Goal: Task Accomplishment & Management: Complete application form

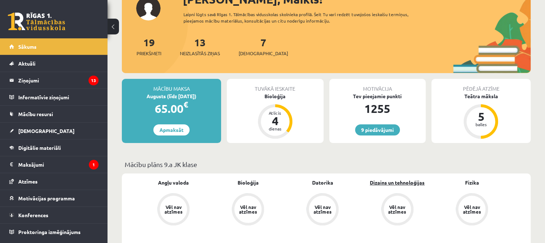
scroll to position [72, 0]
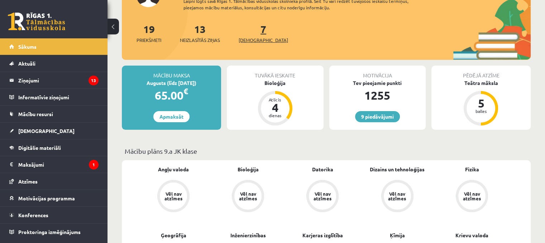
click at [254, 39] on span "[DEMOGRAPHIC_DATA]" at bounding box center [263, 40] width 49 height 7
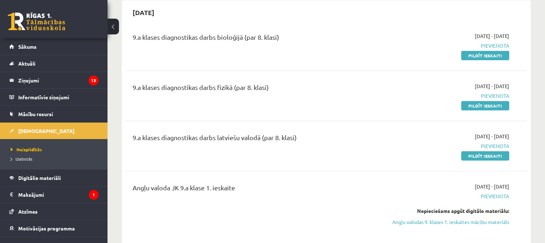
scroll to position [72, 0]
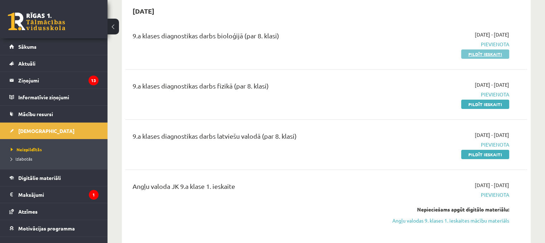
click at [475, 51] on link "Pildīt ieskaiti" at bounding box center [486, 53] width 48 height 9
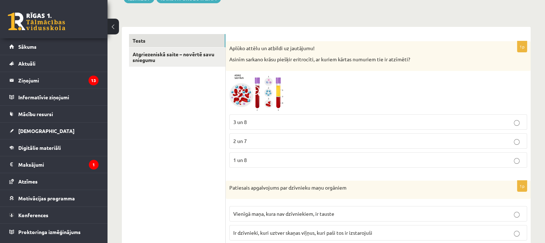
scroll to position [108, 0]
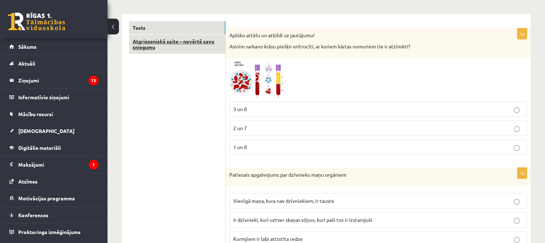
click at [194, 42] on link "Atgriezeniskā saite – novērtē savu sniegumu" at bounding box center [177, 44] width 96 height 19
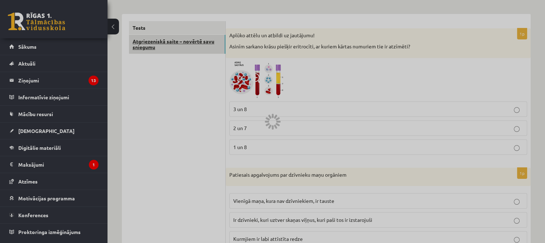
scroll to position [102, 0]
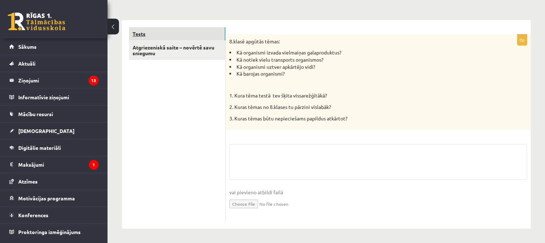
click at [194, 36] on link "Tests" at bounding box center [177, 33] width 96 height 13
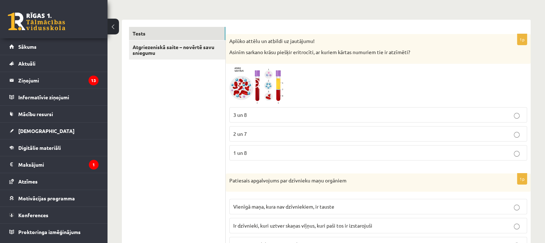
click at [230, 41] on p "Aplūko attēlu un atbildi uz jautājumu!" at bounding box center [361, 41] width 262 height 7
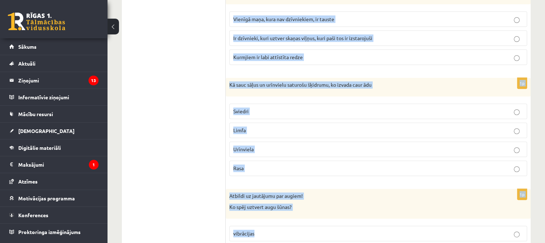
scroll to position [441, 0]
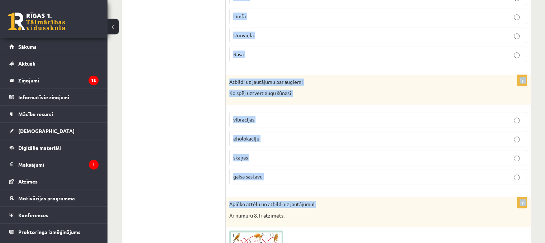
drag, startPoint x: 230, startPoint y: 41, endPoint x: 434, endPoint y: 256, distance: 296.5
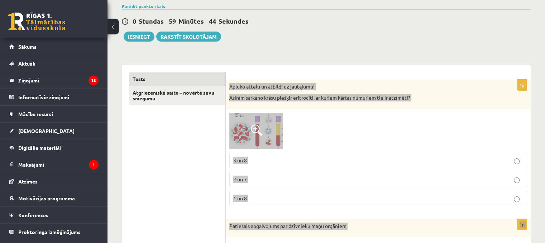
scroll to position [46, 0]
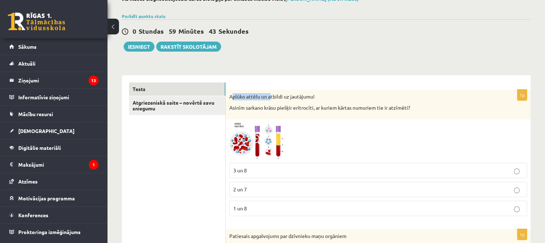
drag, startPoint x: 231, startPoint y: 97, endPoint x: 311, endPoint y: 102, distance: 79.4
click at [297, 99] on p "Aplūko attēlu un atbildi uz jautājumu!" at bounding box center [361, 96] width 262 height 7
drag, startPoint x: 311, startPoint y: 102, endPoint x: 326, endPoint y: 107, distance: 16.4
click at [326, 107] on div "Aplūko attēlu un atbildi uz jautājumu! Asinīm sarkano krāsu piešķir eritrocīti,…" at bounding box center [378, 105] width 305 height 30
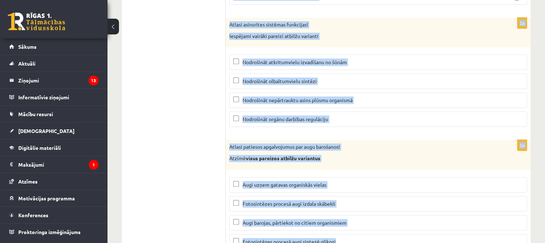
scroll to position [3456, 0]
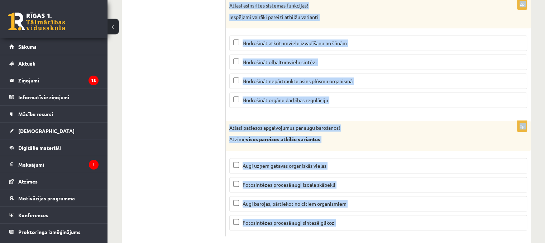
drag, startPoint x: 231, startPoint y: 96, endPoint x: 339, endPoint y: 204, distance: 152.4
click at [339, 219] on p "Fotosintēzes procesā augi sintezē glikozi" at bounding box center [378, 223] width 290 height 8
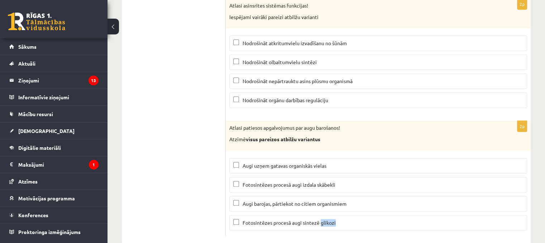
drag, startPoint x: 349, startPoint y: 197, endPoint x: 378, endPoint y: 213, distance: 33.2
click at [378, 215] on label "Fotosintēzes procesā augi sintezē glikozi" at bounding box center [379, 222] width 298 height 15
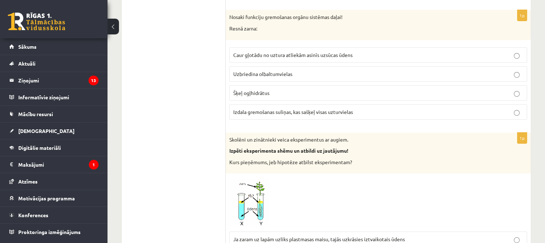
scroll to position [188, 0]
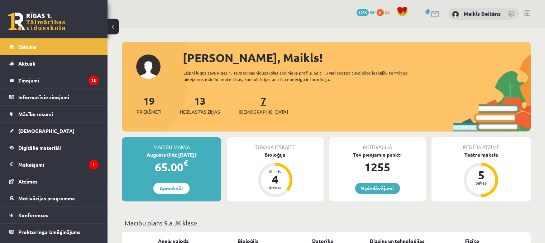
click at [257, 113] on span "[DEMOGRAPHIC_DATA]" at bounding box center [263, 111] width 49 height 7
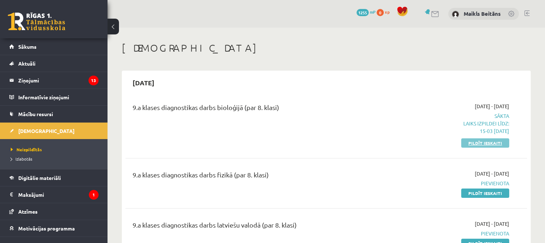
click at [476, 142] on link "Pildīt ieskaiti" at bounding box center [486, 142] width 48 height 9
click at [303, 19] on div "0 Dāvanas 1255 mP 0 xp Maikls Beitāns" at bounding box center [327, 14] width 438 height 28
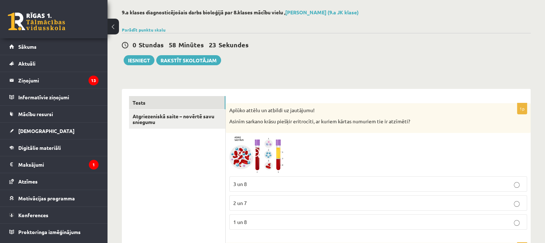
scroll to position [72, 0]
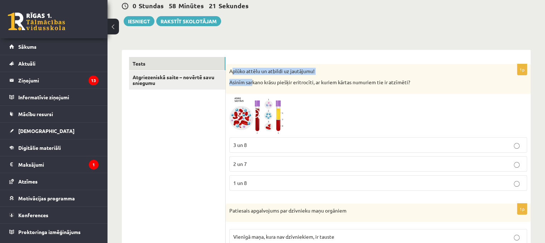
drag, startPoint x: 236, startPoint y: 71, endPoint x: 253, endPoint y: 75, distance: 17.2
click at [253, 75] on div "Aplūko attēlu un atbildi uz jautājumu! Asinīm sarkano krāsu piešķir eritrocīti,…" at bounding box center [378, 79] width 305 height 30
click at [230, 71] on div "Aplūko attēlu un atbildi uz jautājumu! Asinīm sarkano krāsu piešķir eritrocīti,…" at bounding box center [378, 79] width 305 height 30
drag, startPoint x: 233, startPoint y: 71, endPoint x: 261, endPoint y: 72, distance: 28.7
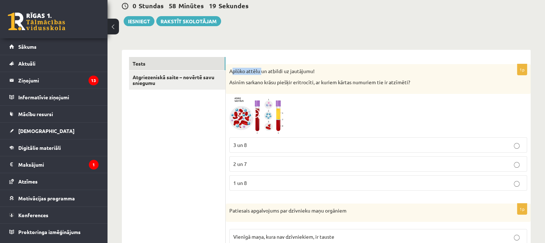
click at [261, 72] on p "Aplūko attēlu un atbildi uz jautājumu!" at bounding box center [361, 71] width 262 height 7
click at [237, 65] on div "Aplūko attēlu un atbildi uz jautājumu! Asinīm sarkano krāsu piešķir eritrocīti,…" at bounding box center [378, 79] width 305 height 30
click at [230, 70] on div "Aplūko attēlu un atbildi uz jautājumu! Asinīm sarkano krāsu piešķir eritrocīti,…" at bounding box center [378, 79] width 305 height 30
click at [230, 70] on p "Aplūko attēlu un atbildi uz jautājumu!" at bounding box center [361, 71] width 262 height 7
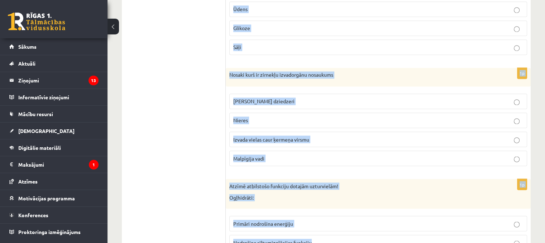
drag, startPoint x: 230, startPoint y: 70, endPoint x: 384, endPoint y: 260, distance: 244.4
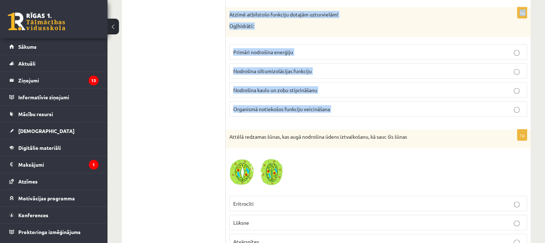
scroll to position [1411, 0]
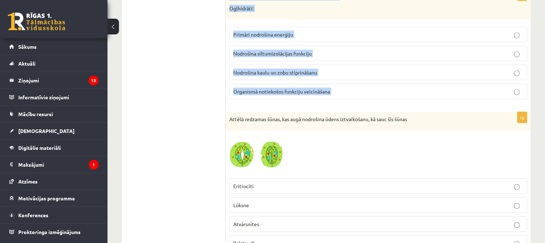
copy form "Aplūko attēlu un atbildi uz jautājumu! Asinīm sarkano krāsu piešķir eritrocīti,…"
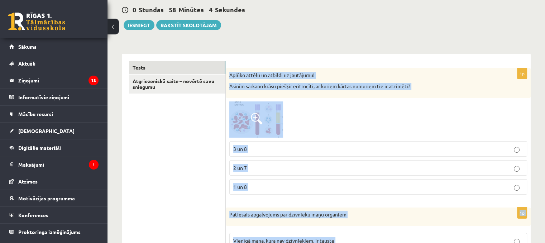
scroll to position [0, 0]
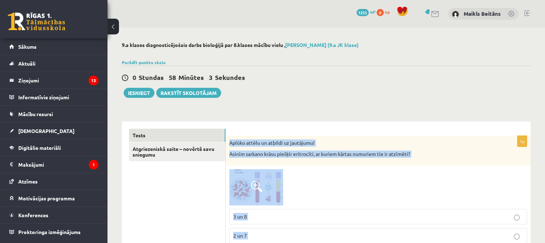
click at [420, 137] on div "Aplūko attēlu un atbildi uz jautājumu! Asinīm sarkano krāsu piešķir eritrocīti,…" at bounding box center [378, 151] width 305 height 30
click at [231, 142] on p "Aplūko attēlu un atbildi uz jautājumu!" at bounding box center [361, 142] width 262 height 7
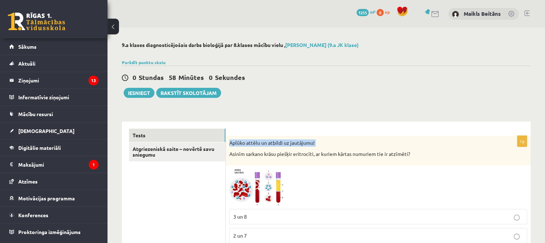
drag, startPoint x: 231, startPoint y: 142, endPoint x: 255, endPoint y: 143, distance: 24.4
click at [246, 144] on p "Aplūko attēlu un atbildi uz jautājumu!" at bounding box center [361, 142] width 262 height 7
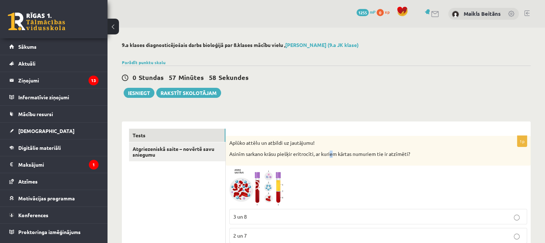
drag, startPoint x: 334, startPoint y: 156, endPoint x: 354, endPoint y: 156, distance: 20.4
click at [337, 157] on p "Asinīm sarkano krāsu piešķir eritrocīti, ar kuriem kārtas numuriem tie ir atzīm…" at bounding box center [361, 154] width 262 height 7
click at [230, 142] on div "Aplūko attēlu un atbildi uz jautājumu! Asinīm sarkano krāsu piešķir eritrocīti,…" at bounding box center [378, 151] width 305 height 30
click at [230, 144] on p "Aplūko attēlu un atbildi uz jautājumu!" at bounding box center [361, 142] width 262 height 7
drag, startPoint x: 231, startPoint y: 144, endPoint x: 242, endPoint y: 145, distance: 11.5
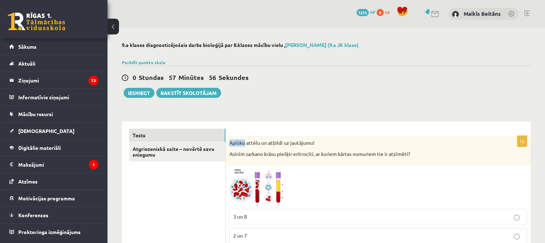
click at [235, 144] on p "Aplūko attēlu un atbildi uz jautājumu!" at bounding box center [361, 142] width 262 height 7
click at [274, 148] on div "Aplūko attēlu un atbildi uz jautājumu! Asinīm sarkano krāsu piešķir eritrocīti,…" at bounding box center [378, 151] width 305 height 30
click at [301, 156] on div "Aplūko attēlu un atbildi uz jautājumu! Asinīm sarkano krāsu piešķir eritrocīti,…" at bounding box center [378, 151] width 305 height 30
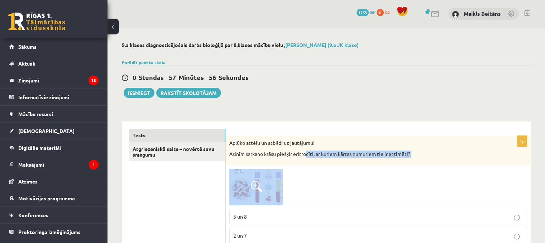
drag, startPoint x: 328, startPoint y: 185, endPoint x: 339, endPoint y: 199, distance: 17.7
click at [335, 197] on div "1p Aplūko attēlu un atbildi uz jautājumu! Asinīm sarkano krāsu piešķir eritrocī…" at bounding box center [378, 202] width 305 height 132
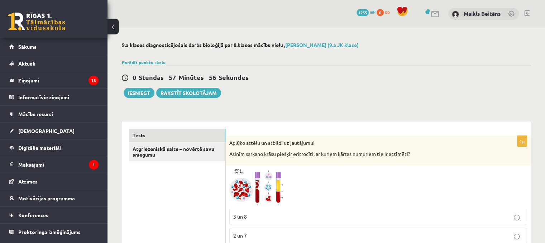
drag, startPoint x: 339, startPoint y: 199, endPoint x: 345, endPoint y: 191, distance: 10.4
click at [342, 203] on div at bounding box center [379, 187] width 298 height 36
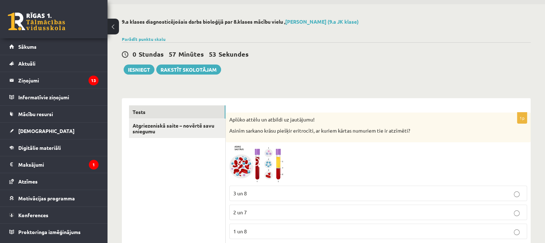
scroll to position [36, 0]
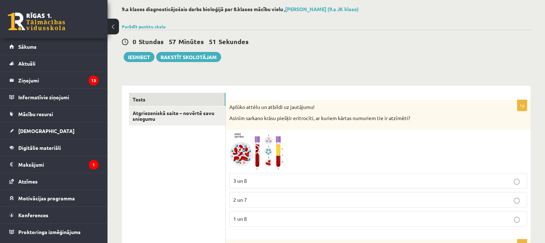
click at [231, 107] on p "Aplūko attēlu un atbildi uz jautājumu!" at bounding box center [361, 107] width 262 height 7
click at [238, 110] on p "Aplūko attēlu un atbildi uz jautājumu!" at bounding box center [361, 107] width 262 height 7
click at [239, 110] on p "Aplūko attēlu un atbildi uz jautājumu!" at bounding box center [361, 107] width 262 height 7
click at [240, 110] on p "Aplūko attēlu un atbildi uz jautājumu!" at bounding box center [361, 107] width 262 height 7
click at [242, 110] on p "Aplūko attēlu un atbildi uz jautājumu!" at bounding box center [361, 107] width 262 height 7
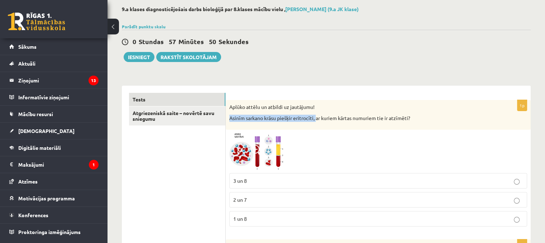
drag, startPoint x: 385, startPoint y: 98, endPoint x: 389, endPoint y: 108, distance: 10.3
click at [387, 102] on div "Aplūko attēlu un atbildi uz jautājumu! Asinīm sarkano krāsu piešķir eritrocīti,…" at bounding box center [378, 115] width 305 height 30
click at [393, 127] on div "Aplūko attēlu un atbildi uz jautājumu! Asinīm sarkano krāsu piešķir eritrocīti,…" at bounding box center [378, 115] width 305 height 30
drag, startPoint x: 394, startPoint y: 134, endPoint x: 397, endPoint y: 185, distance: 51.0
click at [402, 178] on div "1p Aplūko attēlu un atbildi uz jautājumu! Asinīm sarkano krāsu piešķir eritrocī…" at bounding box center [378, 166] width 305 height 132
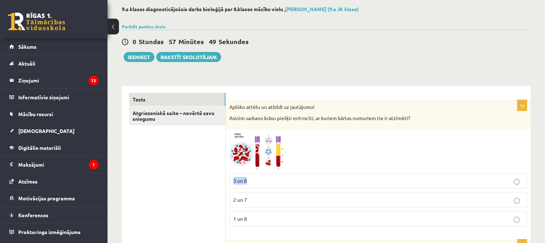
drag, startPoint x: 232, startPoint y: 106, endPoint x: 249, endPoint y: 109, distance: 17.9
click at [249, 109] on p "Aplūko attēlu un atbildi uz jautājumu!" at bounding box center [361, 107] width 262 height 7
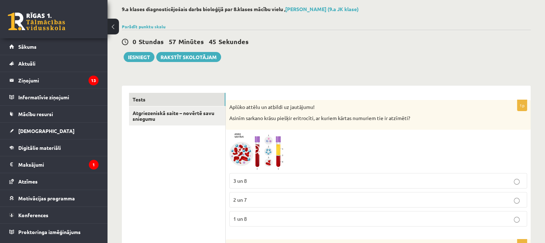
click at [249, 114] on div "Aplūko attēlu un atbildi uz jautājumu! Asinīm sarkano krāsu piešķir eritrocīti,…" at bounding box center [378, 115] width 305 height 30
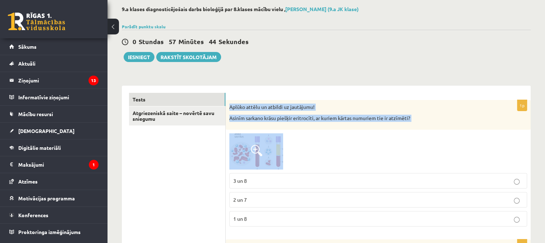
drag, startPoint x: 230, startPoint y: 105, endPoint x: 408, endPoint y: 153, distance: 185.2
click at [393, 107] on p "Aplūko attēlu un atbildi uz jautājumu!" at bounding box center [361, 107] width 262 height 7
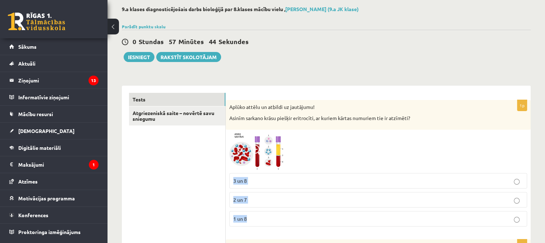
drag, startPoint x: 408, startPoint y: 153, endPoint x: 380, endPoint y: 229, distance: 81.3
click at [380, 228] on div "1p Aplūko attēlu un atbildi uz jautājumu! Asinīm sarkano krāsu piešķir eritrocī…" at bounding box center [378, 166] width 305 height 132
drag, startPoint x: 373, startPoint y: 117, endPoint x: 374, endPoint y: 108, distance: 8.6
click at [373, 110] on div "Aplūko attēlu un atbildi uz jautājumu! Asinīm sarkano krāsu piešķir eritrocīti,…" at bounding box center [378, 115] width 305 height 30
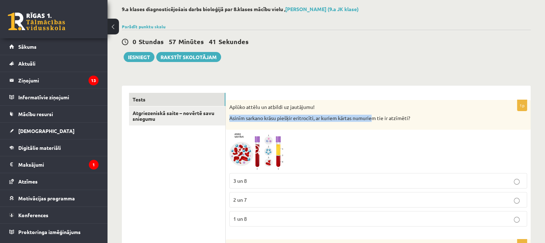
click at [369, 100] on div "Aplūko attēlu un atbildi uz jautājumu! Asinīm sarkano krāsu piešķir eritrocīti,…" at bounding box center [378, 115] width 305 height 30
click at [230, 105] on p "Aplūko attēlu un atbildi uz jautājumu!" at bounding box center [361, 107] width 262 height 7
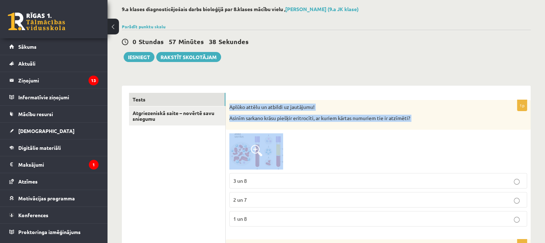
drag, startPoint x: 230, startPoint y: 105, endPoint x: 352, endPoint y: 182, distance: 144.1
click at [342, 173] on div "1p Aplūko attēlu un atbildi uz jautājumu! Asinīm sarkano krāsu piešķir eritrocī…" at bounding box center [378, 166] width 305 height 132
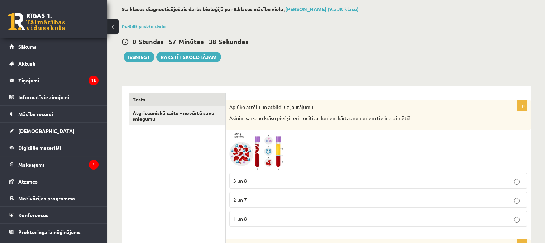
click at [360, 194] on label "2 un 7" at bounding box center [379, 199] width 298 height 15
drag, startPoint x: 374, startPoint y: 218, endPoint x: 392, endPoint y: 246, distance: 33.2
click at [392, 207] on html "0 Dāvanas 1255 mP 0 xp Maikls Beitāns Sākums Aktuāli Kā mācīties eSKOLĀ Kontakt…" at bounding box center [272, 85] width 545 height 243
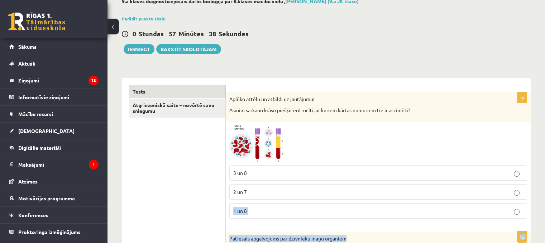
click at [400, 215] on label "1 un 8" at bounding box center [379, 210] width 298 height 15
drag, startPoint x: 418, startPoint y: 89, endPoint x: 495, endPoint y: 30, distance: 97.0
drag, startPoint x: 495, startPoint y: 30, endPoint x: 501, endPoint y: 30, distance: 6.1
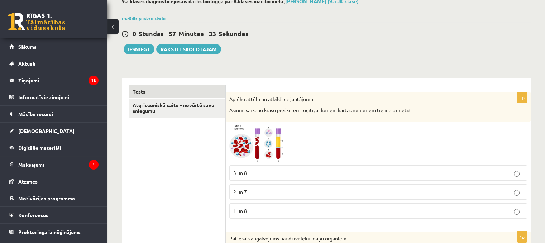
drag, startPoint x: 501, startPoint y: 30, endPoint x: 229, endPoint y: 84, distance: 277.3
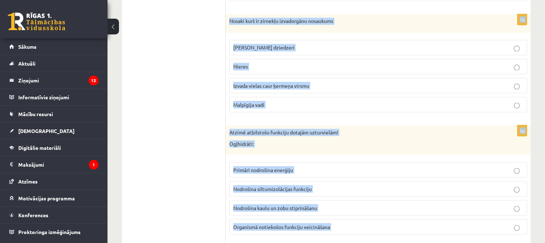
drag, startPoint x: 230, startPoint y: 99, endPoint x: 371, endPoint y: 260, distance: 213.7
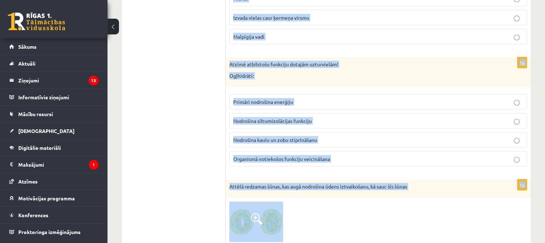
click at [361, 202] on div at bounding box center [379, 222] width 298 height 41
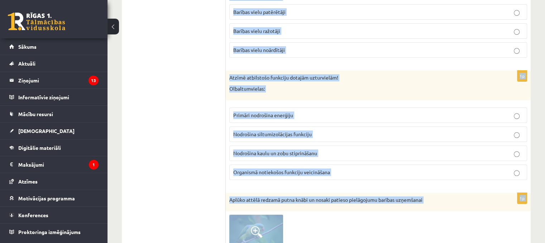
drag, startPoint x: 361, startPoint y: 196, endPoint x: 378, endPoint y: 260, distance: 65.9
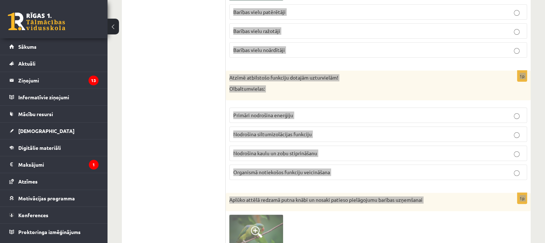
scroll to position [2945, 0]
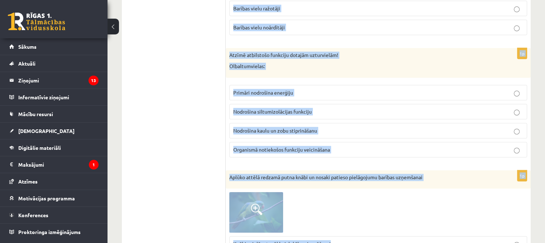
click at [380, 192] on div at bounding box center [379, 212] width 298 height 40
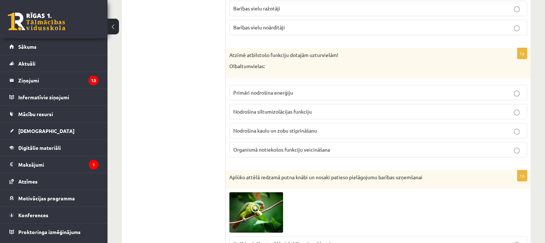
click at [380, 192] on div at bounding box center [379, 212] width 298 height 40
drag, startPoint x: 380, startPoint y: 180, endPoint x: 378, endPoint y: 188, distance: 8.1
click at [380, 192] on div at bounding box center [379, 212] width 298 height 40
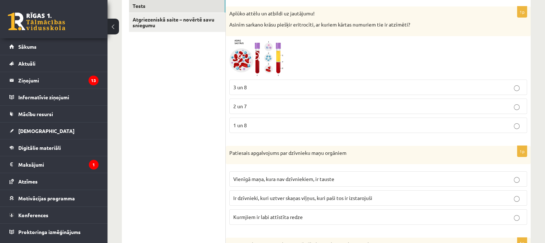
scroll to position [0, 0]
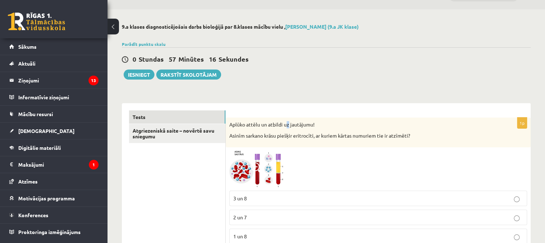
scroll to position [36, 0]
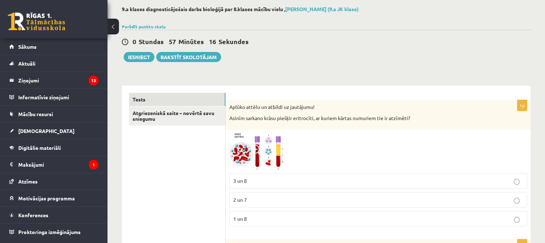
click at [295, 129] on div "Aplūko attēlu un atbildi uz jautājumu! Asinīm sarkano krāsu piešķir eritrocīti,…" at bounding box center [378, 115] width 305 height 30
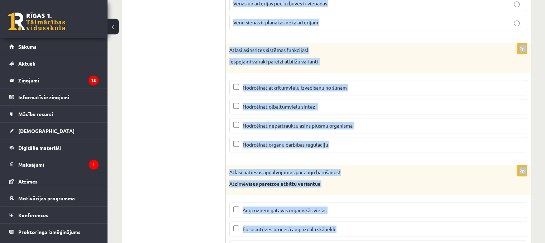
scroll to position [3456, 0]
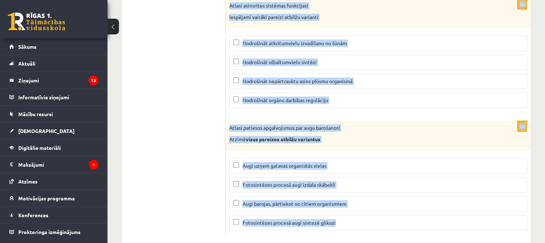
drag, startPoint x: 230, startPoint y: 105, endPoint x: 351, endPoint y: 221, distance: 167.1
click at [351, 221] on div "2p Atlasi patiesos apgalvojumus par augu barošanos! Atzīmē visus pareizos atbil…" at bounding box center [378, 178] width 305 height 115
copy form "Aplūko attēlu un atbildi uz jautājumu! Asinīm sarkano krāsu piešķir eritrocīti,…"
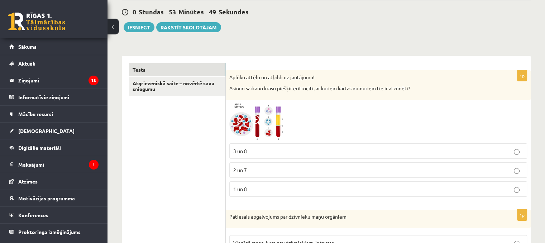
scroll to position [108, 0]
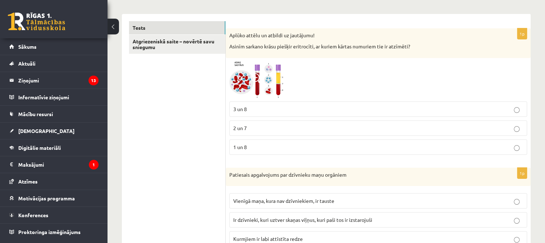
click at [262, 150] on p "1 un 8" at bounding box center [378, 147] width 290 height 8
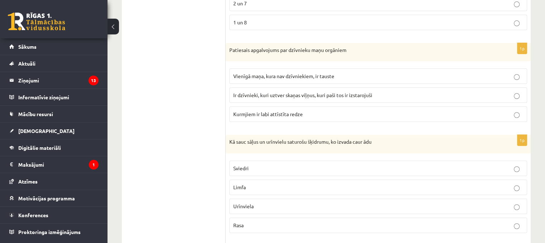
scroll to position [251, 0]
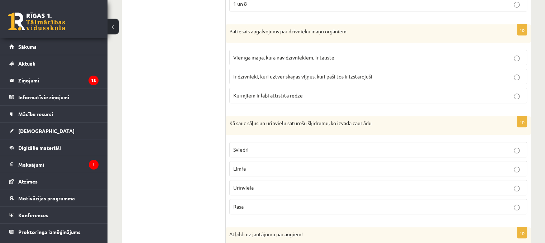
click at [286, 74] on span "Ir dzīvnieki, kuri uztver skaņas viļņus, kuri paši tos ir izstarojuši" at bounding box center [302, 76] width 139 height 6
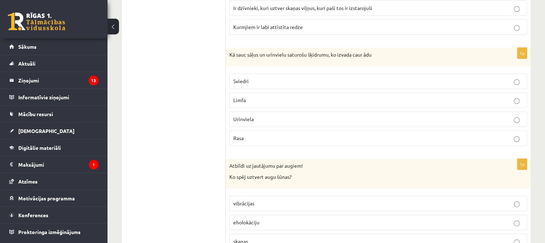
scroll to position [323, 0]
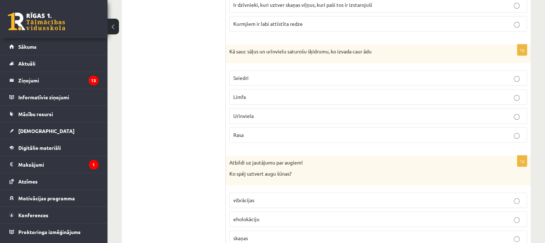
click at [260, 82] on label "Sviedri" at bounding box center [379, 77] width 298 height 15
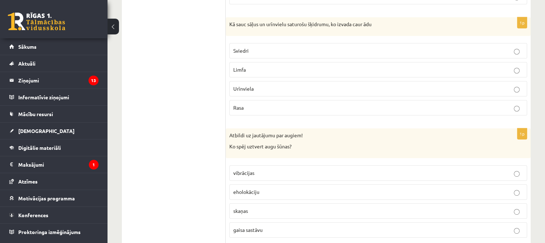
scroll to position [394, 0]
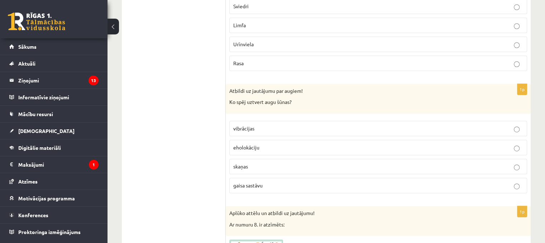
click at [258, 182] on span "gaisa sastāvu" at bounding box center [247, 185] width 29 height 6
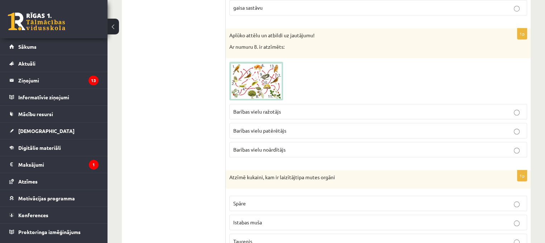
scroll to position [574, 0]
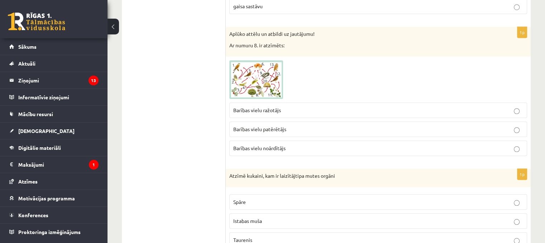
click at [270, 127] on span "Barības vielu patērētājs" at bounding box center [259, 129] width 53 height 6
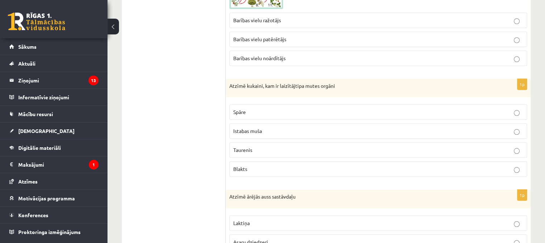
scroll to position [681, 0]
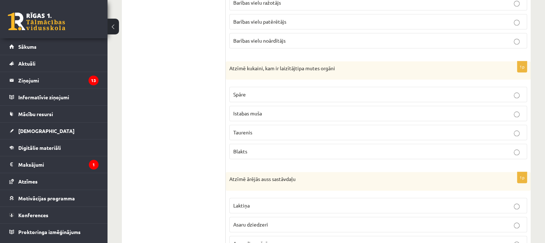
click at [276, 134] on label "Taurenis" at bounding box center [379, 132] width 298 height 15
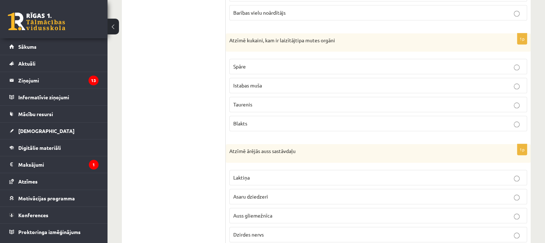
scroll to position [753, 0]
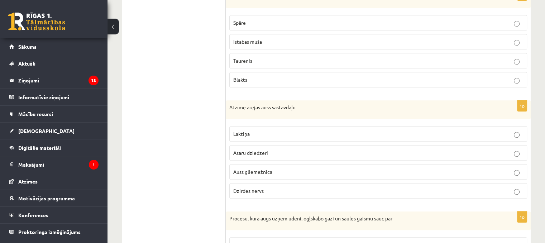
click at [265, 164] on label "Auss gliemežnīca" at bounding box center [379, 171] width 298 height 15
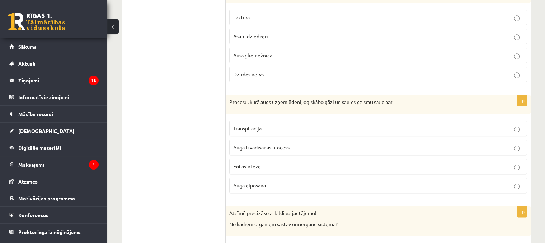
scroll to position [896, 0]
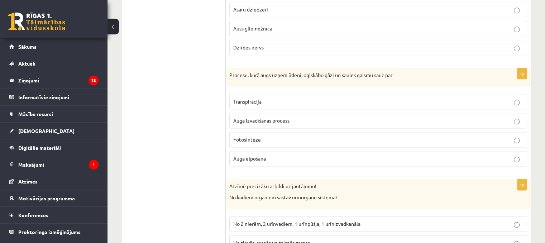
click at [264, 137] on p "Fotosintēze" at bounding box center [378, 140] width 290 height 8
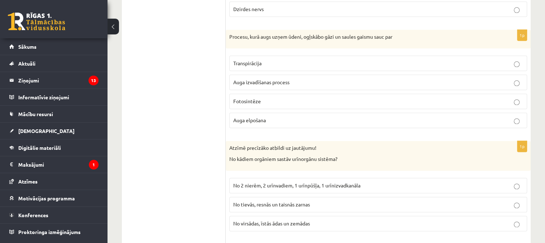
scroll to position [1004, 0]
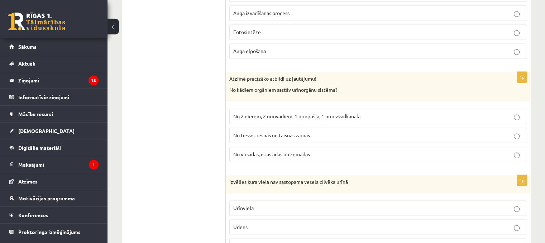
click at [266, 113] on span "No 2 nierēm, 2 urīnvadiem, 1 urīnpūšļa, 1 urīnizvadkanāla" at bounding box center [296, 116] width 127 height 6
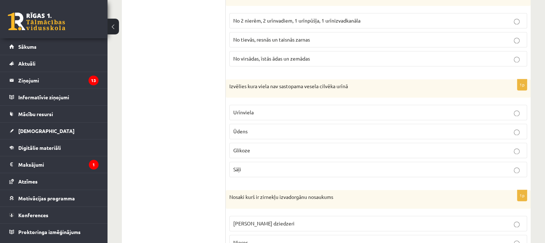
scroll to position [1112, 0]
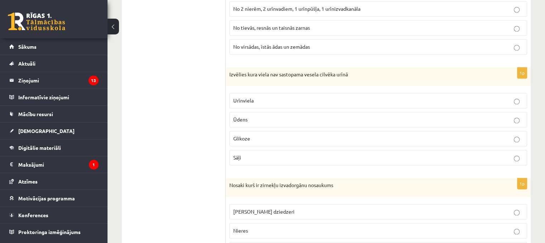
click at [264, 135] on p "Glikoze" at bounding box center [378, 139] width 290 height 8
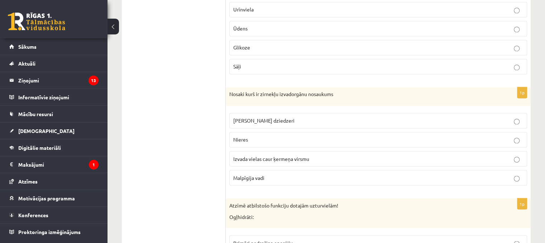
scroll to position [1219, 0]
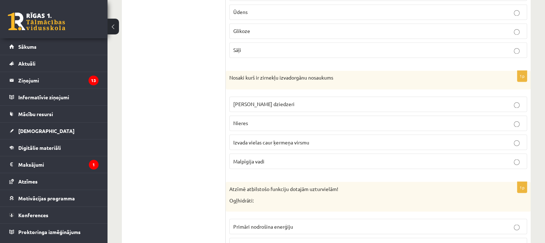
click at [262, 157] on p "Malpīgija vadi" at bounding box center [378, 161] width 290 height 8
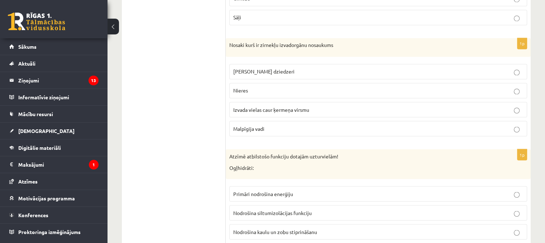
scroll to position [1291, 0]
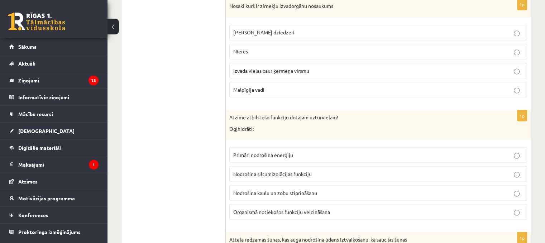
click at [267, 151] on span "Primāri nodrošina enerģiju" at bounding box center [263, 154] width 60 height 6
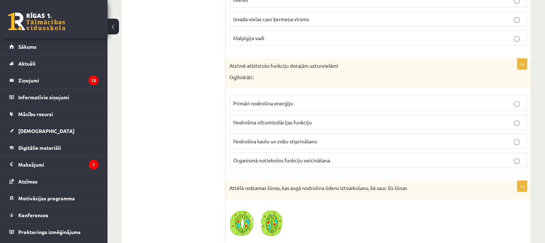
scroll to position [1399, 0]
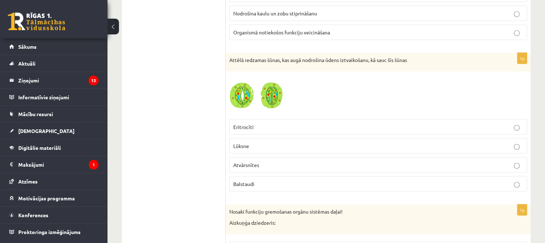
click at [271, 161] on p "Atvārsnītes" at bounding box center [378, 165] width 290 height 8
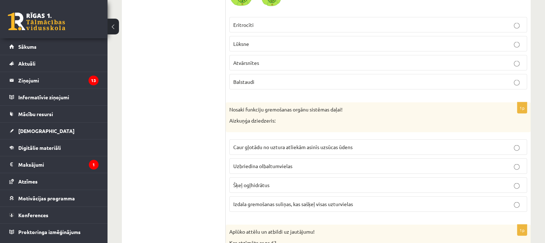
scroll to position [1614, 0]
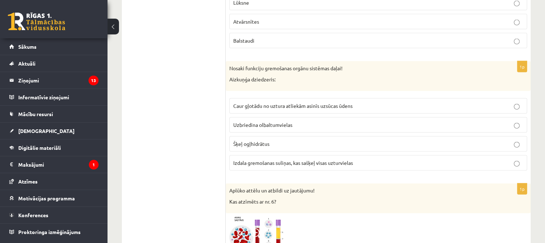
click at [264, 160] on span "Izdala gremošanas suliņas, kas sašķeļ visas uzturvielas" at bounding box center [293, 163] width 120 height 6
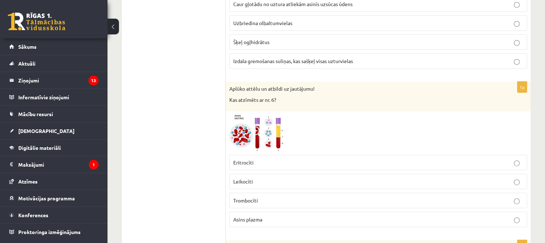
scroll to position [1721, 0]
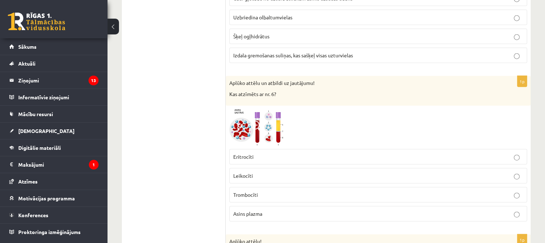
click at [262, 172] on p "Leikocīti" at bounding box center [378, 176] width 290 height 8
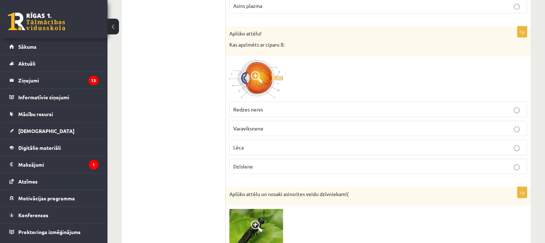
scroll to position [1936, 0]
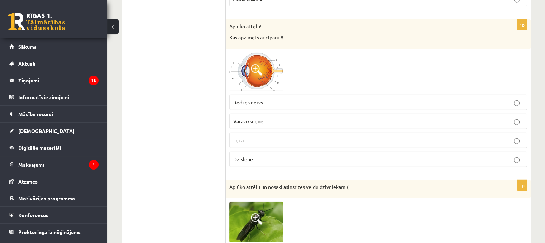
click at [254, 137] on p "Lēca" at bounding box center [378, 141] width 290 height 8
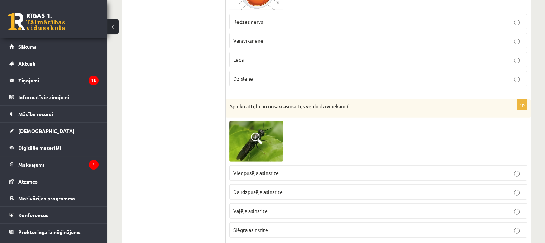
scroll to position [2044, 0]
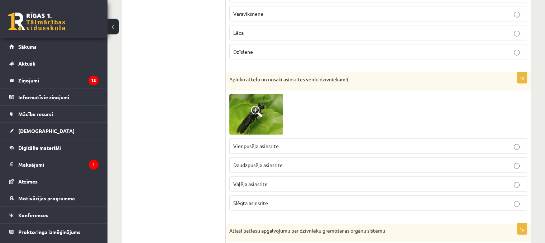
click at [264, 143] on span "Vienpusēja asinsrite" at bounding box center [256, 146] width 46 height 6
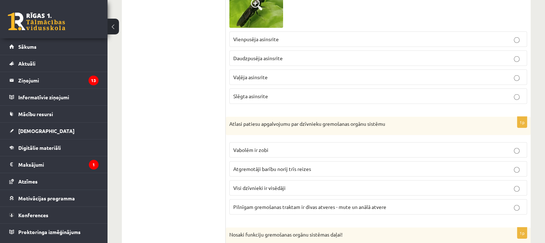
scroll to position [2187, 0]
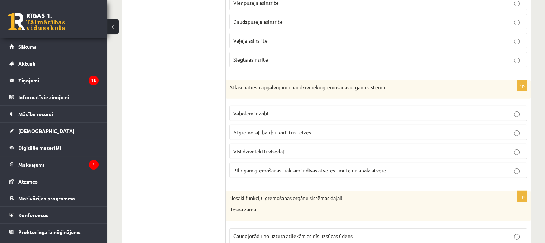
click at [265, 163] on label "Pilnīgam gremošanas traktam ir divas atveres - mute un anālā atvere" at bounding box center [379, 170] width 298 height 15
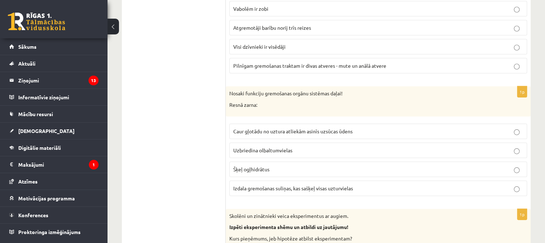
scroll to position [2295, 0]
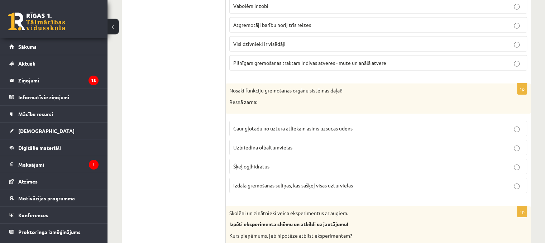
click at [260, 125] on span "Caur gļotādu no uztura atliekām asinīs uzsūcas ūdens" at bounding box center [292, 128] width 119 height 6
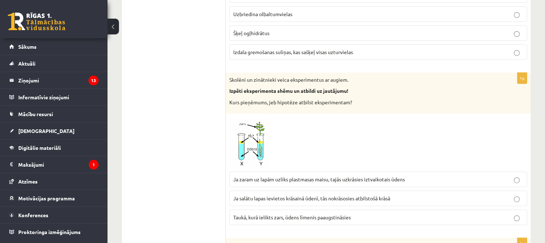
scroll to position [2438, 0]
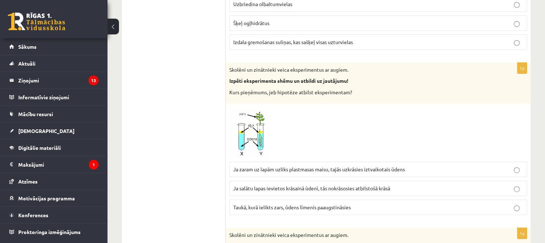
click at [264, 166] on span "Ja zaram uz lapām uzliks plastmasas maisu, tajās uzkrāsies iztvaikotais ūdens" at bounding box center [319, 169] width 172 height 6
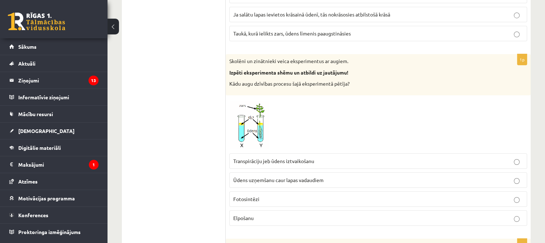
scroll to position [2618, 0]
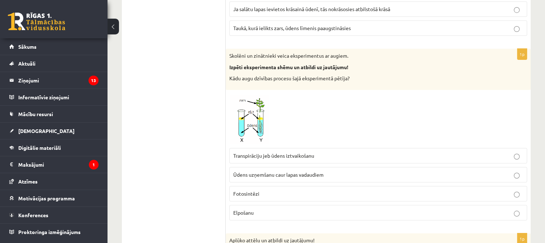
click at [267, 152] on span "Transpirāciju jeb ūdens iztvaikošanu" at bounding box center [273, 155] width 81 height 6
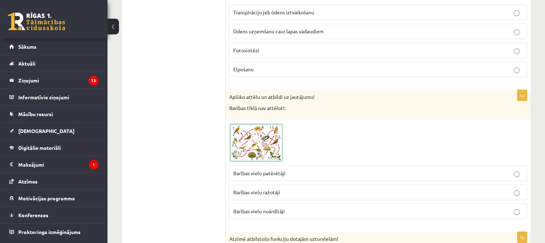
scroll to position [2797, 0]
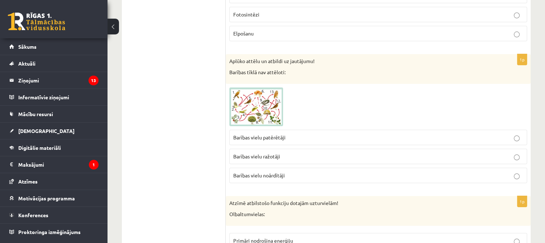
click at [270, 168] on label "Barības vielu noārdītāji" at bounding box center [379, 175] width 298 height 15
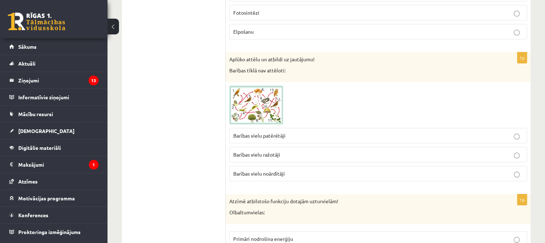
scroll to position [2940, 0]
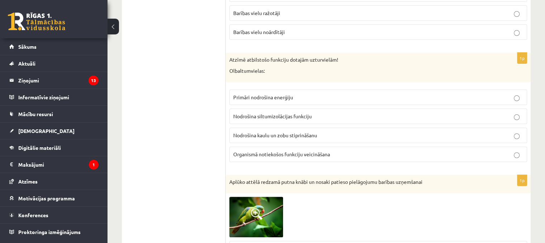
click at [260, 151] on span "Organismā notiekošos funkciju veicināšana" at bounding box center [281, 154] width 97 height 6
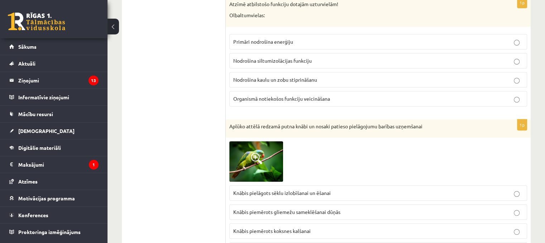
scroll to position [3084, 0]
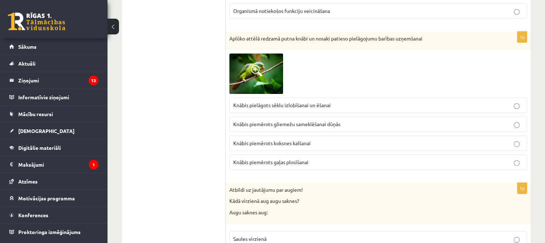
click at [295, 102] on span "Knābis pielāgots sēklu izlobīšanai un ēšanai" at bounding box center [282, 105] width 98 height 6
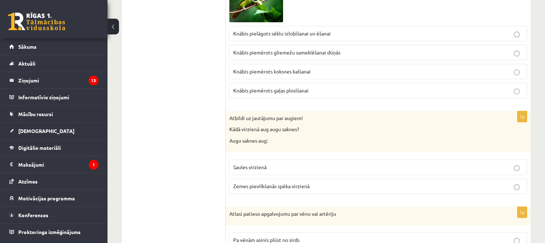
scroll to position [3192, 0]
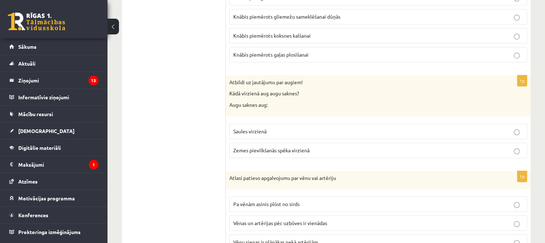
click at [269, 147] on span "Zemes pievilkšanās spēka virzienā" at bounding box center [271, 150] width 76 height 6
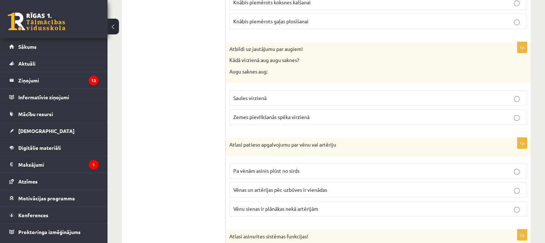
scroll to position [3263, 0]
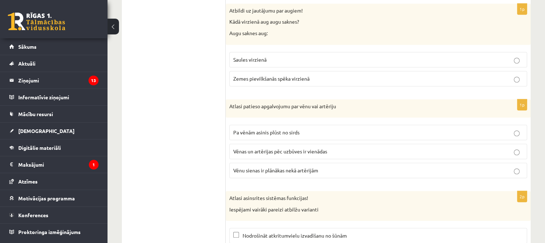
click at [264, 167] on p "Vēnu sienas ir plānākas nekā artērijām" at bounding box center [378, 171] width 290 height 8
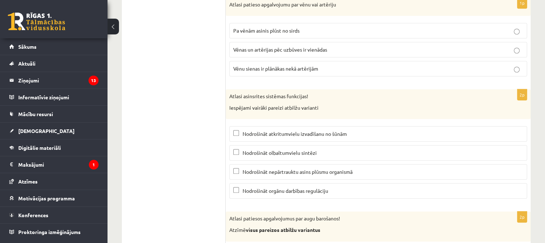
scroll to position [3371, 0]
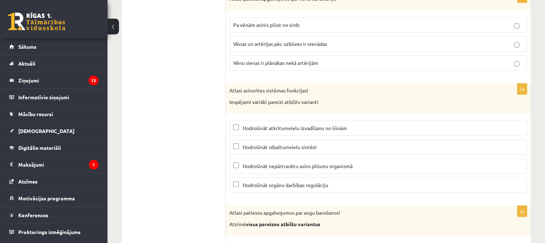
click at [254, 125] on span "Nodrošināt atkritumvielu izvadīšanu no šūnām" at bounding box center [295, 128] width 104 height 6
click at [257, 158] on label "Nodrošināt nepārtrauktu asins plūsmu organismā" at bounding box center [379, 165] width 298 height 15
click at [263, 182] on span "Nodrošināt orgānu darbības regulāciju" at bounding box center [286, 185] width 86 height 6
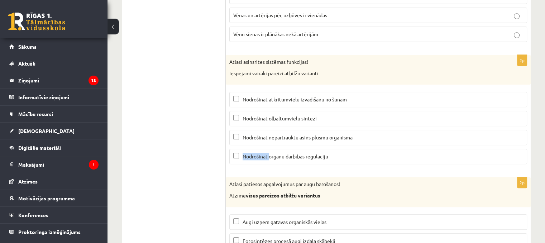
scroll to position [3443, 0]
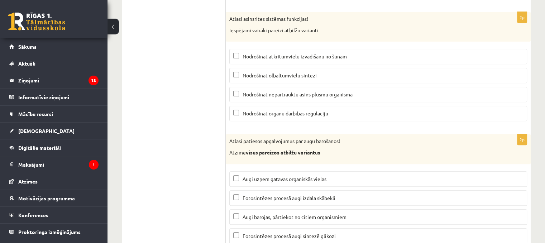
click at [256, 134] on div "Atlasi patiesos apgalvojumus par augu barošanos! Atzīmē visus pareizos atbilžu …" at bounding box center [378, 149] width 305 height 30
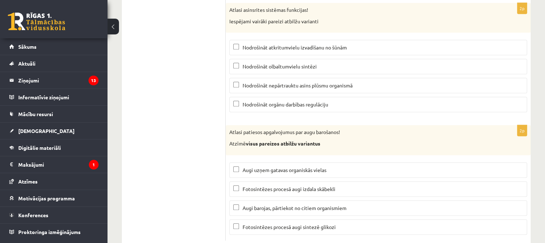
scroll to position [3456, 0]
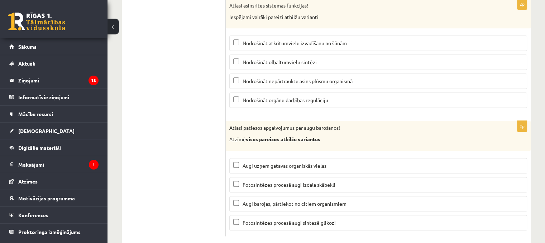
click at [259, 181] on span "Fotosintēzes procesā augi izdala skābekli" at bounding box center [289, 184] width 93 height 6
click at [259, 215] on label "Fotosintēzes procesā augi sintezē glikozi" at bounding box center [379, 222] width 298 height 15
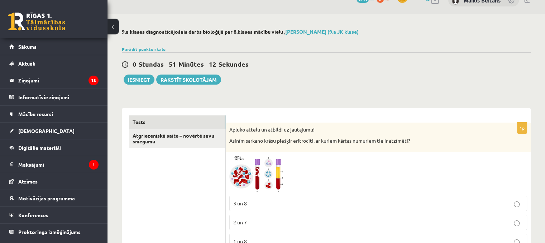
scroll to position [0, 0]
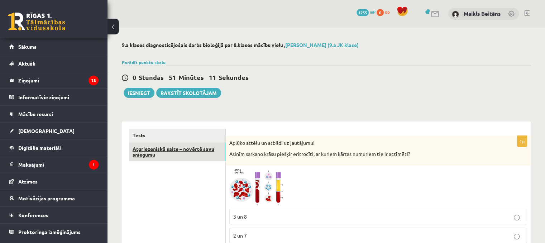
click at [170, 153] on link "Atgriezeniskā saite – novērtē savu sniegumu" at bounding box center [177, 151] width 96 height 19
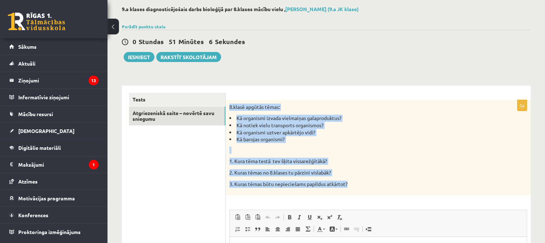
drag, startPoint x: 231, startPoint y: 106, endPoint x: 355, endPoint y: 192, distance: 151.5
click at [355, 192] on div "8.klasē apgūtās tēmas: Kā organismi izvada vielmaiņas galaproduktus? Kā notiek …" at bounding box center [378, 147] width 305 height 95
click at [369, 158] on p "1. Kura tēma testā tev šķita vissarežģītākā?" at bounding box center [361, 161] width 262 height 7
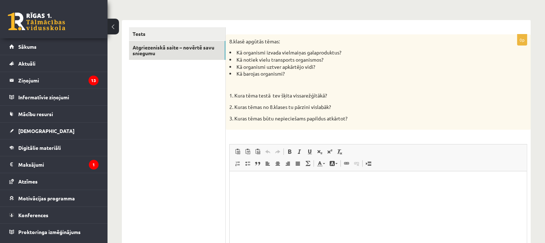
scroll to position [137, 0]
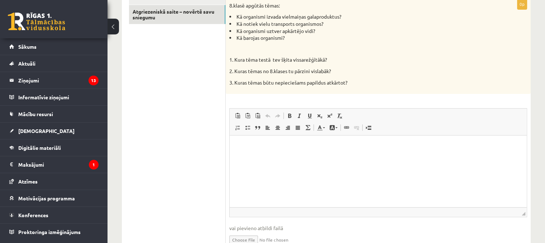
click at [245, 147] on p "Bagātinātā teksta redaktors, wiswyg-editor-user-answer-47024898066680" at bounding box center [378, 147] width 283 height 8
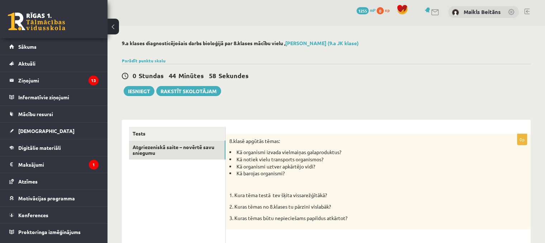
scroll to position [0, 0]
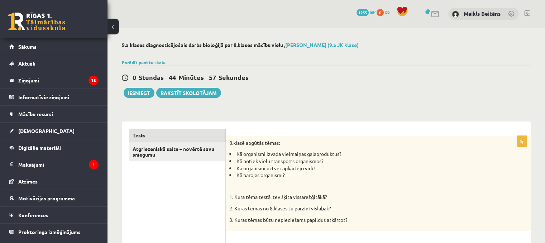
click at [181, 137] on link "Tests" at bounding box center [177, 135] width 96 height 13
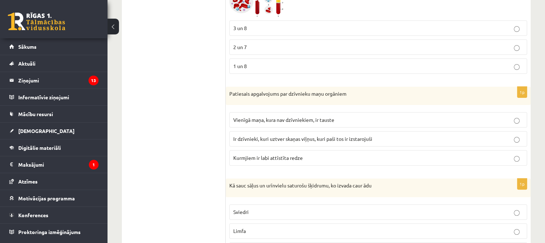
scroll to position [36, 0]
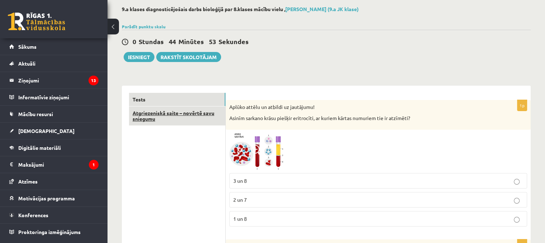
click at [216, 116] on link "Atgriezeniskā saite – novērtē savu sniegumu" at bounding box center [177, 116] width 96 height 19
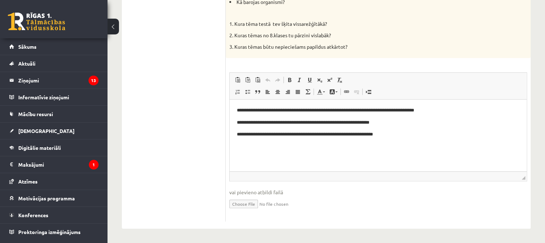
scroll to position [0, 0]
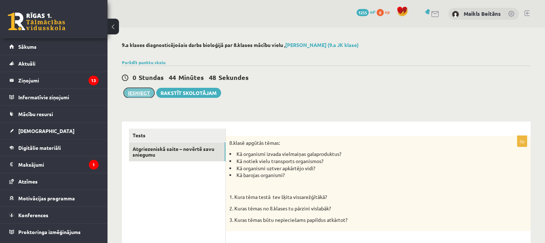
click at [134, 91] on button "Iesniegt" at bounding box center [139, 93] width 31 height 10
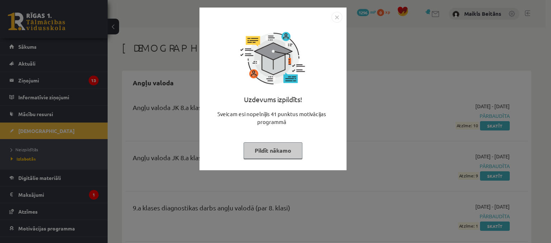
click at [264, 147] on button "Pildīt nākamo" at bounding box center [272, 150] width 59 height 16
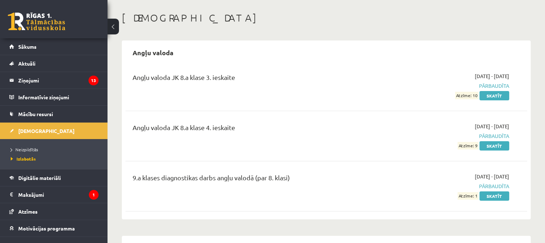
scroll to position [72, 0]
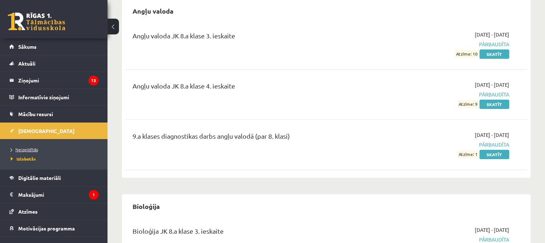
click at [23, 148] on span "Neizpildītās" at bounding box center [24, 150] width 27 height 6
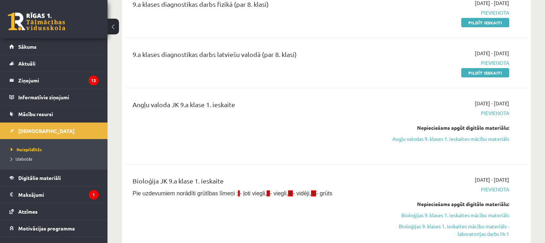
scroll to position [108, 0]
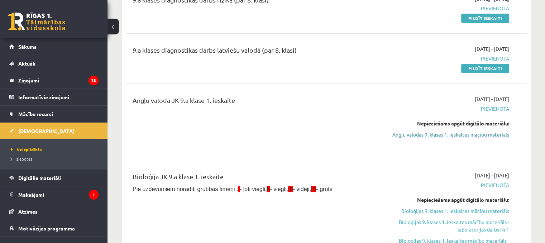
click at [429, 132] on link "Angļu valodas 9. klases 1. ieskaites mācību materiāls" at bounding box center [450, 135] width 118 height 8
click at [412, 134] on link "Angļu valodas 9. klases 1. ieskaites mācību materiāls" at bounding box center [450, 135] width 118 height 8
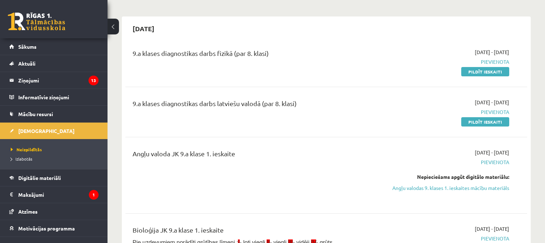
scroll to position [72, 0]
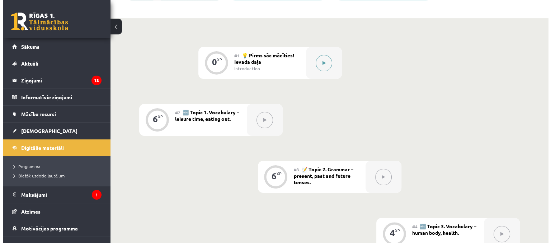
scroll to position [40, 0]
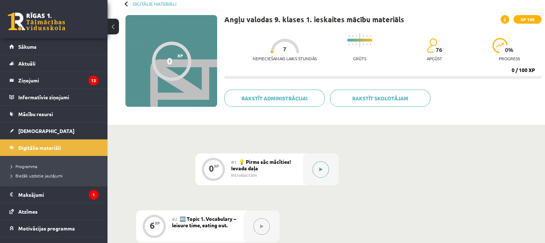
click at [313, 162] on div at bounding box center [321, 169] width 36 height 32
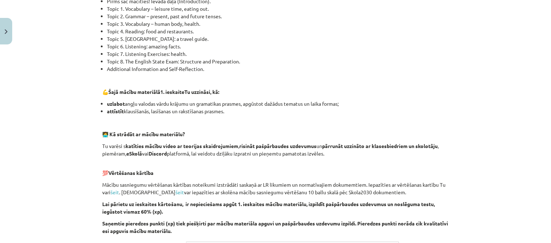
scroll to position [516, 0]
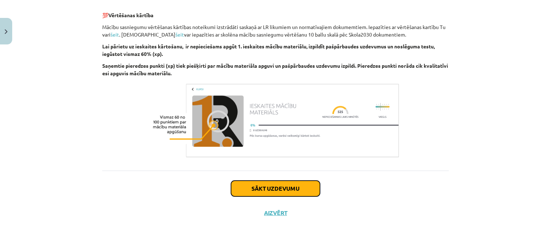
click at [287, 185] on button "Sākt uzdevumu" at bounding box center [275, 189] width 89 height 16
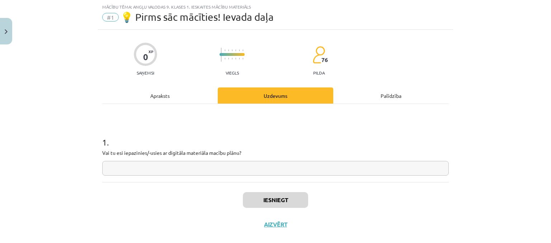
click at [170, 171] on input "text" at bounding box center [275, 168] width 346 height 15
type input "**"
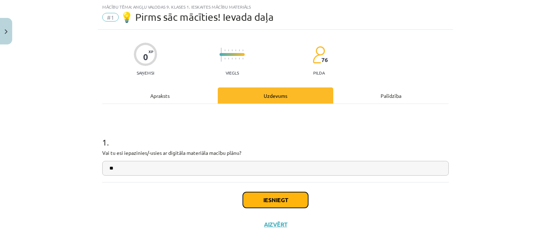
click at [261, 199] on button "Iesniegt" at bounding box center [275, 200] width 65 height 16
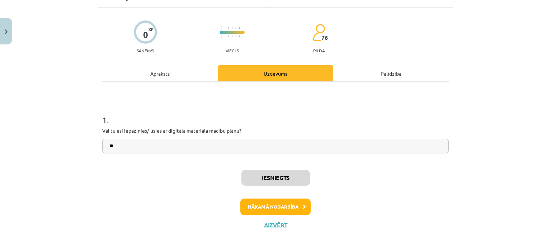
scroll to position [52, 0]
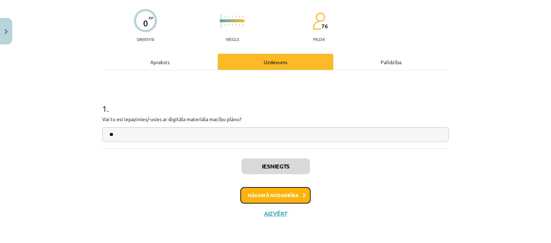
click at [283, 195] on button "Nākamā nodarbība" at bounding box center [275, 195] width 70 height 16
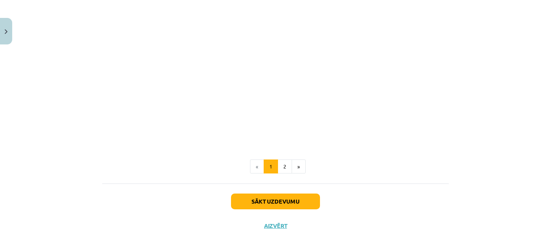
scroll to position [676, 0]
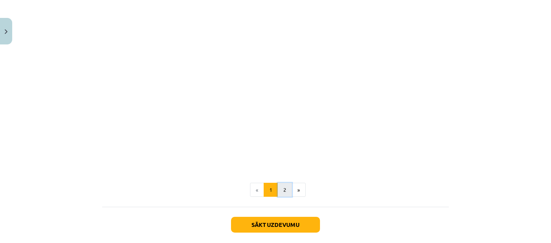
click at [283, 189] on button "2" at bounding box center [285, 190] width 14 height 14
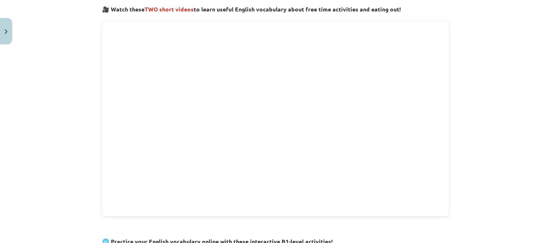
scroll to position [288, 0]
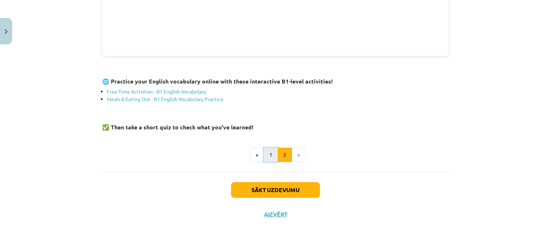
click at [267, 153] on button "1" at bounding box center [271, 155] width 14 height 14
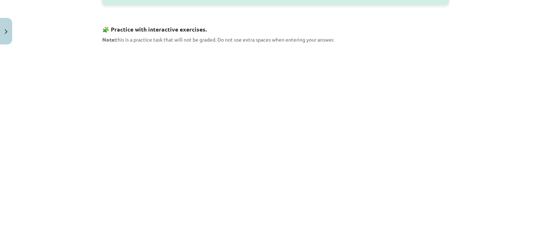
scroll to position [415, 0]
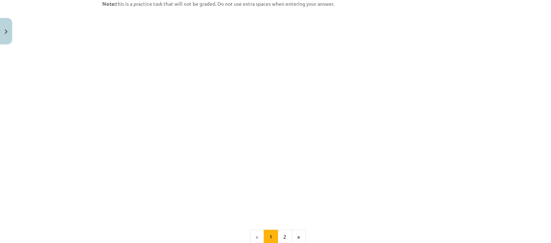
drag, startPoint x: 87, startPoint y: 34, endPoint x: 92, endPoint y: 30, distance: 6.6
click at [90, 32] on div "Mācību tēma: Angļu valodas 9. klases 1. ieskaites mācību materiāls #2 🔤 Topic 1…" at bounding box center [275, 121] width 551 height 243
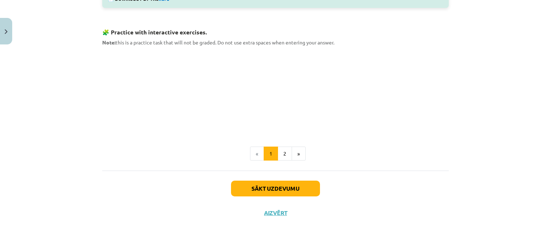
scroll to position [376, 0]
click at [284, 155] on button "2" at bounding box center [285, 154] width 14 height 14
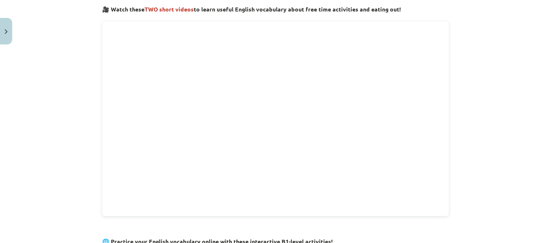
scroll to position [271, 0]
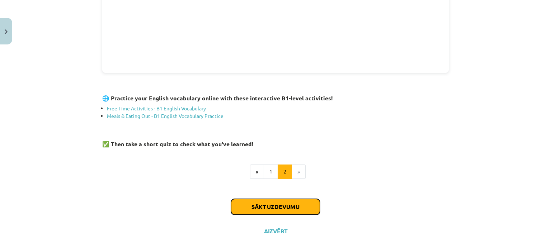
click at [294, 204] on button "Sākt uzdevumu" at bounding box center [275, 207] width 89 height 16
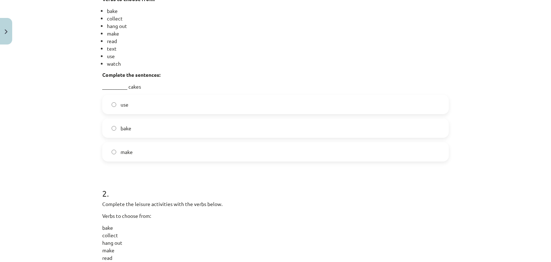
scroll to position [179, 0]
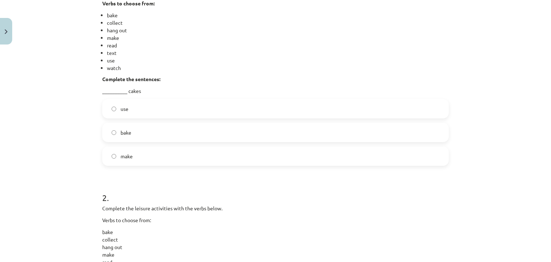
click at [140, 129] on label "bake" at bounding box center [275, 132] width 345 height 18
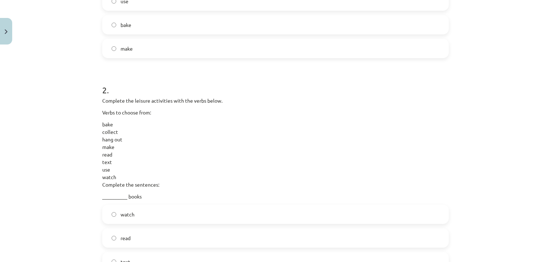
scroll to position [359, 0]
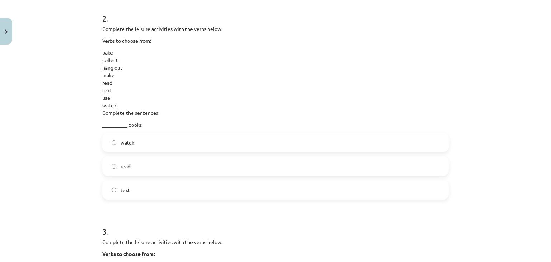
click at [161, 172] on label "read" at bounding box center [275, 166] width 345 height 18
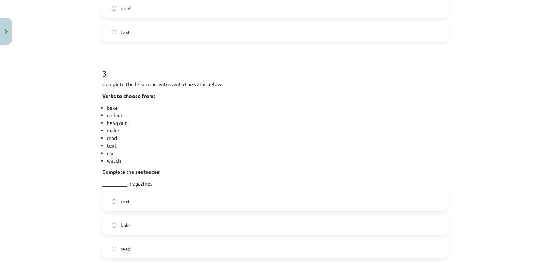
scroll to position [574, 0]
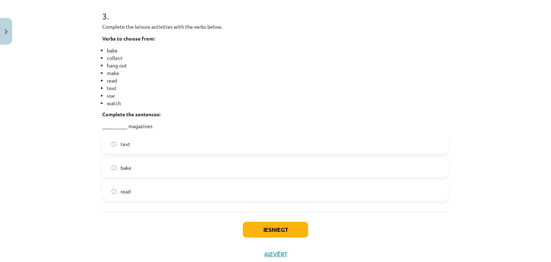
click at [141, 171] on label "bake" at bounding box center [275, 167] width 345 height 18
click at [150, 190] on label "read" at bounding box center [275, 191] width 345 height 18
click at [287, 230] on button "Iesniegt" at bounding box center [275, 230] width 65 height 16
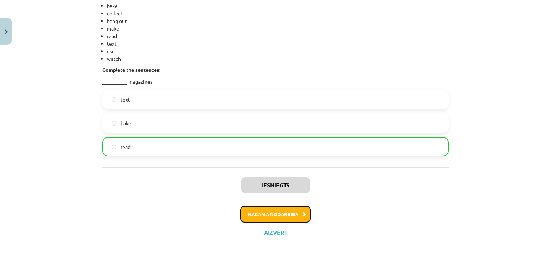
click at [282, 214] on button "Nākamā nodarbība" at bounding box center [275, 214] width 70 height 16
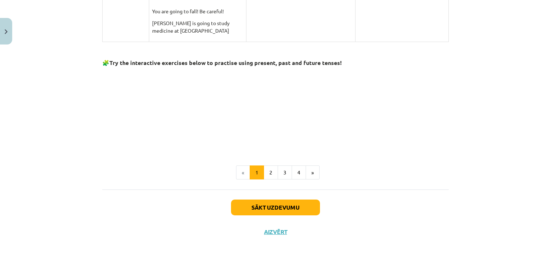
scroll to position [630, 0]
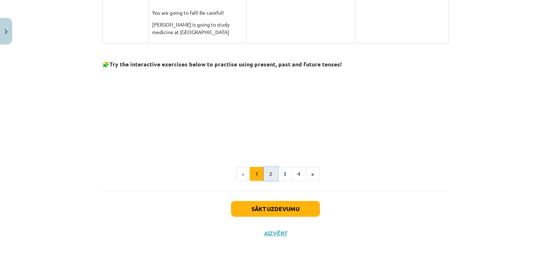
click at [266, 170] on button "2" at bounding box center [271, 174] width 14 height 14
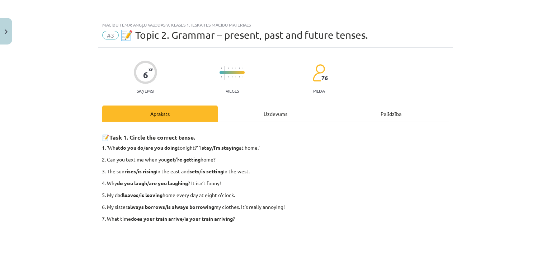
scroll to position [120, 0]
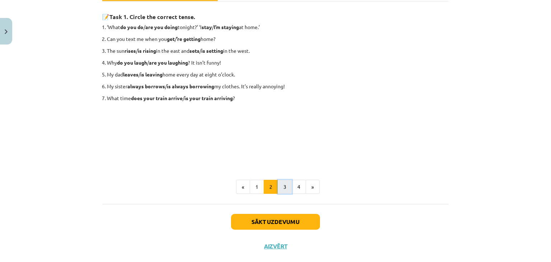
click at [278, 183] on button "3" at bounding box center [285, 187] width 14 height 14
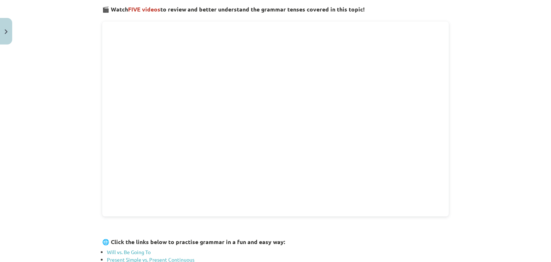
scroll to position [268, 0]
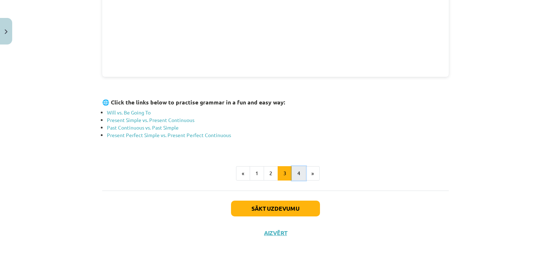
click at [292, 169] on button "4" at bounding box center [299, 173] width 14 height 14
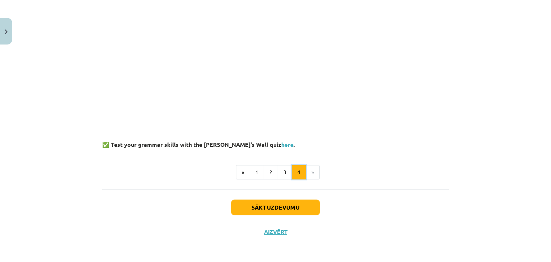
scroll to position [128, 0]
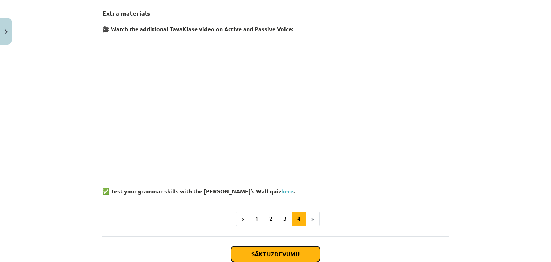
click at [287, 243] on button "Sākt uzdevumu" at bounding box center [275, 254] width 89 height 16
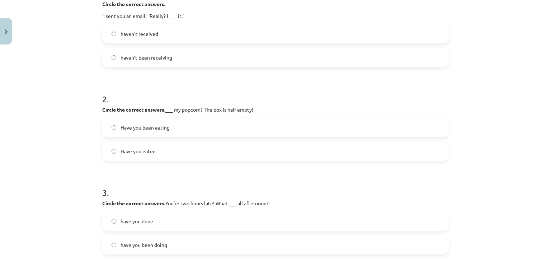
scroll to position [179, 0]
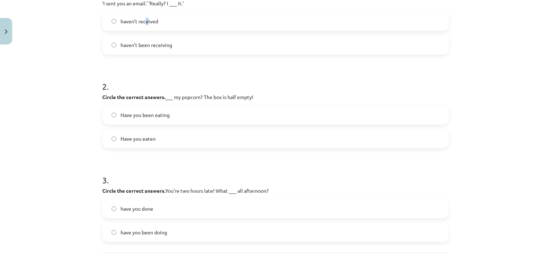
click at [144, 21] on span "haven’t received" at bounding box center [139, 22] width 38 height 8
click at [163, 142] on label "Have you eaten" at bounding box center [275, 138] width 345 height 18
click at [173, 117] on label "Have you been eating" at bounding box center [275, 115] width 345 height 18
click at [156, 234] on span "have you been doing" at bounding box center [143, 232] width 47 height 8
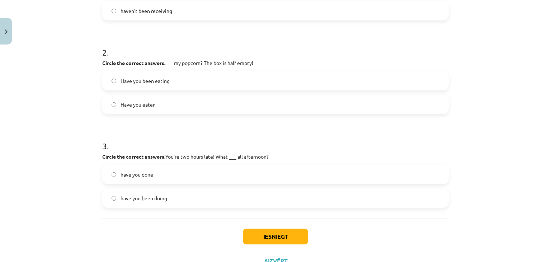
scroll to position [242, 0]
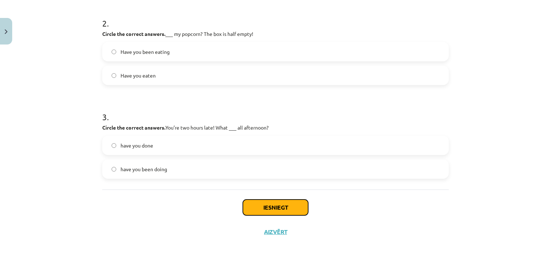
click at [268, 212] on button "Iesniegt" at bounding box center [275, 207] width 65 height 16
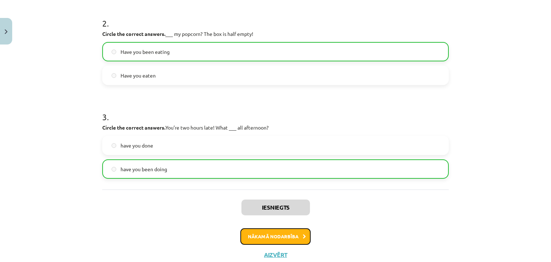
click at [275, 232] on button "Nākamā nodarbība" at bounding box center [275, 236] width 70 height 16
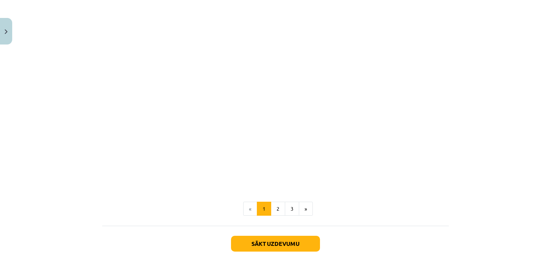
scroll to position [407, 0]
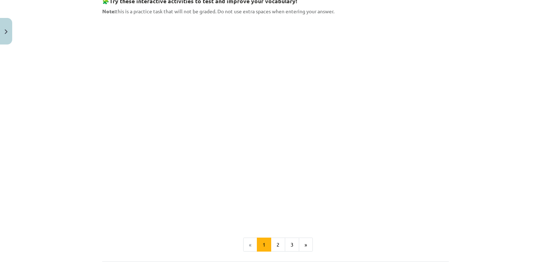
drag, startPoint x: 100, startPoint y: 86, endPoint x: 336, endPoint y: 14, distance: 246.7
click at [336, 14] on p "Note: this is a practice task that will not be graded. Do not use extra spaces …" at bounding box center [275, 12] width 346 height 8
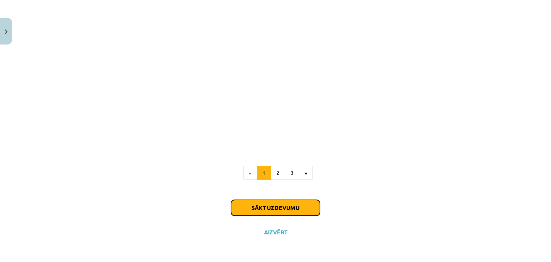
click at [304, 208] on button "Sākt uzdevumu" at bounding box center [275, 208] width 89 height 16
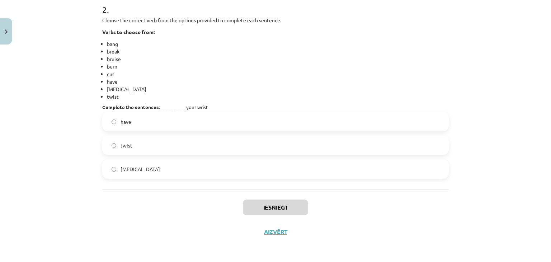
scroll to position [208, 0]
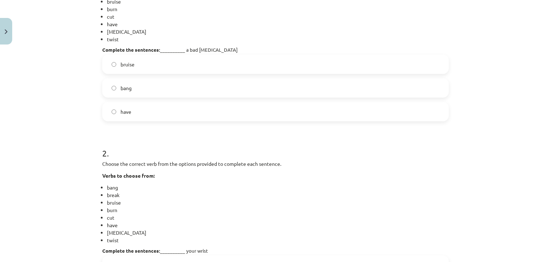
click at [156, 113] on label "have" at bounding box center [275, 112] width 345 height 18
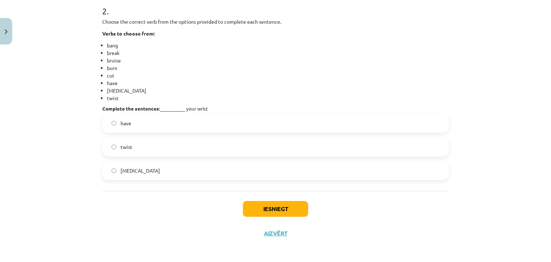
scroll to position [351, 0]
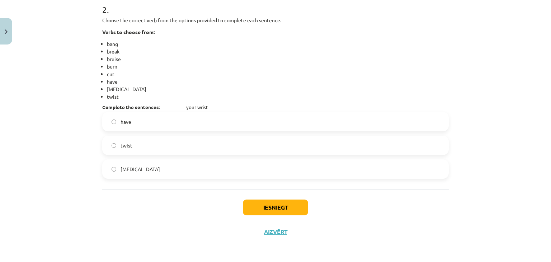
click at [153, 164] on label "sprain" at bounding box center [275, 169] width 345 height 18
click at [295, 209] on button "Iesniegt" at bounding box center [275, 207] width 65 height 16
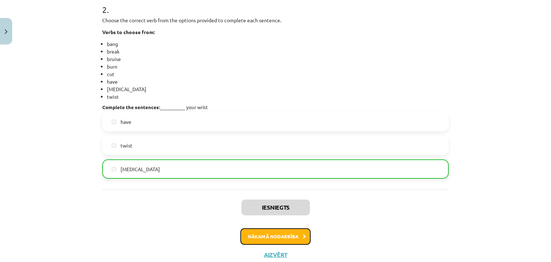
click at [293, 236] on button "Nākamā nodarbība" at bounding box center [275, 236] width 70 height 16
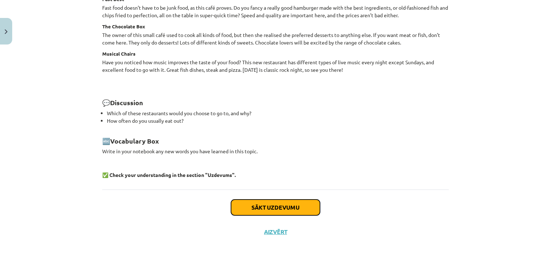
click at [277, 207] on button "Sākt uzdevumu" at bounding box center [275, 207] width 89 height 16
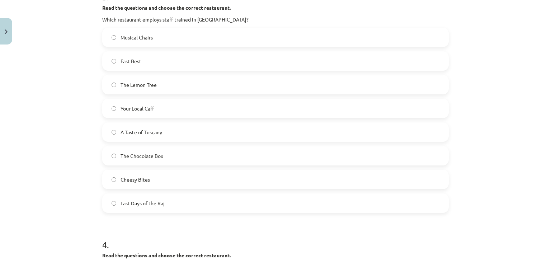
scroll to position [820, 0]
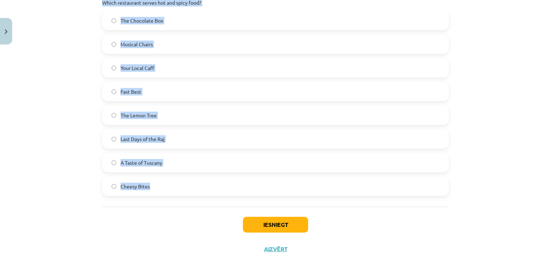
drag, startPoint x: 98, startPoint y: 62, endPoint x: 309, endPoint y: 170, distance: 237.4
copy form "**********"
click at [49, 81] on div "**********" at bounding box center [275, 131] width 551 height 262
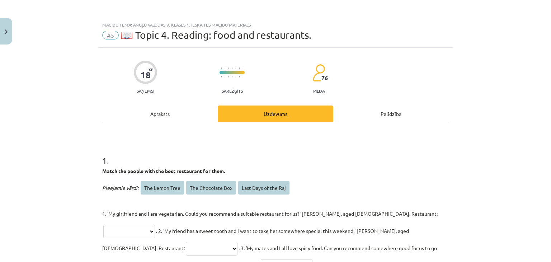
scroll to position [72, 0]
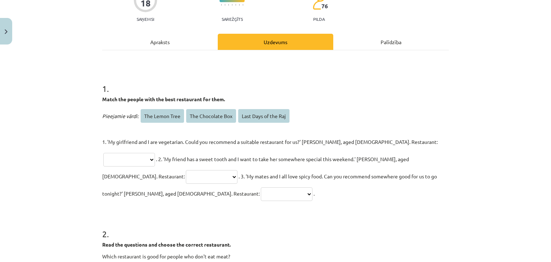
drag, startPoint x: 416, startPoint y: 139, endPoint x: 409, endPoint y: 139, distance: 7.2
click at [155, 153] on select "**********" at bounding box center [129, 160] width 52 height 14
select select "**********"
click at [155, 153] on select "**********" at bounding box center [129, 160] width 52 height 14
click at [237, 170] on select "**********" at bounding box center [212, 177] width 52 height 14
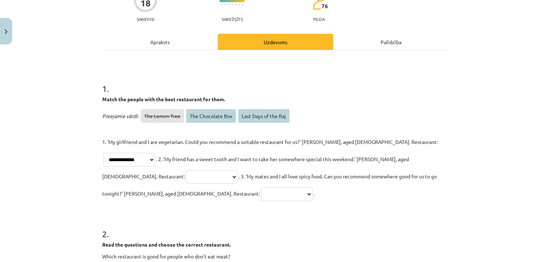
select select "**********"
click at [237, 170] on select "**********" at bounding box center [212, 177] width 52 height 14
click at [312, 187] on select "**********" at bounding box center [287, 194] width 52 height 14
select select "**********"
click at [312, 187] on select "**********" at bounding box center [287, 194] width 52 height 14
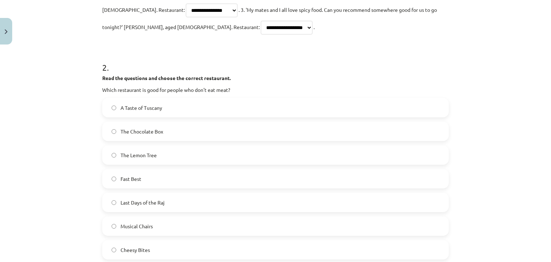
scroll to position [251, 0]
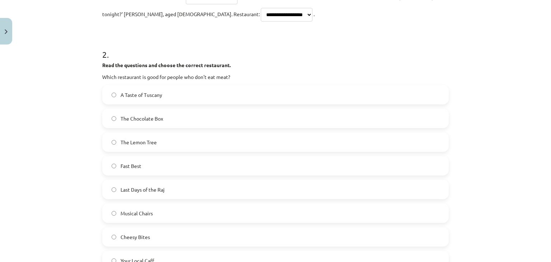
click at [146, 138] on span "The Lemon Tree" at bounding box center [138, 142] width 36 height 8
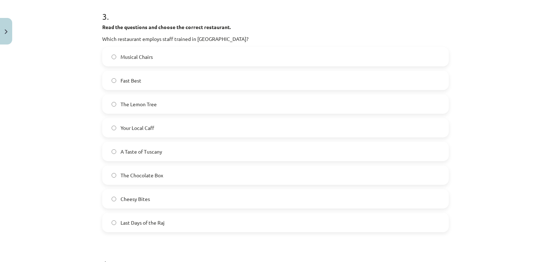
scroll to position [538, 0]
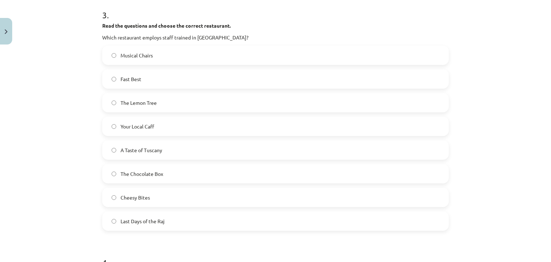
click at [160, 165] on label "The Chocolate Box" at bounding box center [275, 174] width 345 height 18
click at [159, 193] on div "Musical Chairs Fast Best The Lemon Tree Your Local Caff A Taste of Tuscany The …" at bounding box center [275, 138] width 346 height 185
click at [159, 212] on label "Last Days of the Raj" at bounding box center [275, 221] width 345 height 18
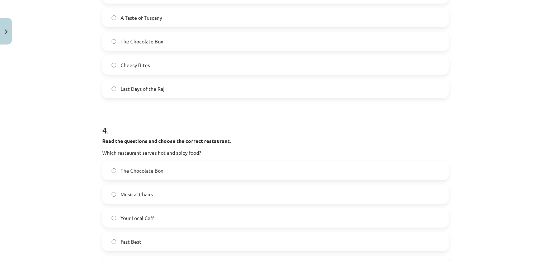
scroll to position [574, 0]
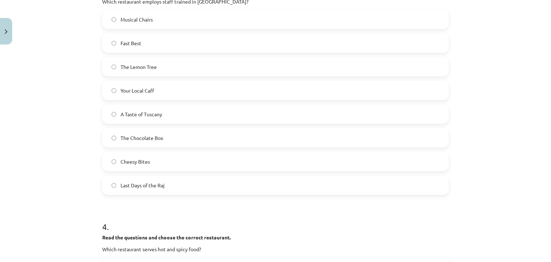
click at [138, 63] on span "The Lemon Tree" at bounding box center [138, 67] width 36 height 8
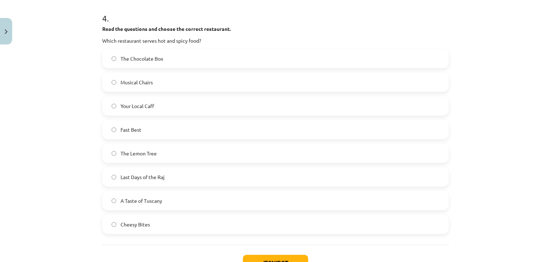
scroll to position [820, 0]
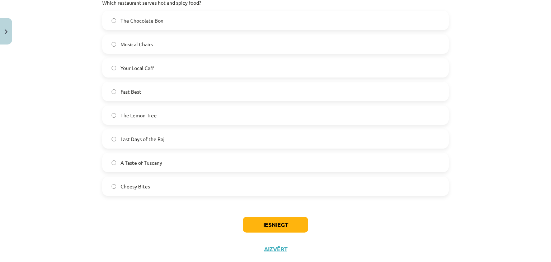
click at [154, 135] on span "Last Days of the Raj" at bounding box center [142, 139] width 44 height 8
click at [278, 217] on button "Iesniegt" at bounding box center [275, 225] width 65 height 16
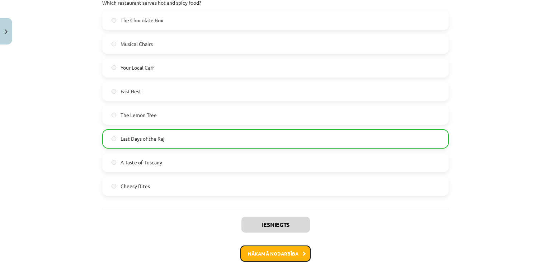
click at [278, 243] on button "Nākamā nodarbība" at bounding box center [275, 253] width 70 height 16
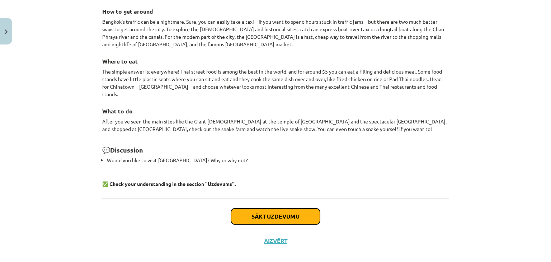
click at [275, 208] on button "Sākt uzdevumu" at bounding box center [275, 216] width 89 height 16
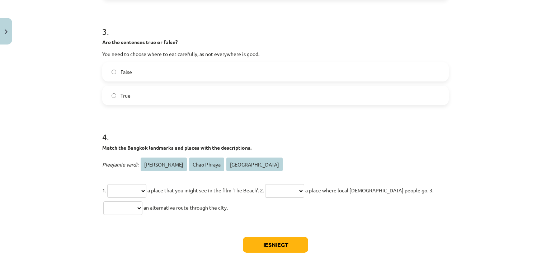
scroll to position [377, 0]
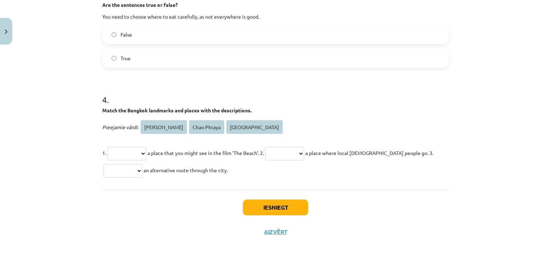
drag, startPoint x: 100, startPoint y: 44, endPoint x: 243, endPoint y: 166, distance: 188.0
copy form "**********"
click at [236, 91] on h1 "4 ." at bounding box center [275, 93] width 346 height 22
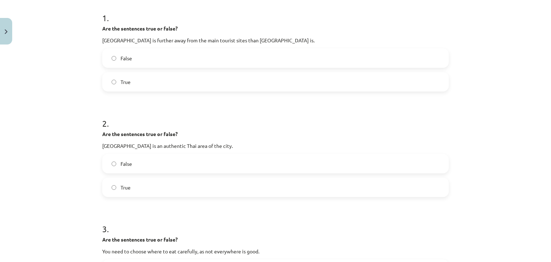
scroll to position [126, 0]
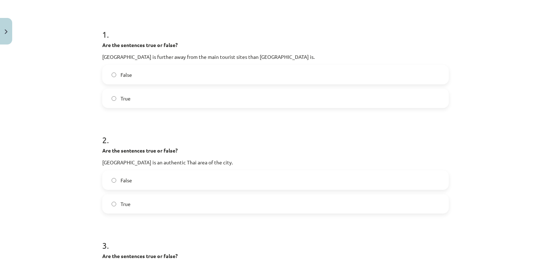
click at [155, 99] on label "True" at bounding box center [275, 98] width 345 height 18
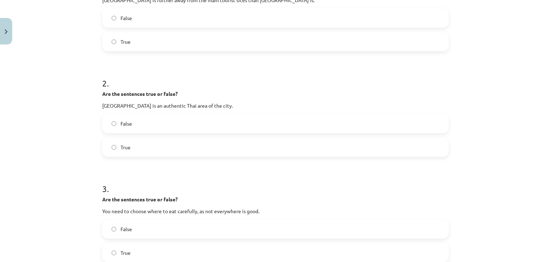
scroll to position [269, 0]
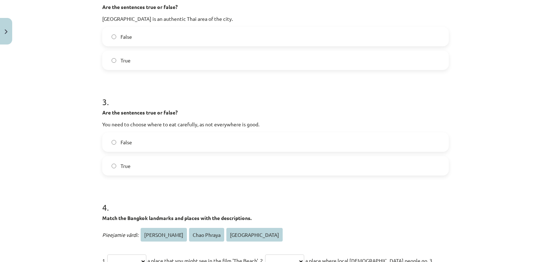
click at [137, 32] on label "False" at bounding box center [275, 37] width 345 height 18
click at [147, 160] on label "True" at bounding box center [275, 166] width 345 height 18
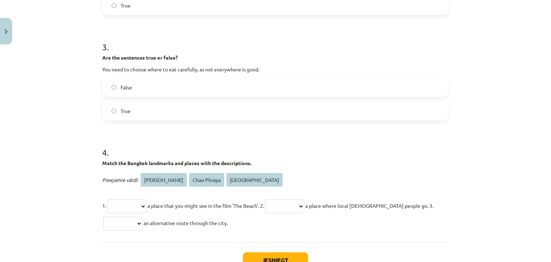
scroll to position [377, 0]
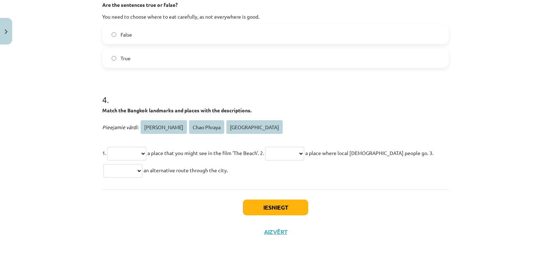
drag, startPoint x: 228, startPoint y: 124, endPoint x: 185, endPoint y: 134, distance: 44.5
click at [154, 145] on div "**********" at bounding box center [275, 148] width 346 height 60
click at [183, 138] on div "**********" at bounding box center [275, 148] width 346 height 60
click at [146, 154] on select "**********" at bounding box center [126, 154] width 39 height 14
select select "**********"
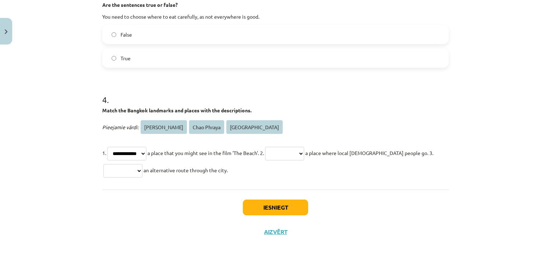
click at [107, 147] on select "**********" at bounding box center [126, 154] width 39 height 14
click at [297, 151] on select "**********" at bounding box center [284, 154] width 39 height 14
select select "**********"
click at [276, 147] on select "**********" at bounding box center [284, 154] width 39 height 14
click at [129, 170] on select "**********" at bounding box center [122, 171] width 39 height 14
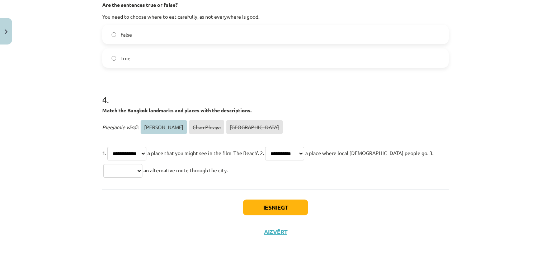
select select "**********"
click at [103, 164] on select "**********" at bounding box center [122, 171] width 39 height 14
click at [293, 158] on select "**********" at bounding box center [284, 154] width 39 height 14
select select "**********"
click at [276, 147] on select "**********" at bounding box center [284, 154] width 39 height 14
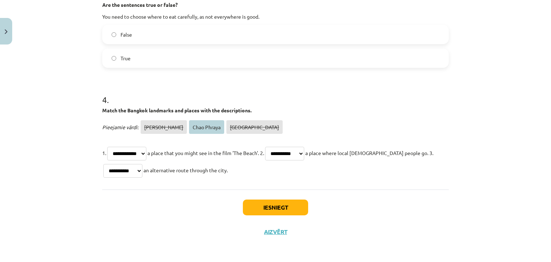
click at [142, 172] on select "**********" at bounding box center [122, 171] width 39 height 14
select select "**********"
click at [103, 164] on select "**********" at bounding box center [122, 171] width 39 height 14
click at [257, 207] on button "Iesniegt" at bounding box center [275, 207] width 65 height 16
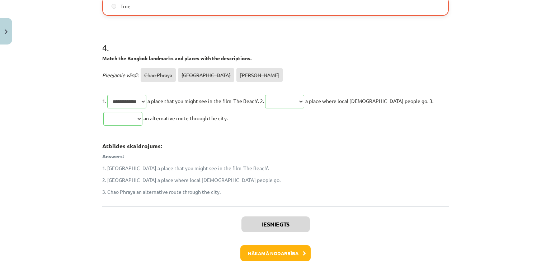
scroll to position [468, 0]
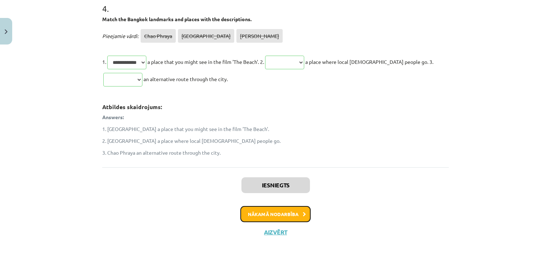
click at [269, 215] on button "Nākamā nodarbība" at bounding box center [275, 214] width 70 height 16
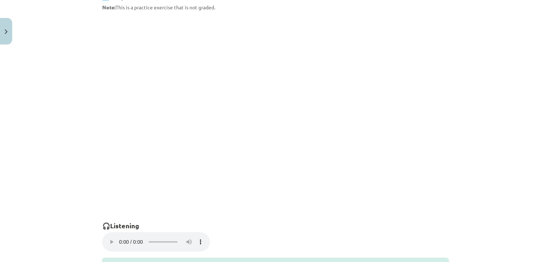
scroll to position [493, 0]
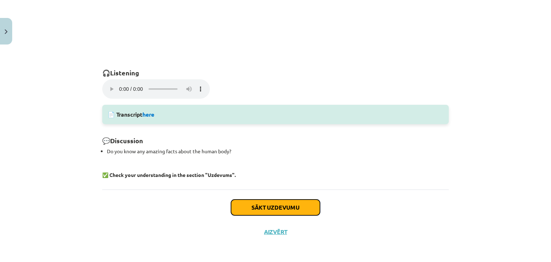
click at [260, 208] on button "Sākt uzdevumu" at bounding box center [275, 207] width 89 height 16
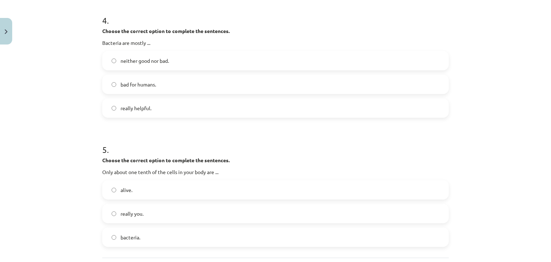
scroll to position [577, 0]
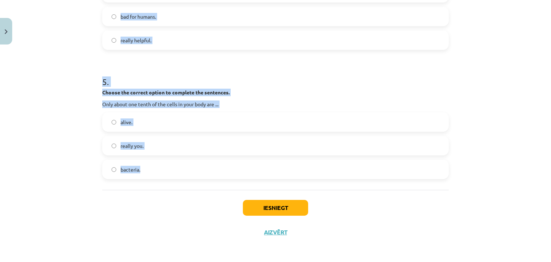
drag, startPoint x: 108, startPoint y: 154, endPoint x: 184, endPoint y: 167, distance: 76.5
copy form "Choose the correct option to complete the sentences. Most of the atoms are ... …"
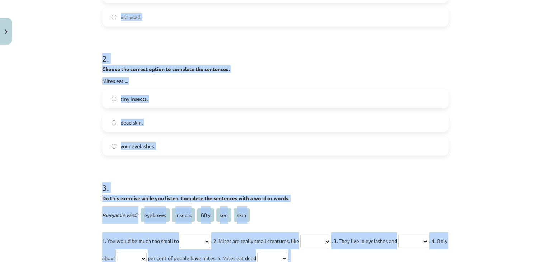
scroll to position [146, 0]
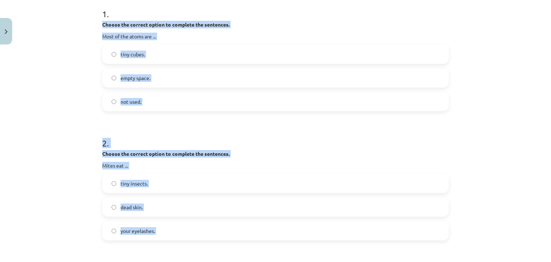
click at [50, 95] on div "Mācību tēma: Angļu valodas 9. klases 1. ieskaites mācību materiāls #7 🎧 Topic 6…" at bounding box center [275, 131] width 551 height 262
click at [146, 75] on span "empty space." at bounding box center [135, 78] width 30 height 8
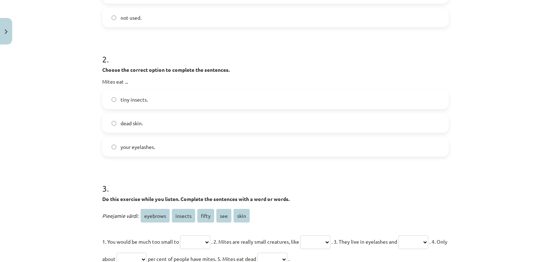
scroll to position [290, 0]
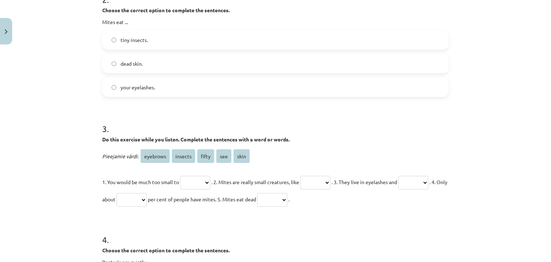
click at [139, 61] on span "dead skin." at bounding box center [131, 64] width 22 height 8
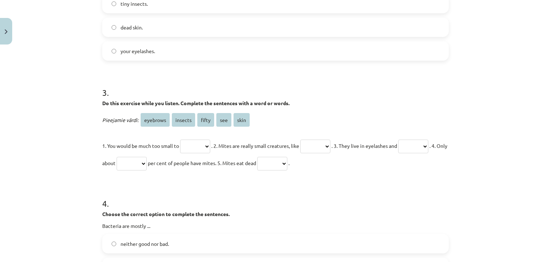
scroll to position [361, 0]
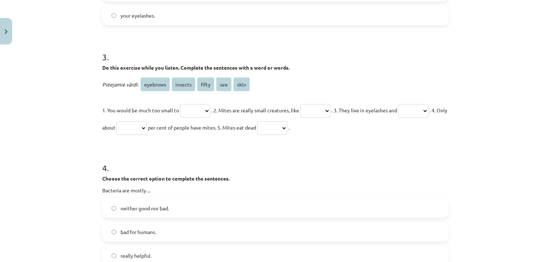
click at [210, 109] on select "******** ******* ***** *** ****" at bounding box center [195, 111] width 30 height 14
select select "***"
click at [180, 104] on select "******** ******* ***** *** ****" at bounding box center [195, 111] width 30 height 14
drag, startPoint x: 320, startPoint y: 107, endPoint x: 313, endPoint y: 115, distance: 10.5
click at [320, 107] on select "******** ******* ***** *** ****" at bounding box center [315, 111] width 30 height 14
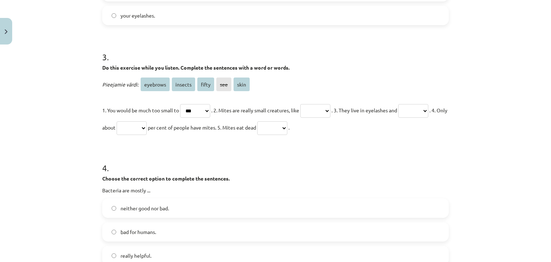
select select "*******"
click at [308, 104] on select "******** ******* ***** *** ****" at bounding box center [315, 111] width 30 height 14
drag, startPoint x: 128, startPoint y: 126, endPoint x: 132, endPoint y: 126, distance: 3.9
click at [398, 118] on select "******** ******* ***** *** ****" at bounding box center [413, 111] width 30 height 14
select select "********"
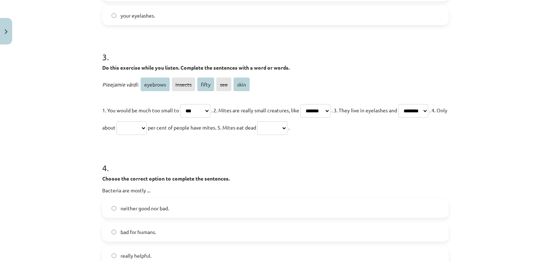
click at [398, 118] on select "******** ******* ***** *** ****" at bounding box center [413, 111] width 30 height 14
drag, startPoint x: 190, startPoint y: 127, endPoint x: 179, endPoint y: 66, distance: 61.3
click at [147, 127] on select "******** ******* ***** *** ****" at bounding box center [132, 128] width 30 height 14
click at [147, 128] on select "******** ******* ***** *** ****" at bounding box center [132, 128] width 30 height 14
select select "*****"
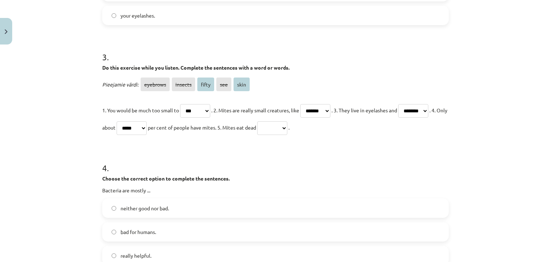
click at [147, 121] on select "******** ******* ***** *** ****" at bounding box center [132, 128] width 30 height 14
click at [287, 127] on select "******** ******* ***** *** ****" at bounding box center [272, 128] width 30 height 14
select select "****"
click at [287, 121] on select "******** ******* ***** *** ****" at bounding box center [272, 128] width 30 height 14
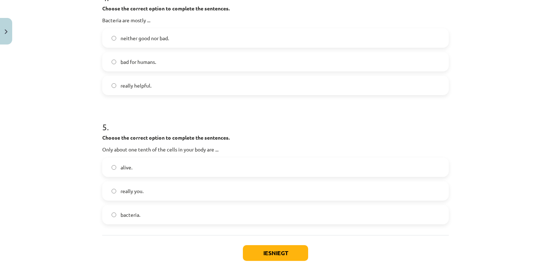
scroll to position [577, 0]
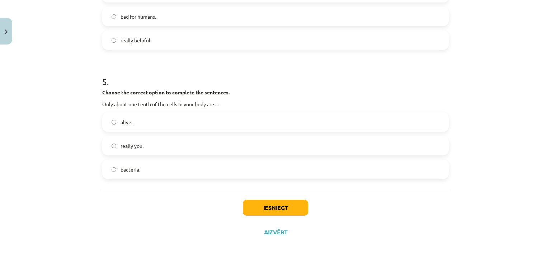
click at [139, 148] on span "really you." at bounding box center [131, 146] width 23 height 8
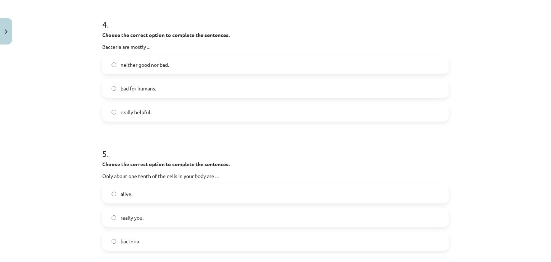
click at [154, 64] on span "neither good nor bad." at bounding box center [144, 65] width 48 height 8
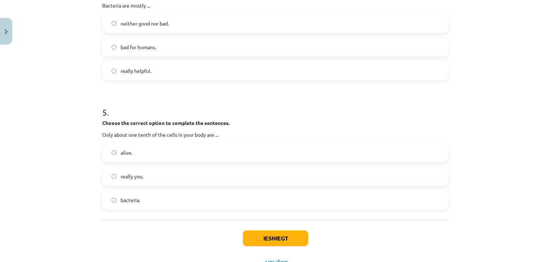
scroll to position [577, 0]
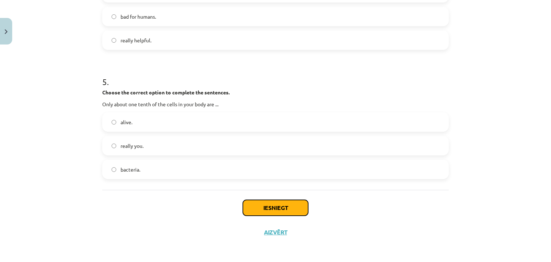
click at [271, 212] on button "Iesniegt" at bounding box center [275, 208] width 65 height 16
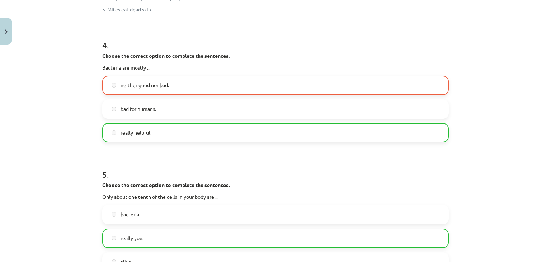
scroll to position [669, 0]
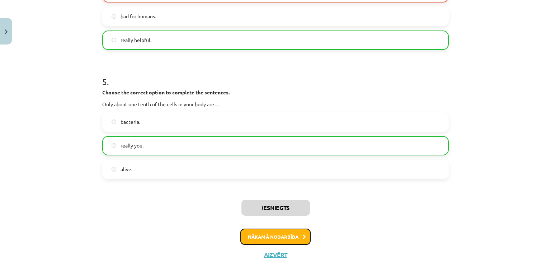
click at [265, 235] on button "Nākamā nodarbība" at bounding box center [275, 236] width 70 height 16
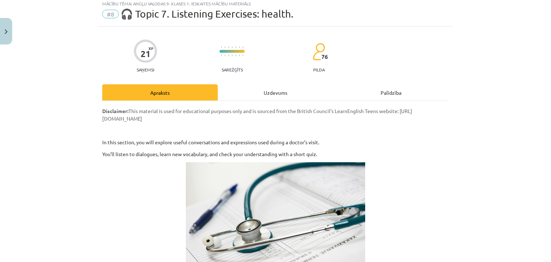
scroll to position [0, 0]
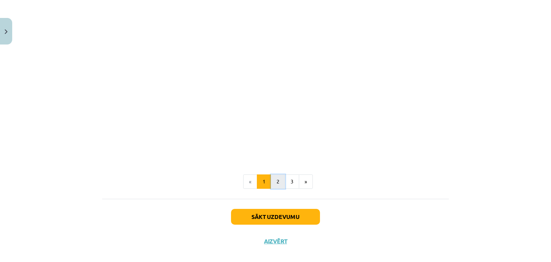
click at [272, 181] on button "2" at bounding box center [278, 181] width 14 height 14
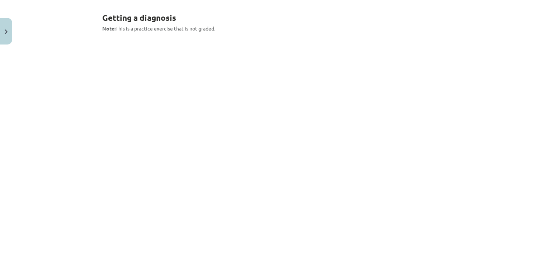
scroll to position [128, 0]
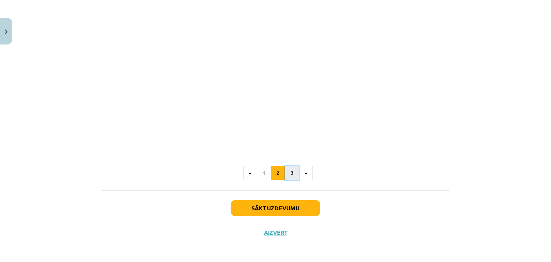
click at [288, 174] on button "3" at bounding box center [292, 173] width 14 height 14
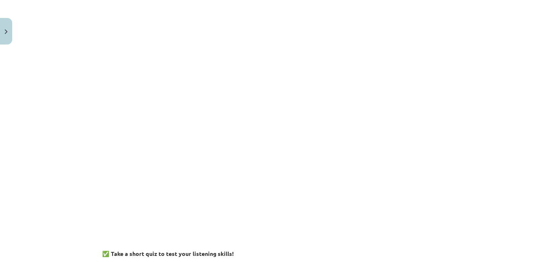
scroll to position [578, 0]
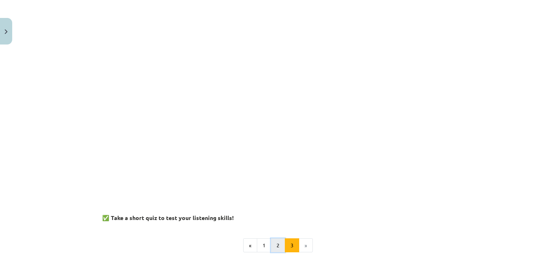
click at [272, 243] on button "2" at bounding box center [278, 245] width 14 height 14
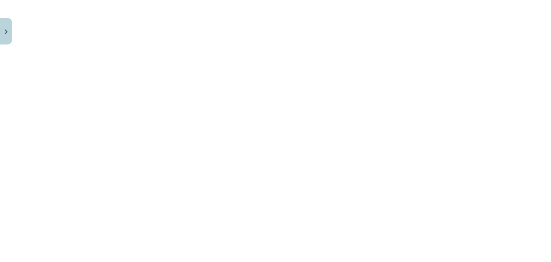
scroll to position [852, 0]
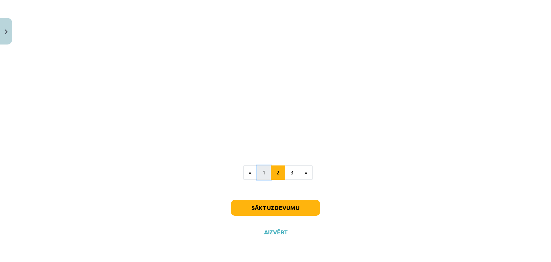
click at [257, 173] on button "1" at bounding box center [264, 172] width 14 height 14
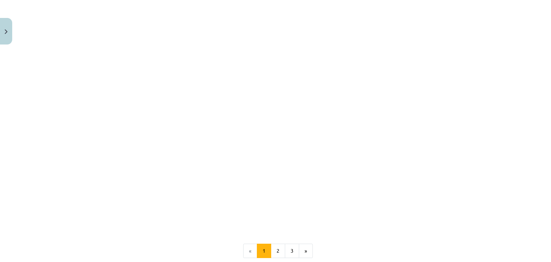
scroll to position [379, 0]
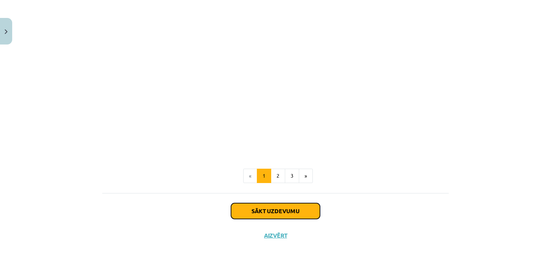
click at [267, 209] on button "Sākt uzdevumu" at bounding box center [275, 211] width 89 height 16
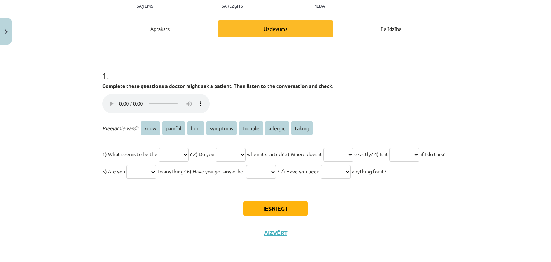
scroll to position [90, 0]
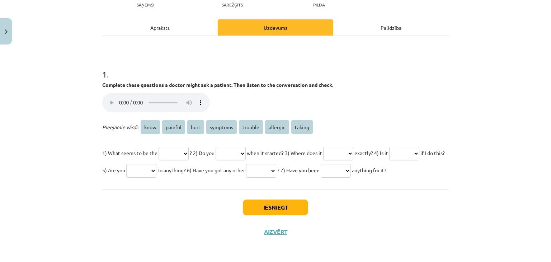
click at [165, 148] on select "**** ******* **** ******** ******* ******** ******" at bounding box center [173, 154] width 30 height 14
click at [178, 151] on select "**** ******* **** ******** ******* ******** ******" at bounding box center [173, 154] width 30 height 14
click at [176, 150] on select "**** ******* **** ******** ******* ******** ******" at bounding box center [173, 154] width 30 height 14
select select "*******"
click at [158, 147] on select "**** ******* **** ******** ******* ******** ******" at bounding box center [173, 154] width 30 height 14
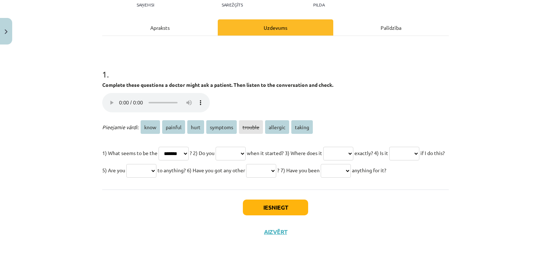
click at [244, 149] on select "**** ******* **** ******** ******* ******** ******" at bounding box center [231, 154] width 30 height 14
select select "****"
click at [223, 147] on select "**** ******* **** ******** ******* ******** ******" at bounding box center [231, 154] width 30 height 14
click at [347, 150] on select "**** ******* **** ******** ******* ******** ******" at bounding box center [338, 154] width 30 height 14
select select "****"
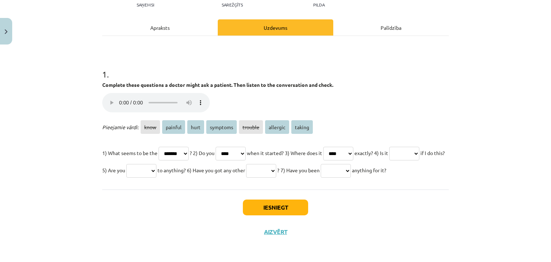
click at [341, 147] on select "**** ******* **** ******** ******* ******** ******" at bounding box center [338, 154] width 30 height 14
click at [389, 160] on select "**** ******* **** ******** ******* ******** ******" at bounding box center [404, 154] width 30 height 14
select select "*******"
click at [389, 159] on select "**** ******* **** ******** ******* ******** ******" at bounding box center [404, 154] width 30 height 14
click at [156, 167] on select "**** ******* **** ******** ******* ******** ******" at bounding box center [141, 171] width 30 height 14
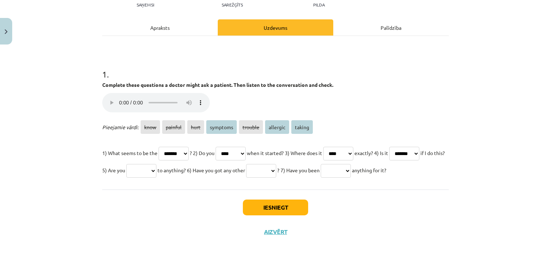
select select "********"
click at [156, 164] on select "**** ******* **** ******** ******* ******** ******" at bounding box center [141, 171] width 30 height 14
click at [276, 164] on select "**** ******* **** ******** ******* ******** ******" at bounding box center [261, 171] width 30 height 14
select select "********"
click at [276, 164] on select "**** ******* **** ******** ******* ******** ******" at bounding box center [261, 171] width 30 height 14
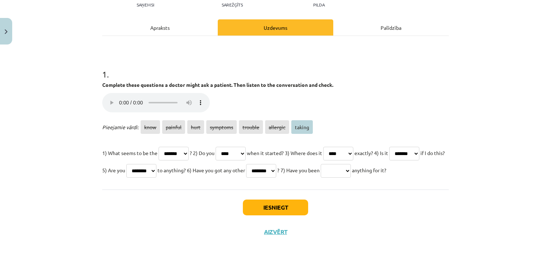
click at [321, 178] on select "**** ******* **** ******** ******* ******** ******" at bounding box center [336, 171] width 30 height 14
select select "******"
click at [321, 176] on select "**** ******* **** ******** ******* ******** ******" at bounding box center [336, 171] width 30 height 14
click at [252, 215] on button "Iesniegt" at bounding box center [275, 207] width 65 height 16
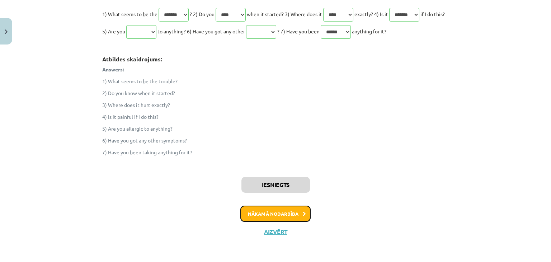
click at [270, 216] on button "Nākamā nodarbība" at bounding box center [275, 213] width 70 height 16
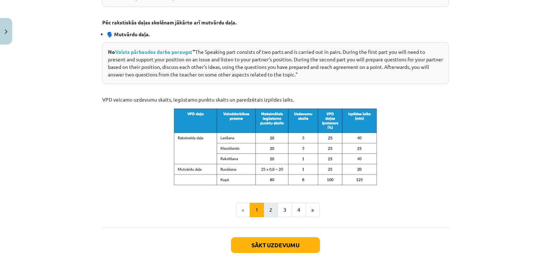
scroll to position [377, 0]
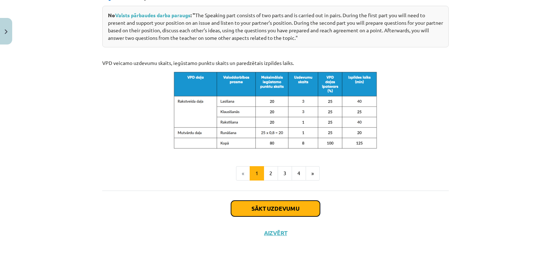
click at [265, 207] on button "Sākt uzdevumu" at bounding box center [275, 208] width 89 height 16
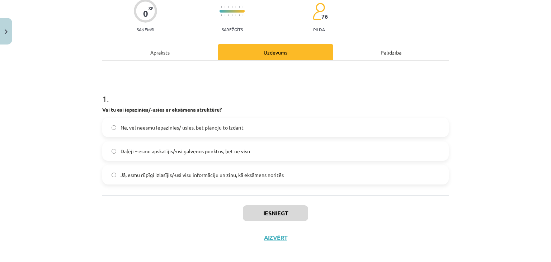
scroll to position [67, 0]
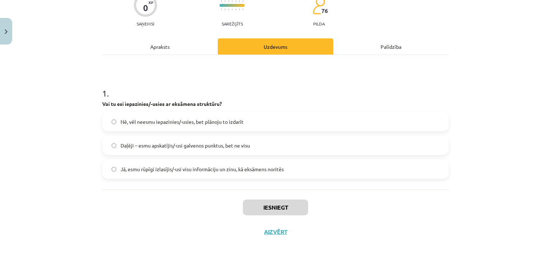
click at [138, 164] on label "Jā, esmu rūpīgi izlasījis/-usi visu informāciju un zinu, kā eksāmens noritēs" at bounding box center [275, 169] width 345 height 18
click at [283, 208] on button "Iesniegt" at bounding box center [275, 207] width 65 height 16
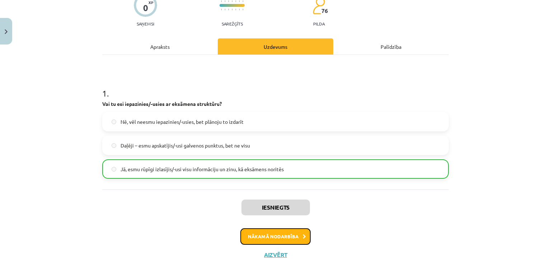
click at [293, 238] on button "Nākamā nodarbība" at bounding box center [275, 236] width 70 height 16
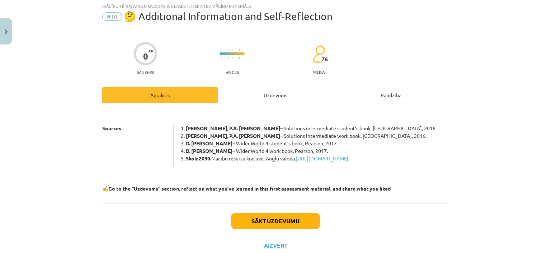
scroll to position [18, 0]
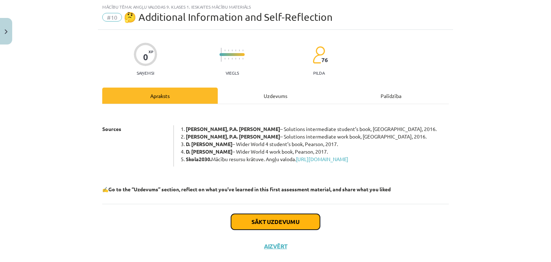
click at [281, 228] on button "Sākt uzdevumu" at bounding box center [275, 222] width 89 height 16
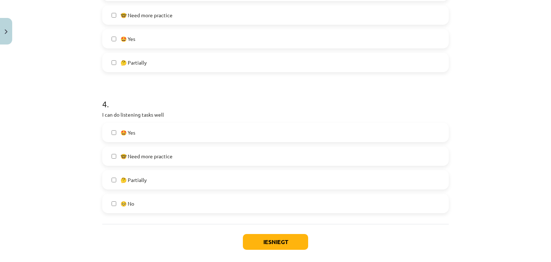
scroll to position [514, 0]
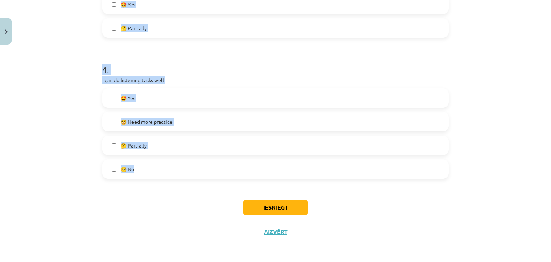
drag, startPoint x: 99, startPoint y: 42, endPoint x: 145, endPoint y: 167, distance: 132.8
copy form "1 . I know the vocabulary and can use it 🤓 Need more practice 🥺 No 🤩 Yes 🤔 Part…"
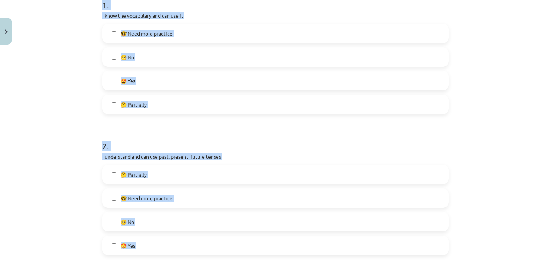
scroll to position [155, 0]
click at [56, 105] on div "Mācību tēma: Angļu valodas 9. klases 1. ieskaites mācību materiāls #10 🤔 Additi…" at bounding box center [275, 131] width 551 height 262
click at [208, 139] on h1 "2 ." at bounding box center [275, 140] width 346 height 22
click at [207, 139] on h1 "2 ." at bounding box center [275, 140] width 346 height 22
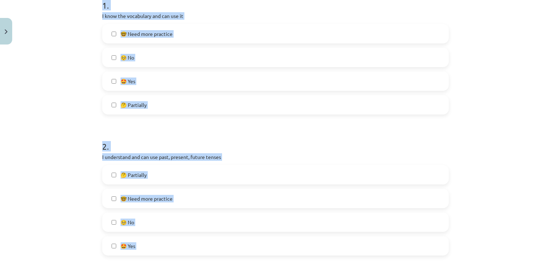
click at [206, 138] on h1 "2 ." at bounding box center [275, 140] width 346 height 22
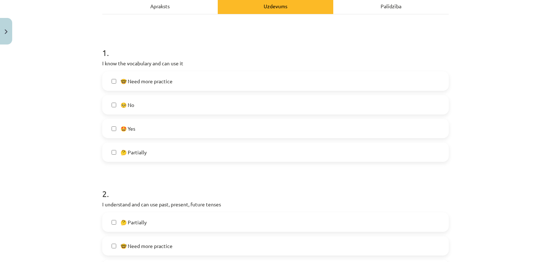
click at [137, 125] on label "🤩 Yes" at bounding box center [275, 128] width 345 height 18
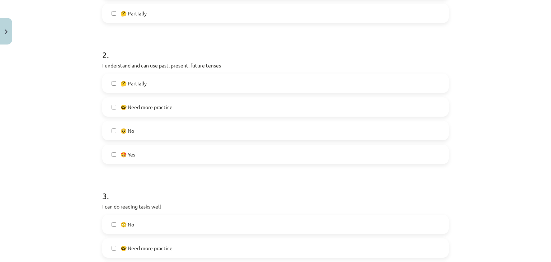
scroll to position [251, 0]
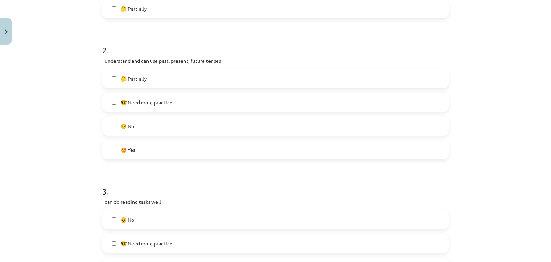
click at [142, 80] on span "🤔 Partially" at bounding box center [133, 79] width 26 height 8
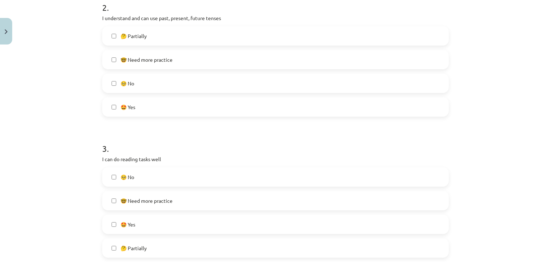
scroll to position [359, 0]
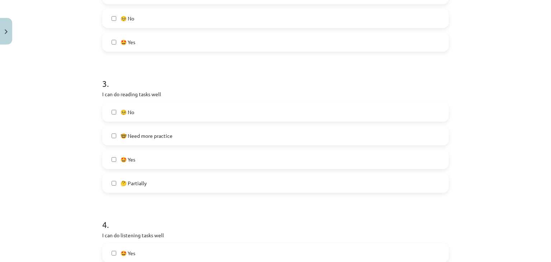
click at [133, 161] on span "🤩 Yes" at bounding box center [127, 160] width 15 height 8
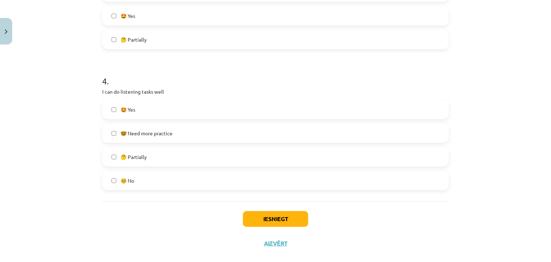
click at [139, 109] on label "🤩 Yes" at bounding box center [275, 109] width 345 height 18
click at [257, 216] on button "Iesniegt" at bounding box center [275, 219] width 65 height 16
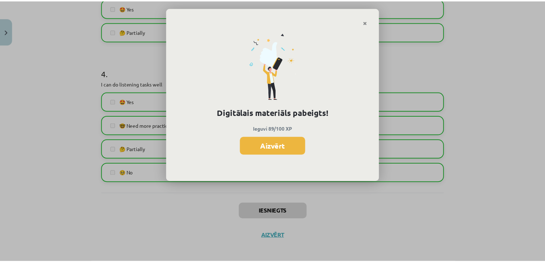
scroll to position [514, 0]
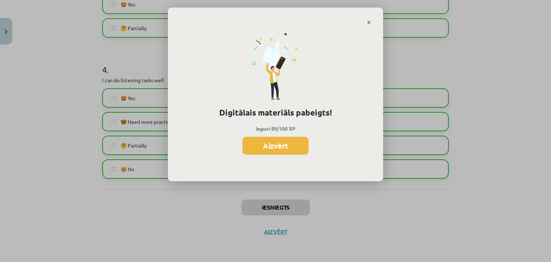
click at [279, 148] on button "Aizvērt" at bounding box center [275, 146] width 66 height 18
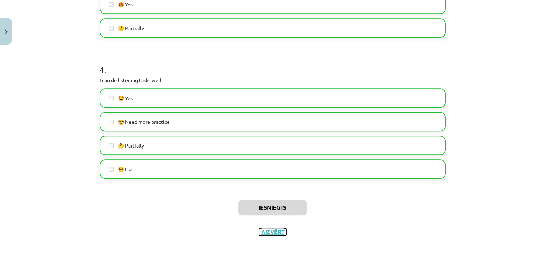
click at [266, 233] on button "Aizvērt" at bounding box center [272, 231] width 27 height 7
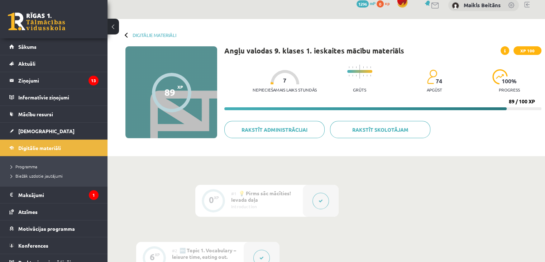
scroll to position [0, 0]
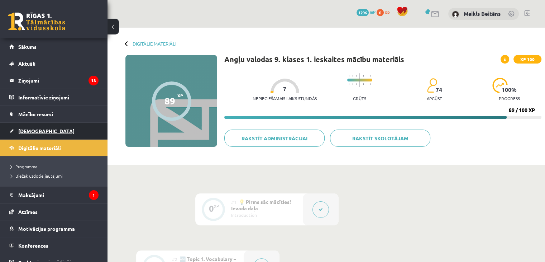
click at [28, 132] on span "[DEMOGRAPHIC_DATA]" at bounding box center [46, 131] width 56 height 6
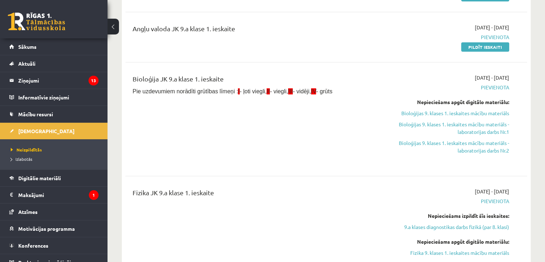
scroll to position [108, 0]
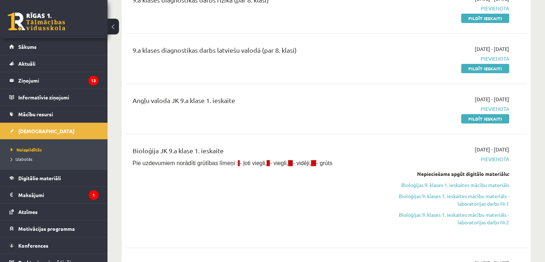
drag, startPoint x: 479, startPoint y: 117, endPoint x: 312, endPoint y: 39, distance: 184.7
click at [479, 117] on link "Pildīt ieskaiti" at bounding box center [486, 118] width 48 height 9
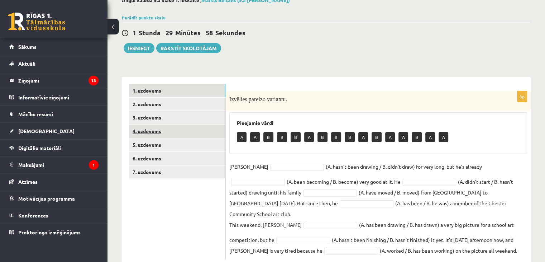
scroll to position [52, 0]
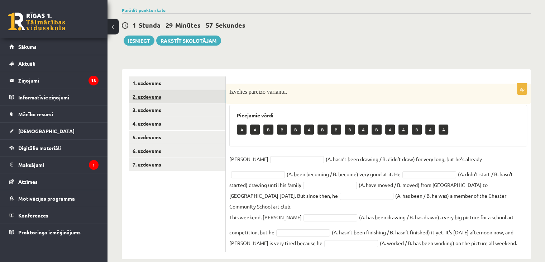
click at [145, 94] on link "2. uzdevums" at bounding box center [177, 96] width 96 height 13
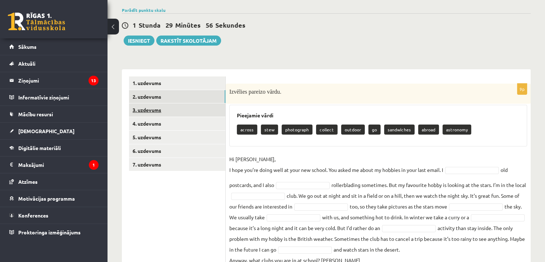
click at [152, 109] on link "3. uzdevums" at bounding box center [177, 109] width 96 height 13
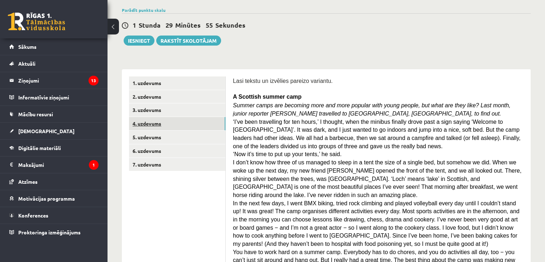
click at [155, 121] on link "4. uzdevums" at bounding box center [177, 123] width 96 height 13
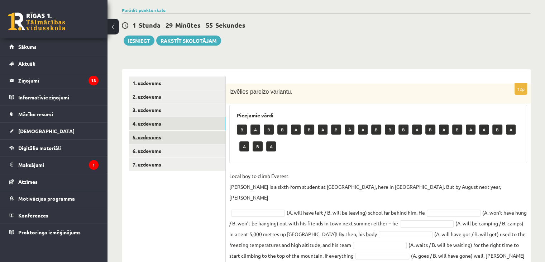
scroll to position [134, 0]
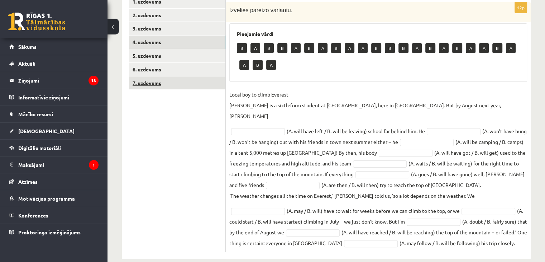
click at [148, 82] on link "7. uzdevums" at bounding box center [177, 82] width 96 height 13
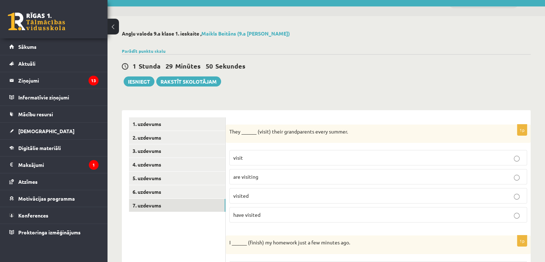
scroll to position [0, 0]
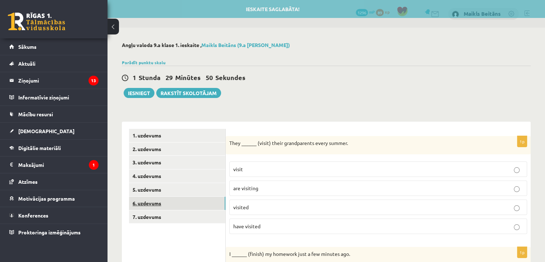
click at [167, 202] on link "6. uzdevums" at bounding box center [177, 203] width 96 height 13
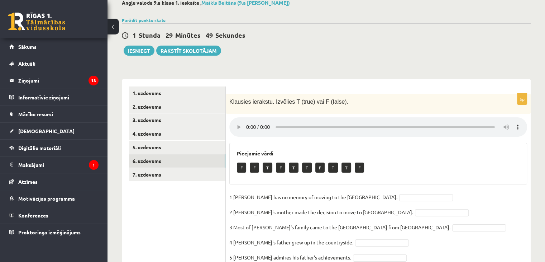
scroll to position [72, 0]
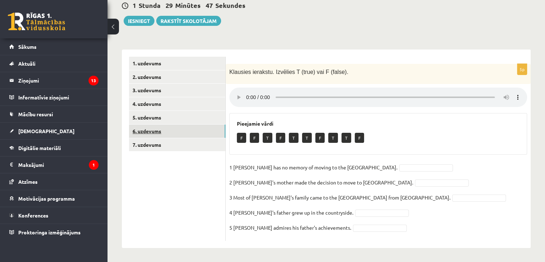
click at [162, 128] on link "6. uzdevums" at bounding box center [177, 130] width 96 height 13
click at [160, 116] on link "5. uzdevums" at bounding box center [177, 117] width 96 height 13
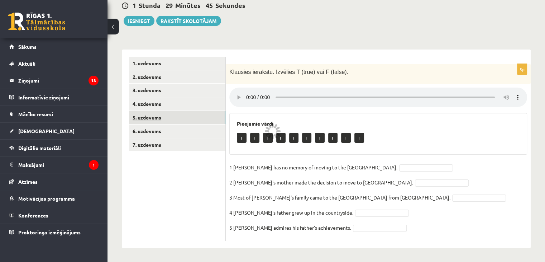
scroll to position [59, 0]
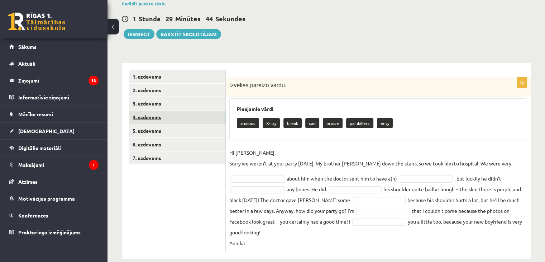
click at [159, 115] on link "4. uzdevums" at bounding box center [177, 116] width 96 height 13
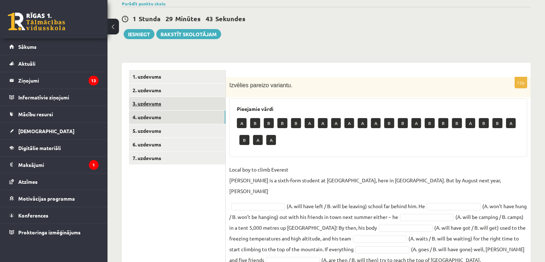
click at [162, 105] on link "3. uzdevums" at bounding box center [177, 103] width 96 height 13
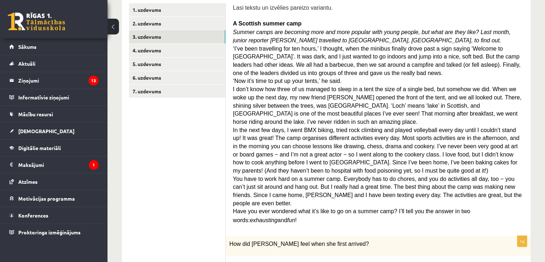
scroll to position [0, 0]
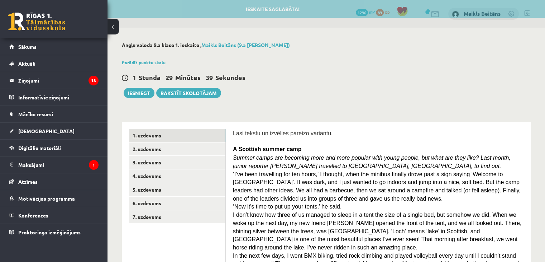
click at [188, 136] on link "1. uzdevums" at bounding box center [177, 135] width 96 height 13
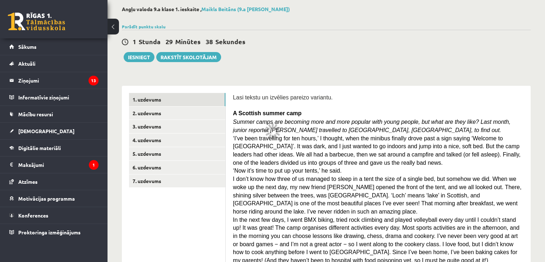
scroll to position [52, 0]
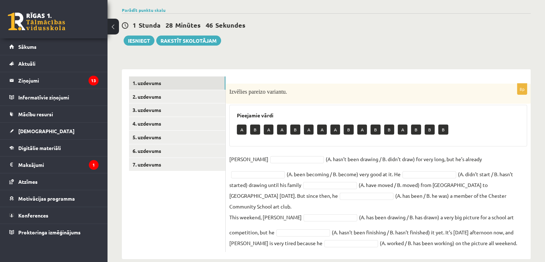
click at [240, 128] on p "A" at bounding box center [242, 129] width 10 height 10
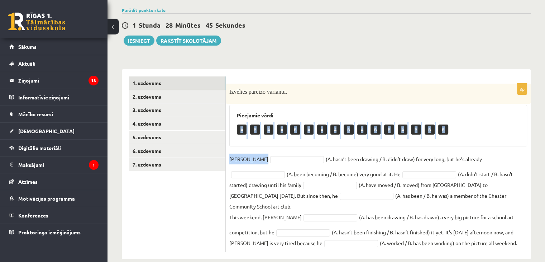
drag, startPoint x: 243, startPoint y: 134, endPoint x: 260, endPoint y: 161, distance: 31.3
click at [260, 161] on div "8p Izvēlies pareizo variantu. Pieejamie vārdi A B A A B A A A B A B B A B B B […" at bounding box center [378, 168] width 305 height 168
click at [273, 145] on div "8p Izvēlies pareizo variantu. Pieejamie vārdi A B A A B A A A B A B B A B B B […" at bounding box center [378, 168] width 305 height 168
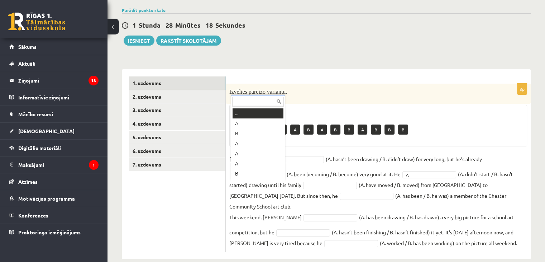
scroll to position [9, 0]
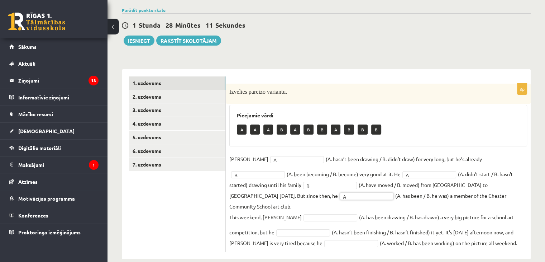
click at [301, 200] on fieldset "[PERSON_NAME] A * (A. hasn’t been drawing / B. didn’t draw) for very long, but …" at bounding box center [379, 200] width 298 height 95
click at [301, 202] on fieldset "[PERSON_NAME] A * (A. hasn’t been drawing / B. didn’t draw) for very long, but …" at bounding box center [379, 200] width 298 height 95
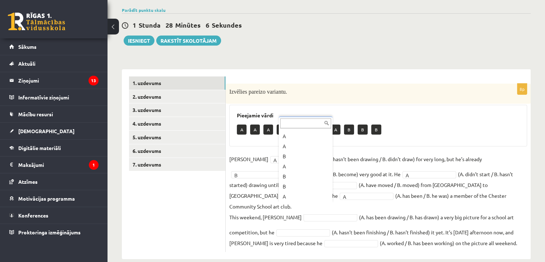
scroll to position [29, 0]
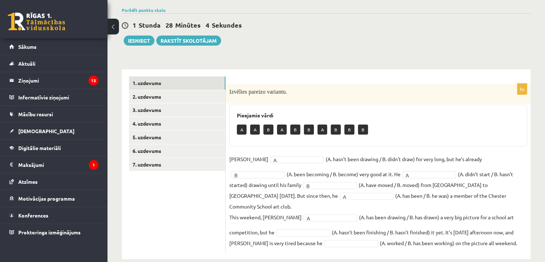
click at [280, 216] on fieldset "[PERSON_NAME] A * (A. hasn’t been drawing / B. didn’t draw) for very long, but …" at bounding box center [379, 200] width 298 height 95
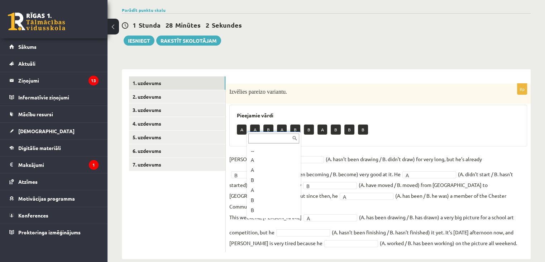
scroll to position [19, 0]
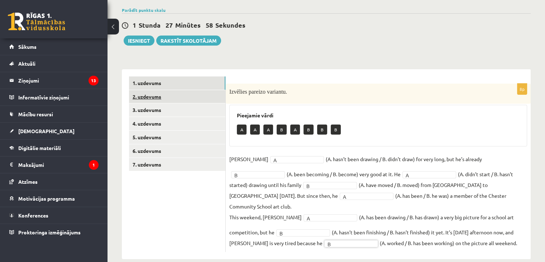
click at [183, 98] on link "2. uzdevums" at bounding box center [177, 96] width 96 height 13
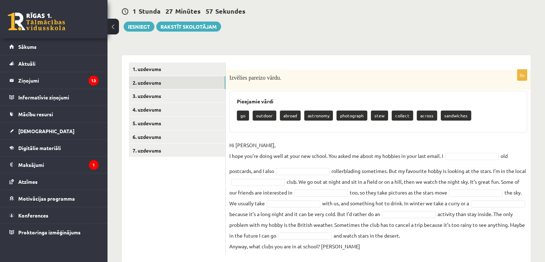
scroll to position [80, 0]
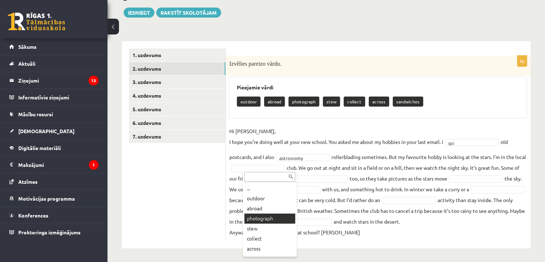
drag, startPoint x: 271, startPoint y: 220, endPoint x: 272, endPoint y: 208, distance: 11.6
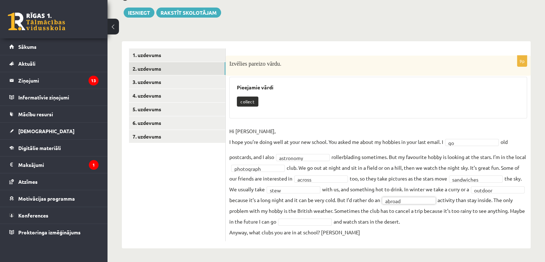
click at [370, 224] on fieldset "**********" at bounding box center [379, 182] width 298 height 112
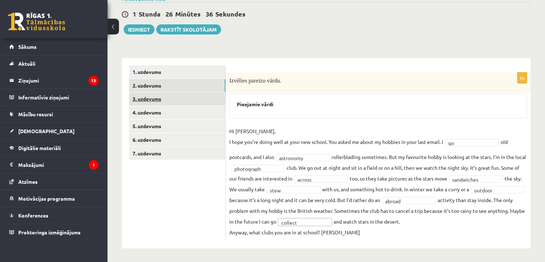
click at [166, 98] on link "3. uzdevums" at bounding box center [177, 98] width 96 height 13
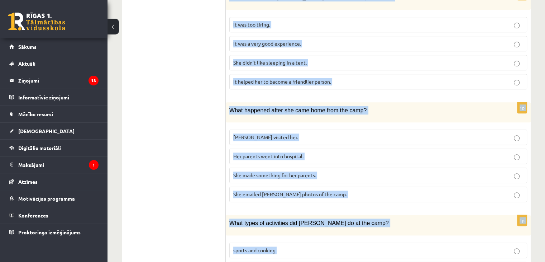
scroll to position [642, 0]
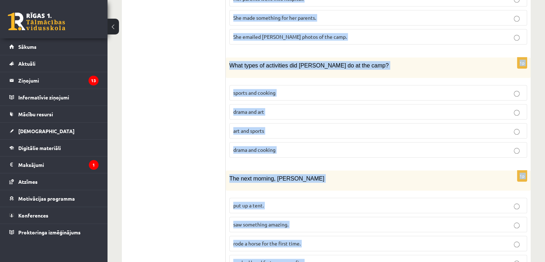
drag, startPoint x: 233, startPoint y: 78, endPoint x: 347, endPoint y: 234, distance: 193.5
copy form "A Scottish summer camp Summer camps are becoming more and more popular with you…"
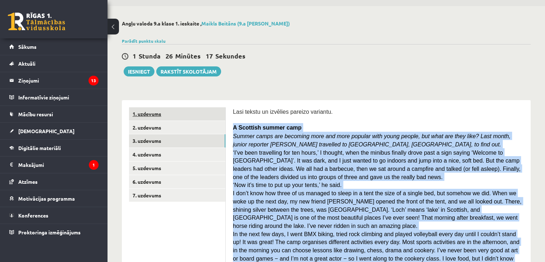
scroll to position [0, 0]
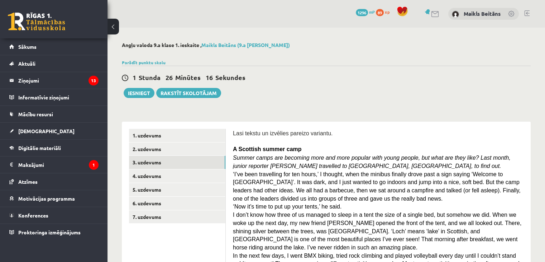
click at [182, 137] on link "1. uzdevums" at bounding box center [177, 135] width 96 height 13
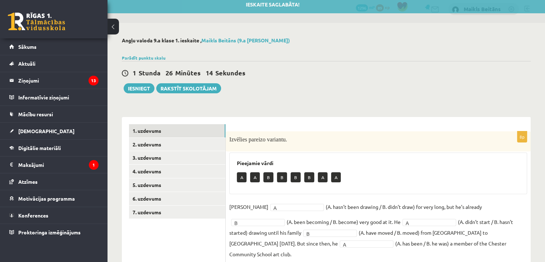
scroll to position [52, 0]
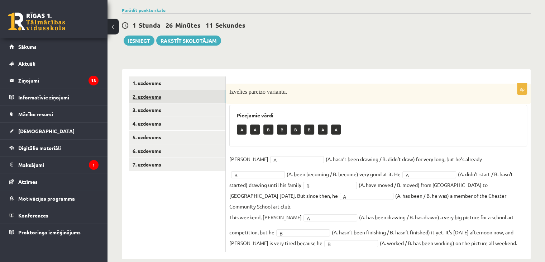
click at [175, 98] on link "2. uzdevums" at bounding box center [177, 96] width 96 height 13
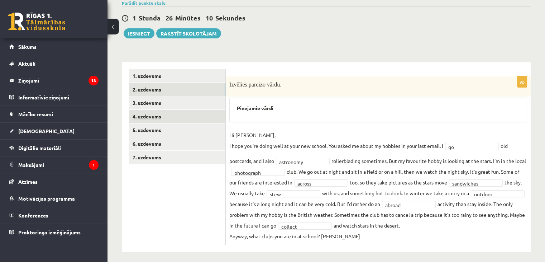
scroll to position [63, 0]
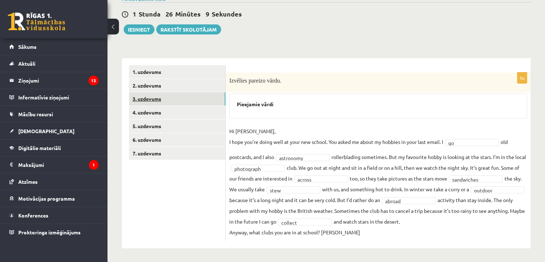
click at [161, 99] on link "3. uzdevums" at bounding box center [177, 98] width 96 height 13
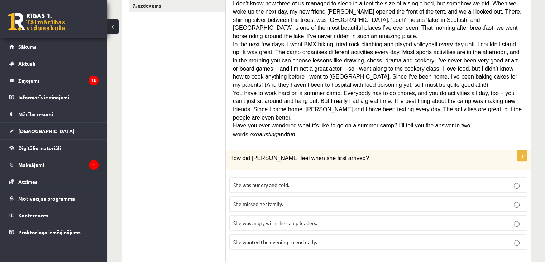
scroll to position [207, 0]
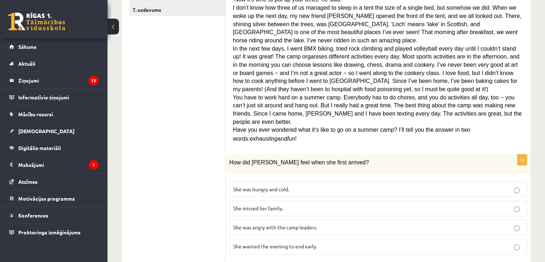
click at [279, 243] on span "She wanted the evening to end early." at bounding box center [275, 246] width 84 height 6
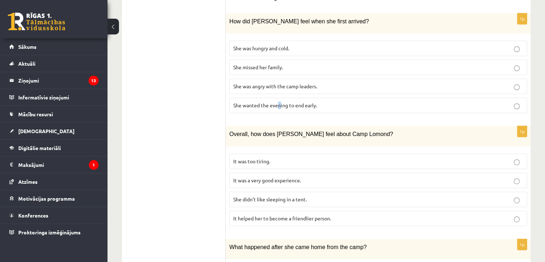
scroll to position [386, 0]
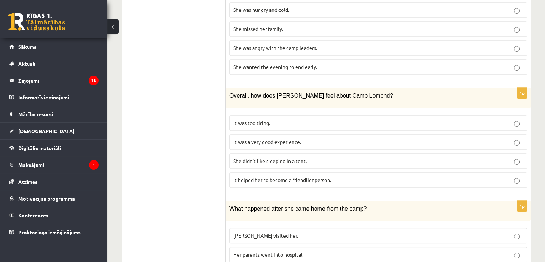
click at [313, 138] on p "It was a very good experience." at bounding box center [378, 142] width 290 height 8
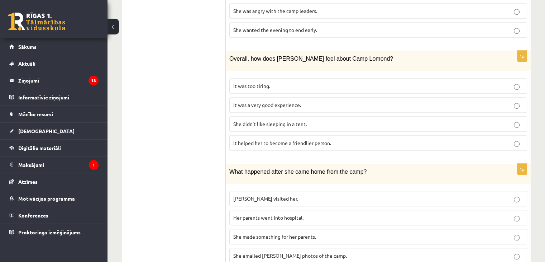
scroll to position [494, 0]
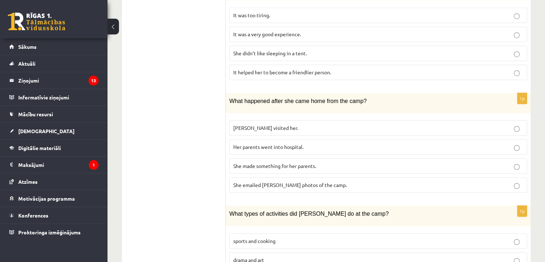
click at [260, 162] on span "She made something for her parents." at bounding box center [274, 165] width 83 height 6
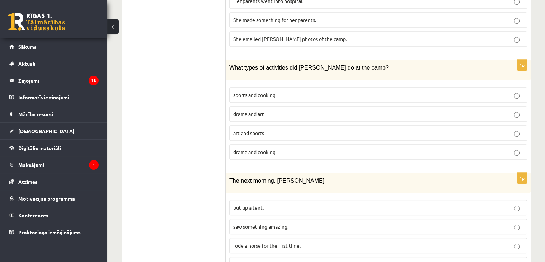
scroll to position [642, 0]
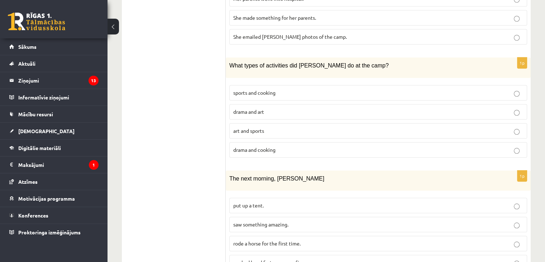
click at [261, 89] on span "sports and cooking" at bounding box center [254, 92] width 42 height 6
click at [274, 221] on span "saw something amazing." at bounding box center [260, 224] width 55 height 6
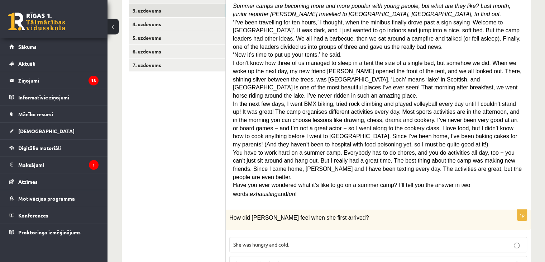
scroll to position [104, 0]
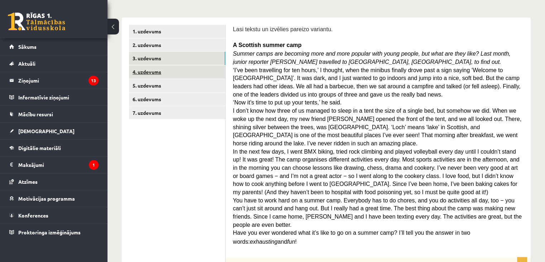
click at [164, 73] on link "4. uzdevums" at bounding box center [177, 71] width 96 height 13
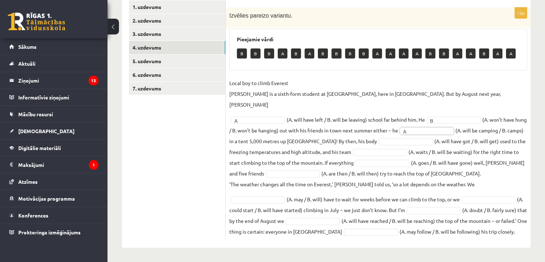
scroll to position [117, 0]
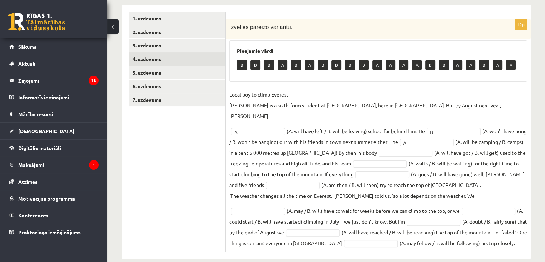
click at [412, 136] on fieldset "Local boy to climb Everest Nathan Short is a sixth-form student at Pittville Co…" at bounding box center [379, 168] width 298 height 159
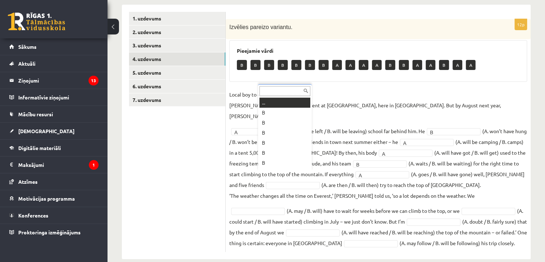
drag, startPoint x: 293, startPoint y: 173, endPoint x: 302, endPoint y: 190, distance: 18.9
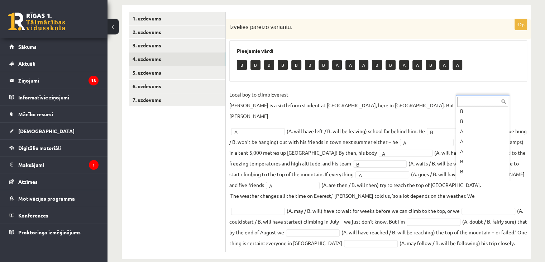
scroll to position [109, 0]
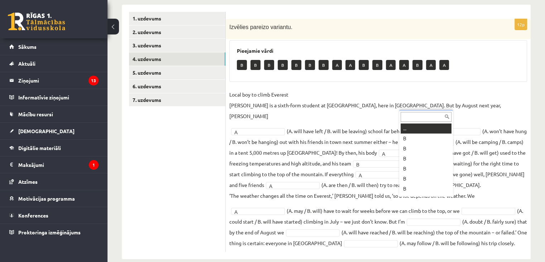
drag, startPoint x: 429, startPoint y: 197, endPoint x: 423, endPoint y: 195, distance: 6.4
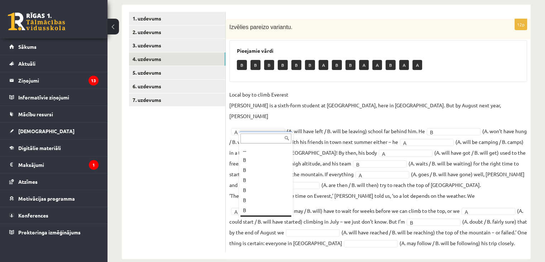
scroll to position [9, 0]
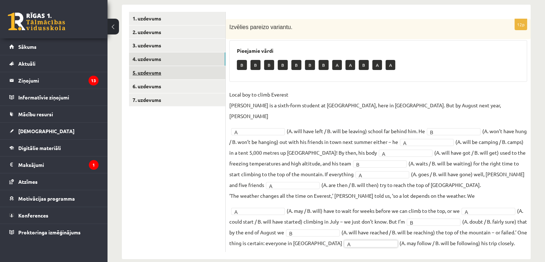
click at [189, 74] on link "5. uzdevums" at bounding box center [177, 72] width 96 height 13
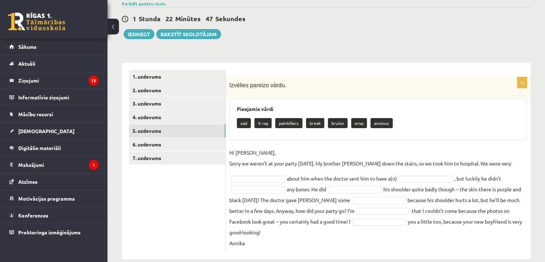
drag, startPoint x: 256, startPoint y: 178, endPoint x: 257, endPoint y: 174, distance: 4.0
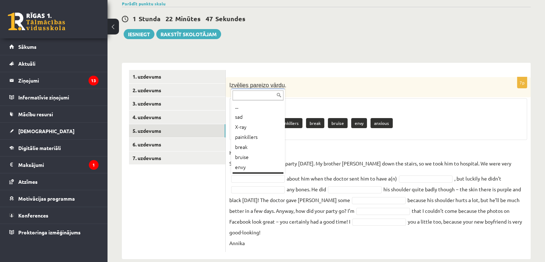
scroll to position [9, 0]
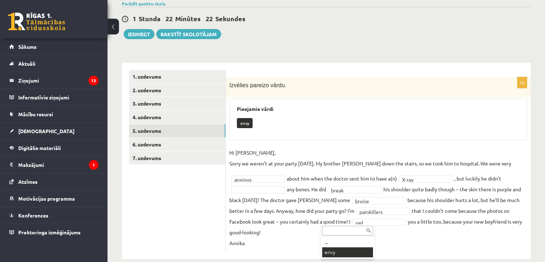
drag, startPoint x: 345, startPoint y: 252, endPoint x: 342, endPoint y: 227, distance: 25.6
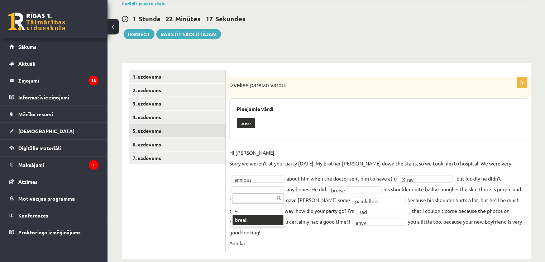
scroll to position [42, 0]
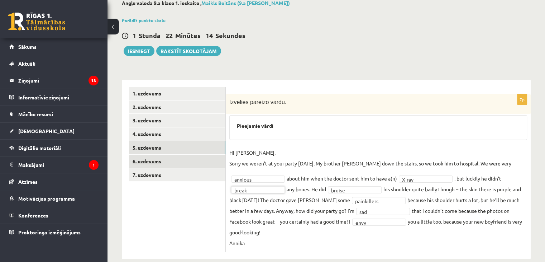
click at [171, 157] on link "6. uzdevums" at bounding box center [177, 161] width 96 height 13
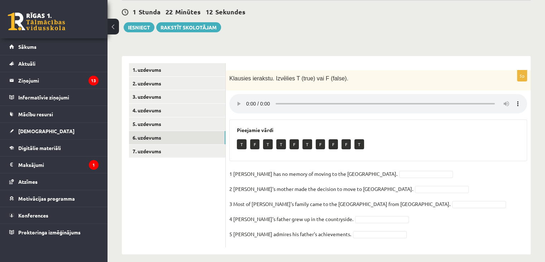
scroll to position [72, 0]
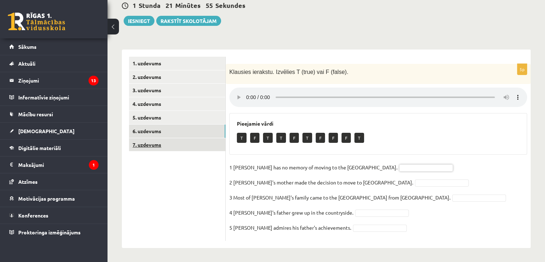
click at [171, 149] on link "7. uzdevums" at bounding box center [177, 144] width 96 height 13
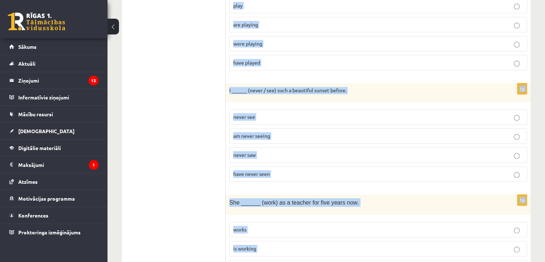
scroll to position [991, 0]
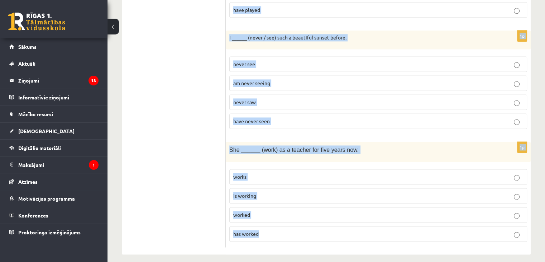
drag, startPoint x: 230, startPoint y: 68, endPoint x: 331, endPoint y: 223, distance: 185.1
copy form "They ______ (visit) their grandparents every summer. visit are visiting visited…"
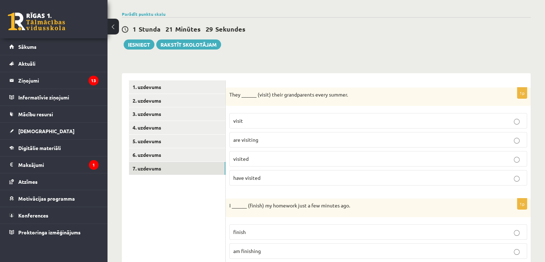
scroll to position [108, 0]
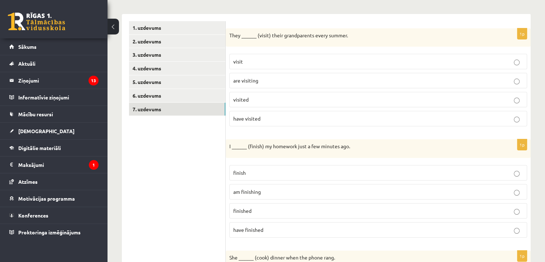
click at [264, 58] on p "visit" at bounding box center [378, 62] width 290 height 8
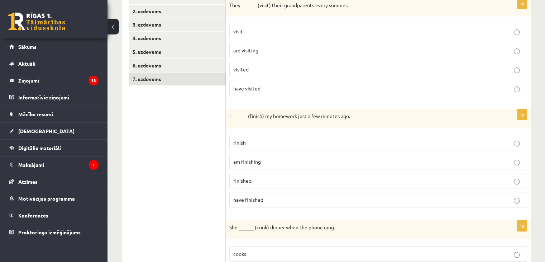
scroll to position [179, 0]
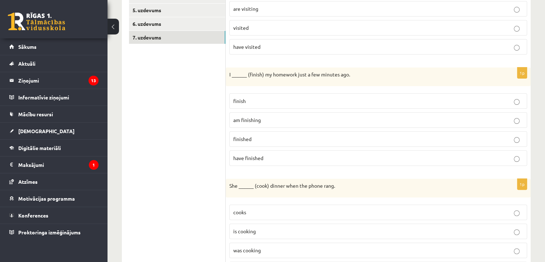
click at [255, 139] on p "finished" at bounding box center [378, 139] width 290 height 8
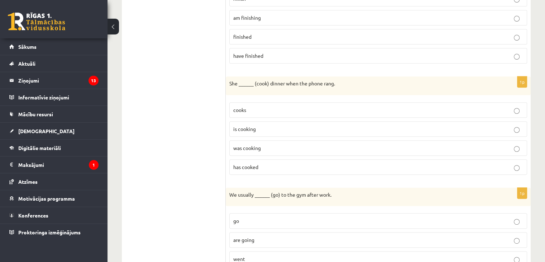
scroll to position [287, 0]
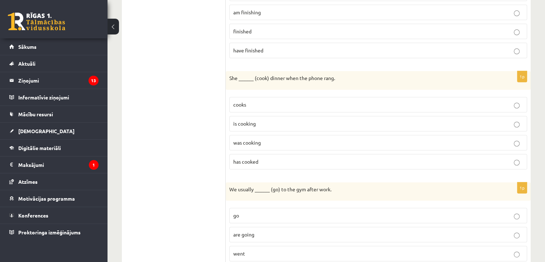
click at [260, 140] on span "was cooking" at bounding box center [247, 142] width 28 height 6
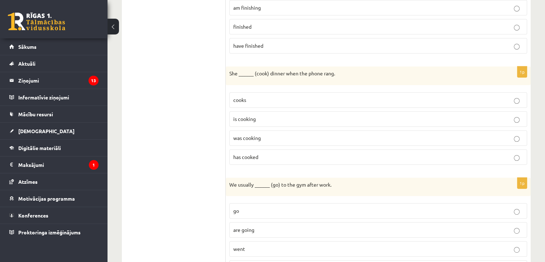
scroll to position [359, 0]
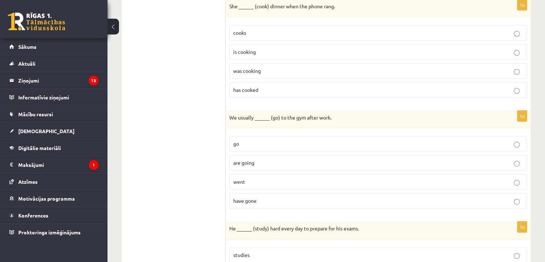
click at [260, 142] on p "go" at bounding box center [378, 144] width 290 height 8
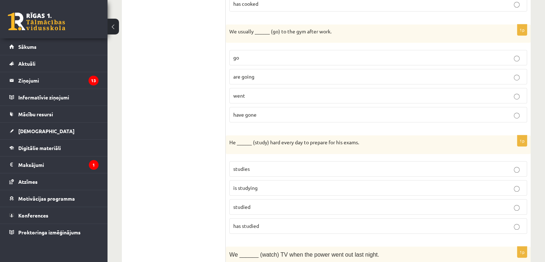
scroll to position [502, 0]
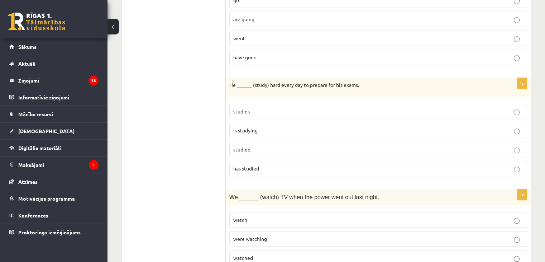
click at [255, 111] on p "studies" at bounding box center [378, 112] width 290 height 8
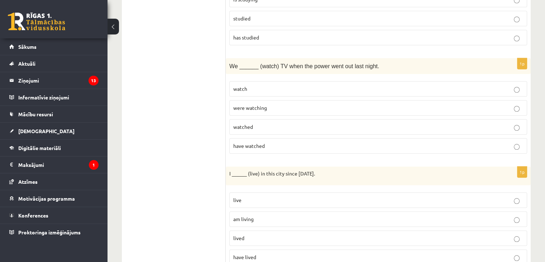
scroll to position [645, 0]
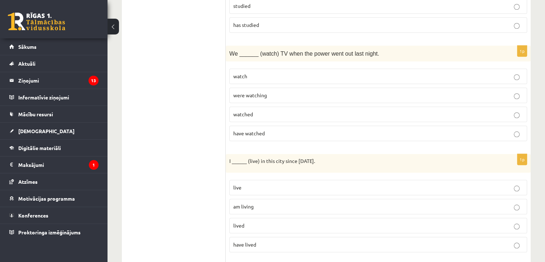
click at [262, 92] on span "were watching" at bounding box center [250, 95] width 34 height 6
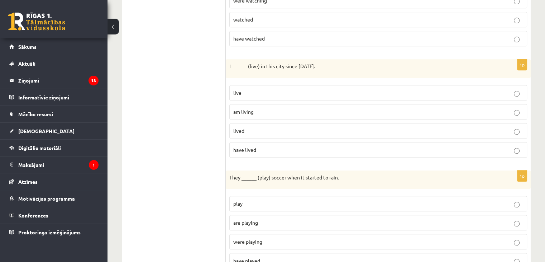
scroll to position [753, 0]
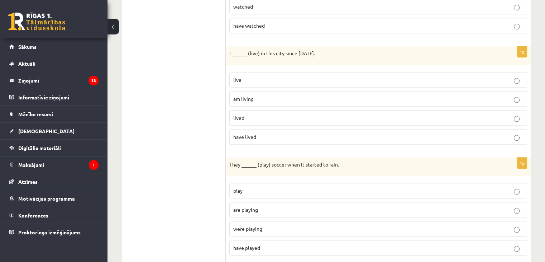
click at [256, 133] on p "have lived" at bounding box center [378, 137] width 290 height 8
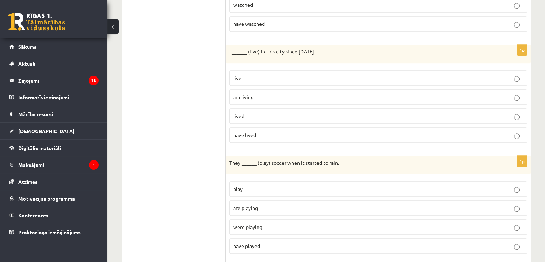
scroll to position [825, 0]
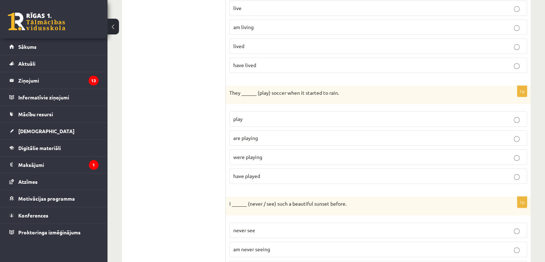
click at [258, 153] on p "were playing" at bounding box center [378, 157] width 290 height 8
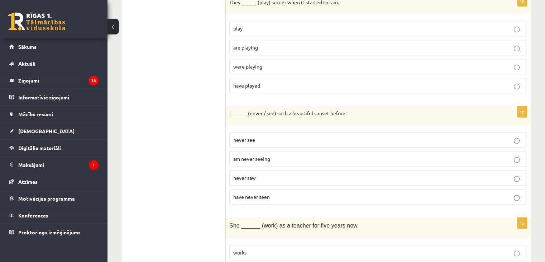
scroll to position [932, 0]
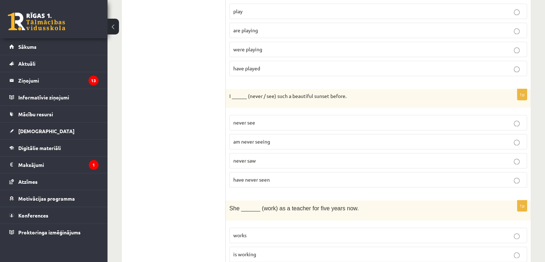
click at [257, 176] on span "have never seen" at bounding box center [251, 179] width 37 height 6
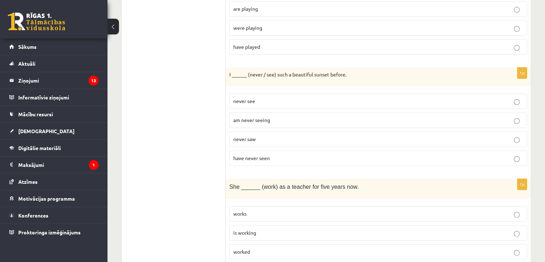
scroll to position [991, 0]
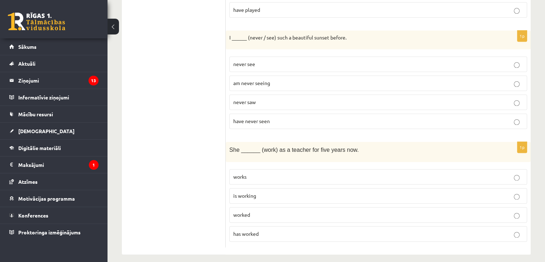
click at [254, 230] on span "has worked" at bounding box center [245, 233] width 25 height 6
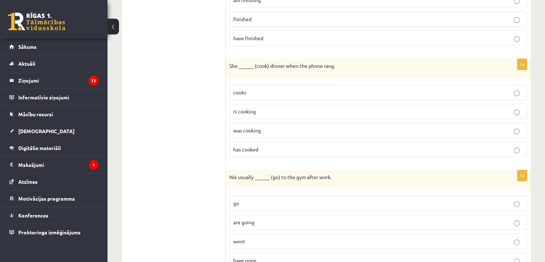
scroll to position [58, 0]
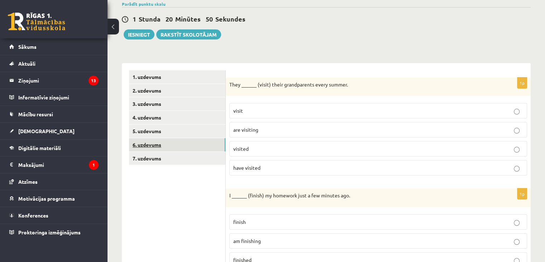
click at [162, 145] on link "6. uzdevums" at bounding box center [177, 144] width 96 height 13
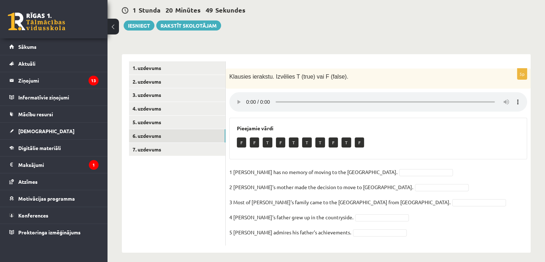
scroll to position [72, 0]
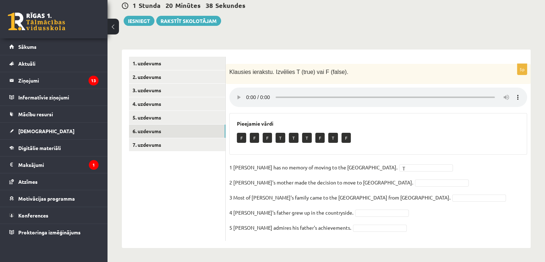
click at [374, 176] on fieldset "1 Lila has no memory of moving to the UK. T * 2 Lila's mother made the decision…" at bounding box center [379, 199] width 298 height 75
drag, startPoint x: 365, startPoint y: 162, endPoint x: 367, endPoint y: 178, distance: 16.3
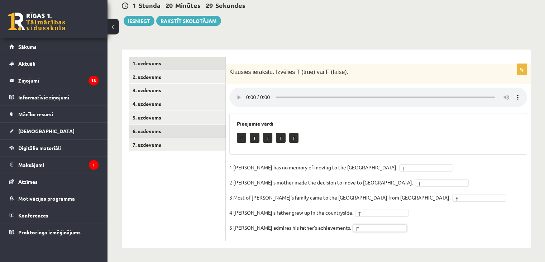
click at [148, 67] on link "1. uzdevums" at bounding box center [177, 63] width 96 height 13
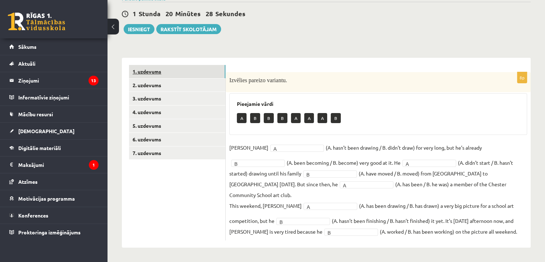
scroll to position [52, 0]
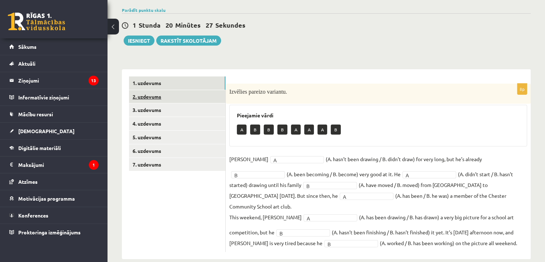
click at [182, 97] on link "2. uzdevums" at bounding box center [177, 96] width 96 height 13
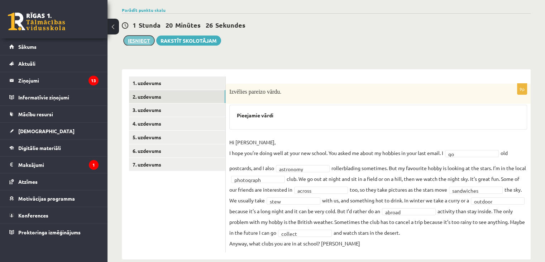
click at [143, 41] on button "Iesniegt" at bounding box center [139, 41] width 31 height 10
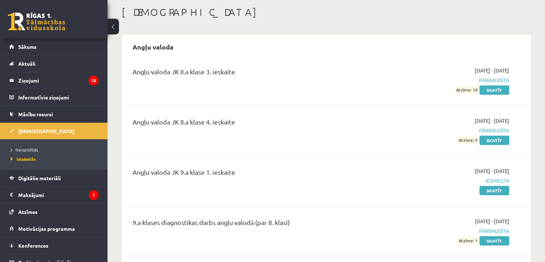
scroll to position [72, 0]
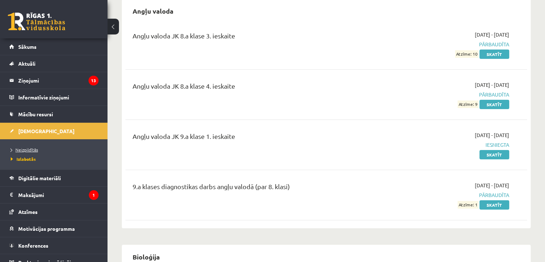
click at [31, 148] on span "Neizpildītās" at bounding box center [24, 150] width 27 height 6
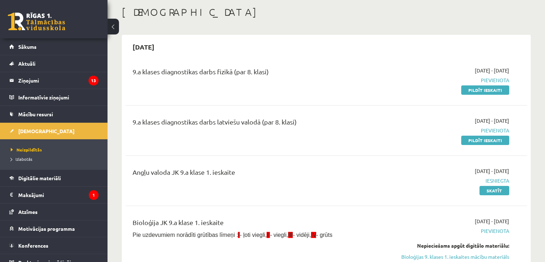
scroll to position [36, 0]
click at [472, 137] on link "Pildīt ieskaiti" at bounding box center [486, 140] width 48 height 9
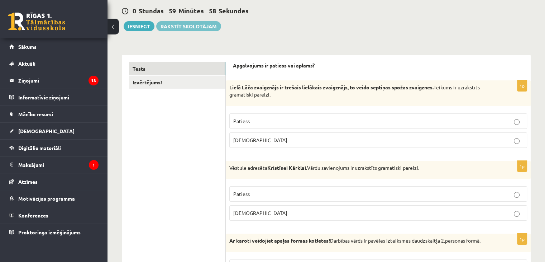
scroll to position [72, 0]
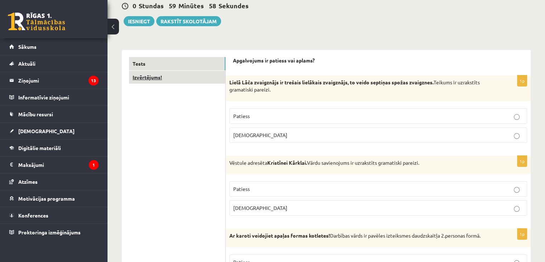
click at [203, 83] on link "Izvērtējums!" at bounding box center [177, 77] width 96 height 13
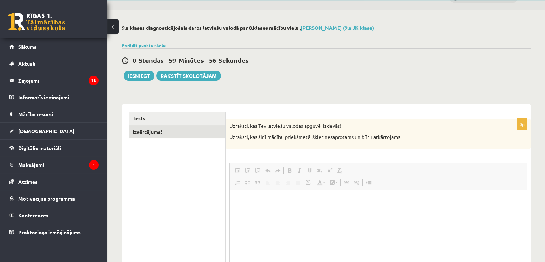
scroll to position [0, 0]
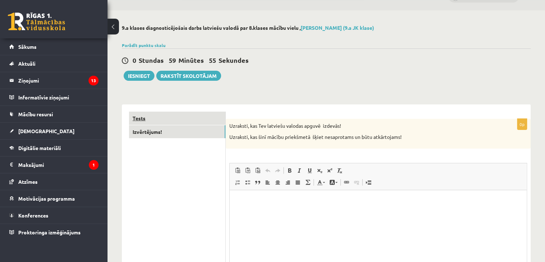
click at [182, 115] on link "Tests" at bounding box center [177, 118] width 96 height 13
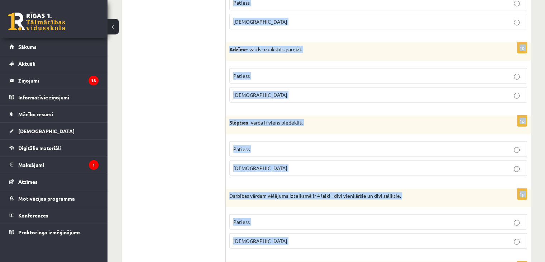
scroll to position [2096, 0]
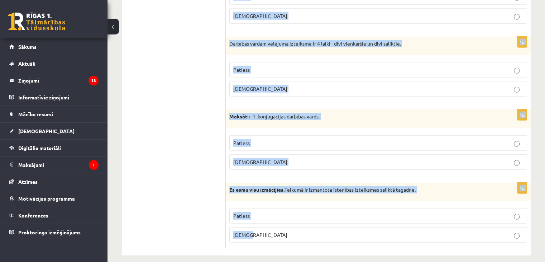
drag, startPoint x: 231, startPoint y: 29, endPoint x: 310, endPoint y: 227, distance: 212.9
copy form "Lorem Ipsu dolorsitam co adipisc elitseddo eiusmodtem, in utlab etdolore magnaa…"
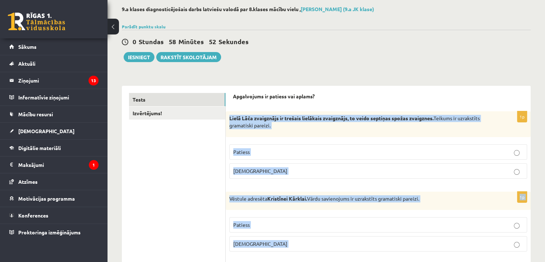
scroll to position [0, 0]
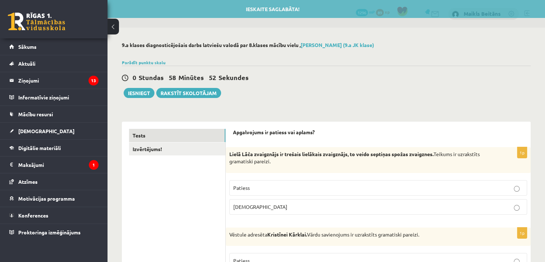
click at [399, 92] on div "0 Stundas 58 Minūtes 52 Sekundes Ieskaite saglabāta! Iesniegt Rakstīt skolotājam" at bounding box center [326, 82] width 409 height 32
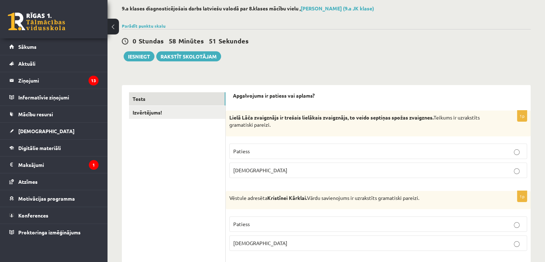
scroll to position [72, 0]
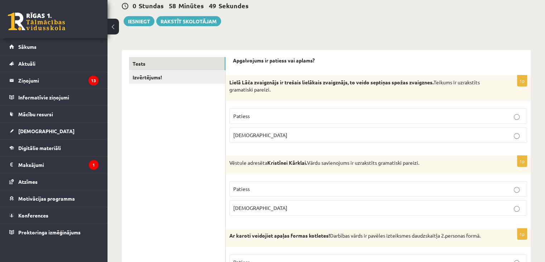
click at [300, 118] on p "Patiess" at bounding box center [378, 116] width 290 height 8
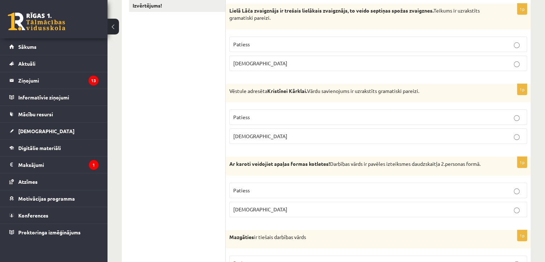
click at [285, 119] on p "Patiess" at bounding box center [378, 117] width 290 height 8
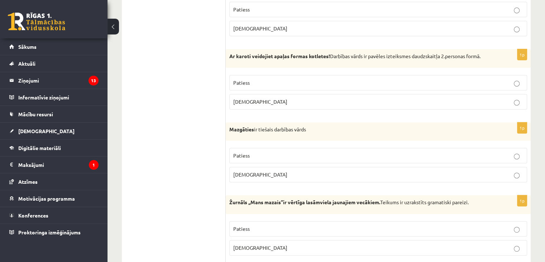
click at [281, 81] on p "Patiess" at bounding box center [378, 83] width 290 height 8
click at [268, 169] on label "Aplams" at bounding box center [379, 174] width 298 height 15
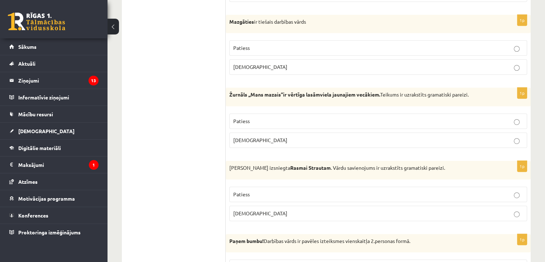
click at [263, 141] on p "Aplams" at bounding box center [378, 140] width 290 height 8
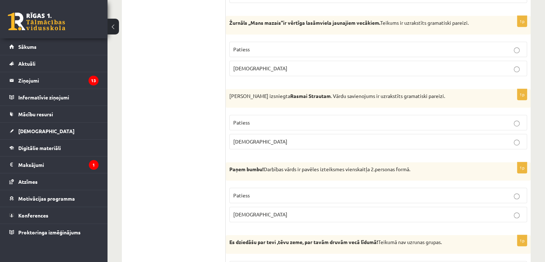
click at [264, 143] on p "Aplams" at bounding box center [378, 142] width 290 height 8
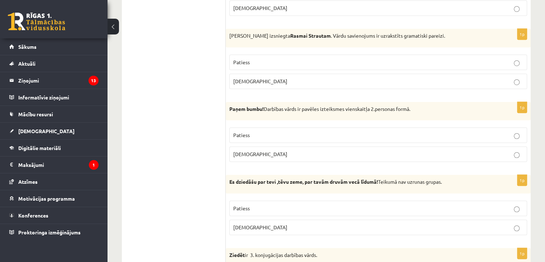
scroll to position [502, 0]
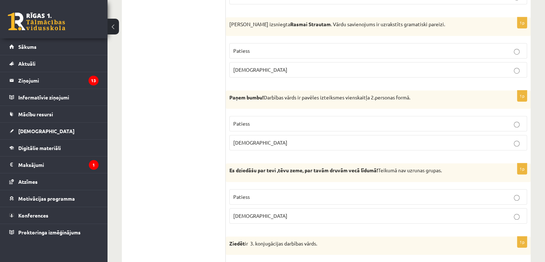
click at [290, 121] on p "Patiess" at bounding box center [378, 124] width 290 height 8
click at [256, 215] on p "Aplams" at bounding box center [378, 216] width 290 height 8
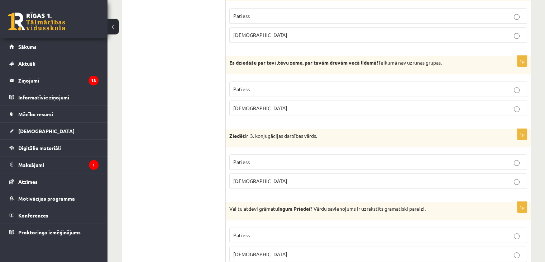
click at [263, 180] on p "Aplams" at bounding box center [378, 181] width 290 height 8
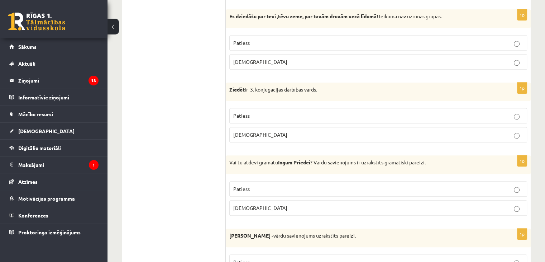
scroll to position [717, 0]
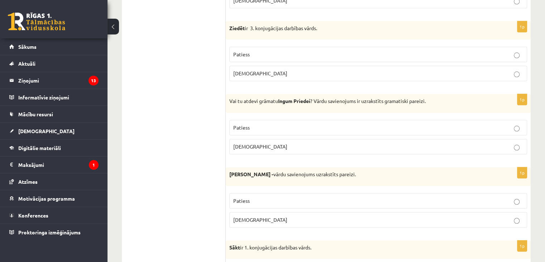
click at [264, 125] on p "Patiess" at bounding box center [378, 128] width 290 height 8
click at [259, 216] on p "Aplams" at bounding box center [378, 220] width 290 height 8
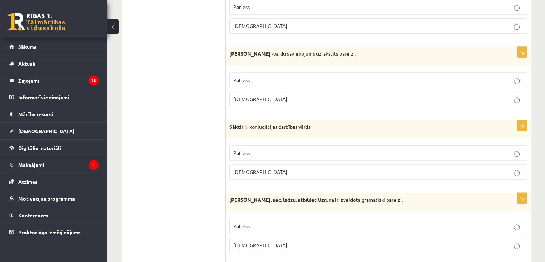
scroll to position [861, 0]
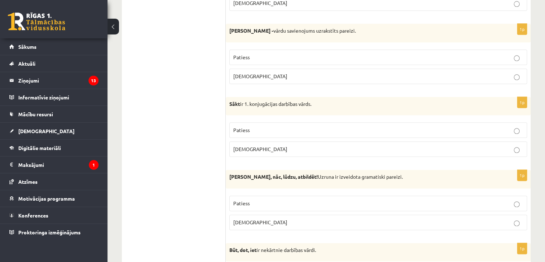
click at [268, 126] on p "Patiess" at bounding box center [378, 130] width 290 height 8
click at [275, 219] on p "Aplams" at bounding box center [378, 222] width 290 height 8
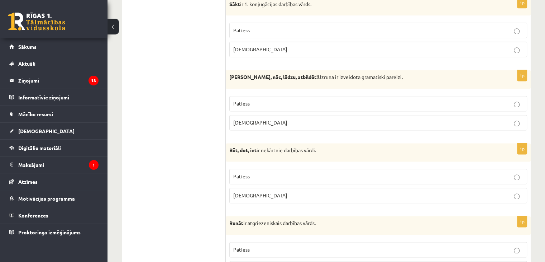
scroll to position [1004, 0]
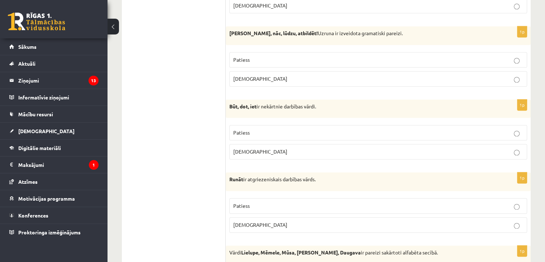
click at [269, 125] on label "Patiess" at bounding box center [379, 132] width 298 height 15
click at [268, 223] on p "Aplams" at bounding box center [378, 225] width 290 height 8
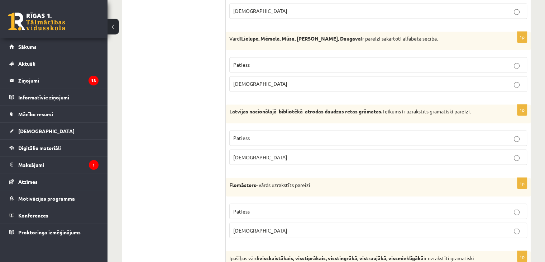
scroll to position [1219, 0]
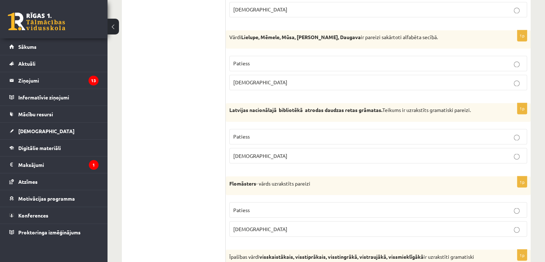
click at [293, 62] on p "Patiess" at bounding box center [378, 64] width 290 height 8
click at [271, 133] on p "Patiess" at bounding box center [378, 137] width 290 height 8
click at [259, 207] on p "Patiess" at bounding box center [378, 210] width 290 height 8
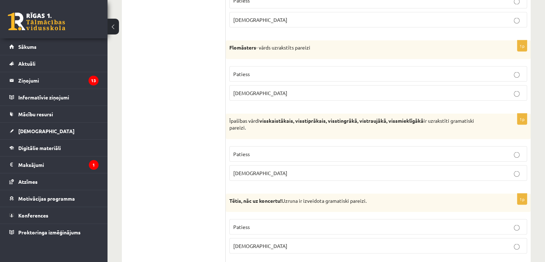
scroll to position [1363, 0]
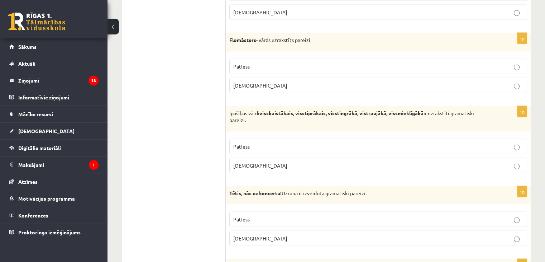
click at [269, 142] on p "Patiess" at bounding box center [378, 146] width 290 height 8
click at [261, 215] on p "Patiess" at bounding box center [378, 219] width 290 height 8
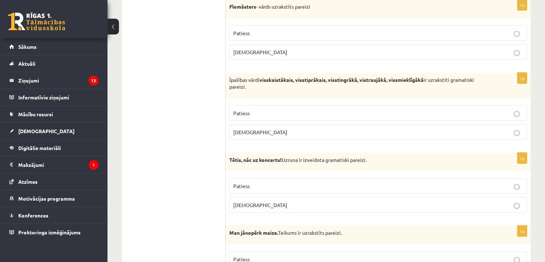
scroll to position [1470, 0]
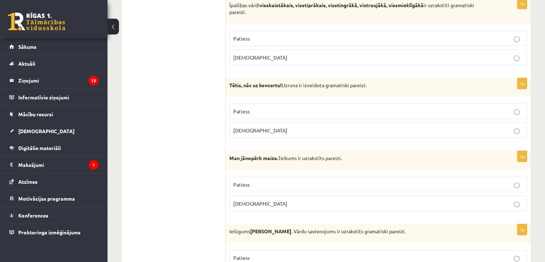
click at [266, 181] on p "Patiess" at bounding box center [378, 185] width 290 height 8
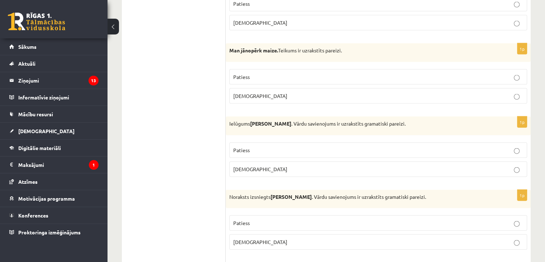
click at [265, 165] on p "Aplams" at bounding box center [378, 169] width 290 height 8
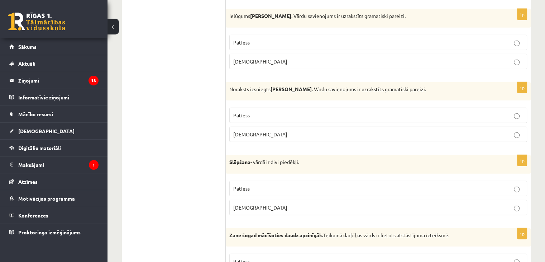
click at [262, 133] on label "Aplams" at bounding box center [379, 134] width 298 height 15
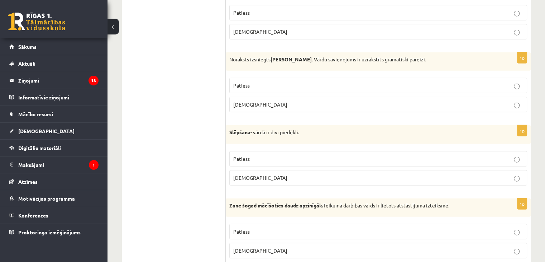
scroll to position [1757, 0]
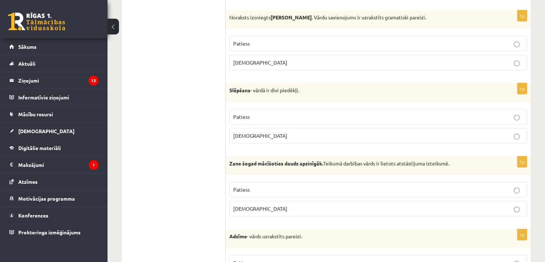
click at [285, 113] on p "Patiess" at bounding box center [378, 117] width 290 height 8
click at [265, 186] on p "Patiess" at bounding box center [378, 190] width 290 height 8
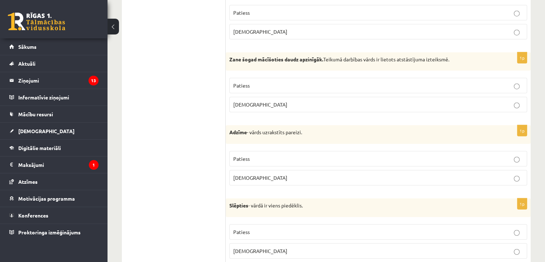
scroll to position [1901, 0]
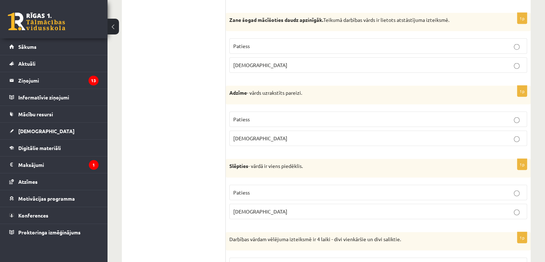
click at [271, 134] on p "Aplams" at bounding box center [378, 138] width 290 height 8
click at [260, 189] on p "Patiess" at bounding box center [378, 193] width 290 height 8
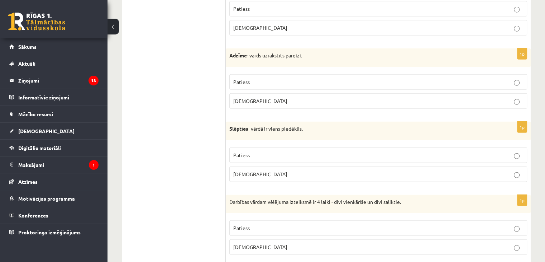
scroll to position [1972, 0]
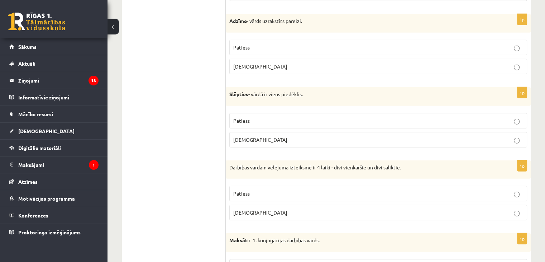
click at [259, 190] on p "Patiess" at bounding box center [378, 194] width 290 height 8
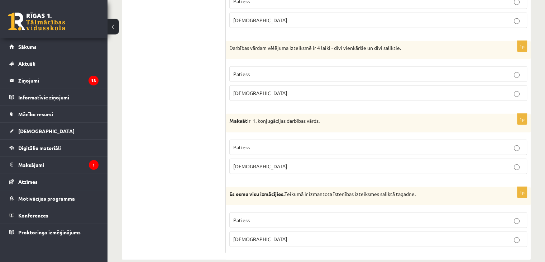
scroll to position [2096, 0]
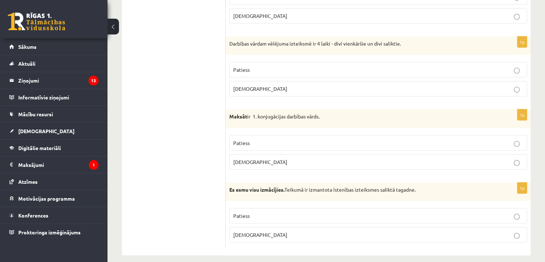
click at [307, 158] on p "Aplams" at bounding box center [378, 162] width 290 height 8
click at [274, 212] on p "Patiess" at bounding box center [378, 216] width 290 height 8
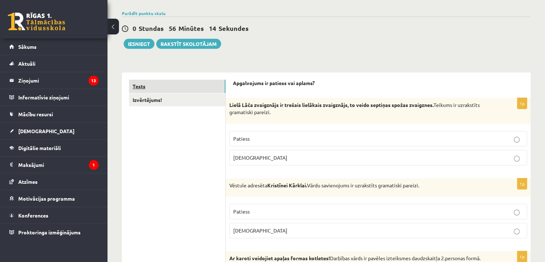
scroll to position [0, 0]
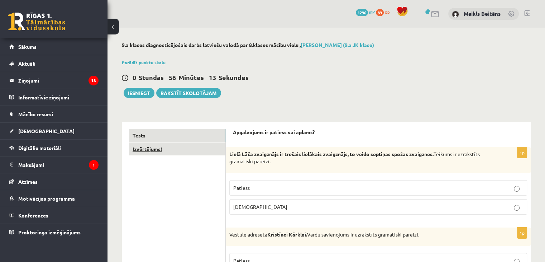
click at [157, 150] on link "Izvērtējums!" at bounding box center [177, 148] width 96 height 13
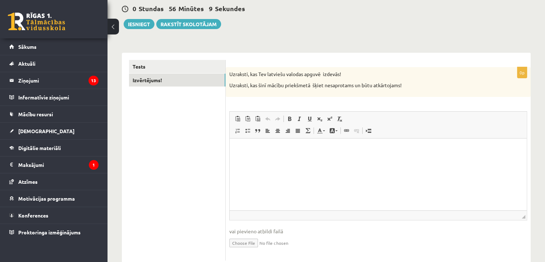
scroll to position [53, 0]
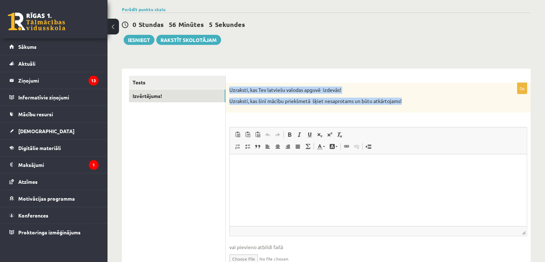
drag, startPoint x: 230, startPoint y: 90, endPoint x: 422, endPoint y: 102, distance: 192.6
click at [422, 102] on div "Uzraksti, kas Tev latviešu valodas apguvē izdevās! Uzraksti, kas šinī mācību pr…" at bounding box center [378, 98] width 305 height 30
copy div "Uzraksti, kas Tev latviešu valodas apguvē izdevās! Uzraksti, kas šinī mācību pr…"
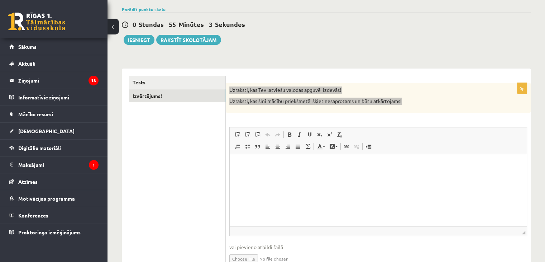
click at [269, 169] on p "Bagātinātā teksta redaktors, wiswyg-editor-user-answer-47024847222000" at bounding box center [378, 165] width 283 height 8
click at [267, 163] on p "*" at bounding box center [378, 165] width 283 height 8
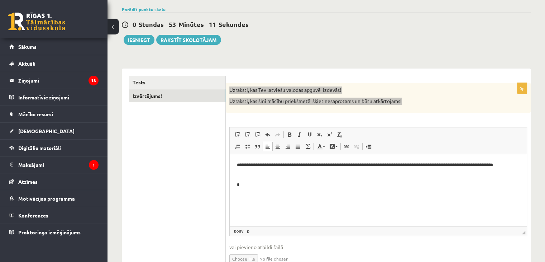
click at [247, 185] on p "*" at bounding box center [378, 185] width 283 height 8
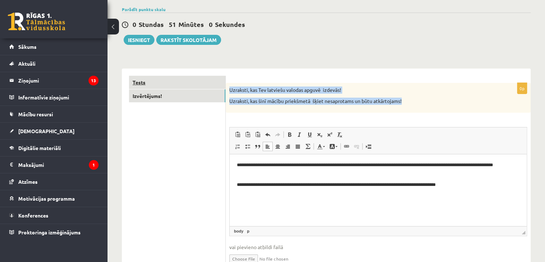
click at [181, 81] on link "Tests" at bounding box center [177, 82] width 96 height 13
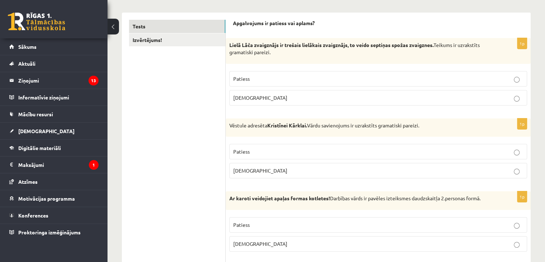
scroll to position [0, 0]
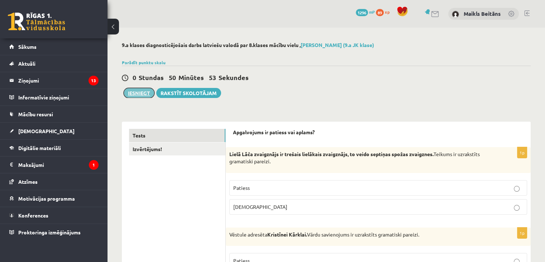
click at [146, 91] on button "Iesniegt" at bounding box center [139, 93] width 31 height 10
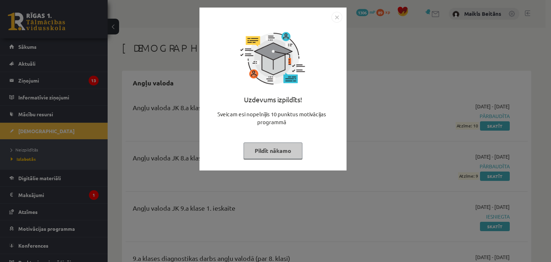
click at [274, 149] on button "Pildīt nākamo" at bounding box center [272, 150] width 59 height 16
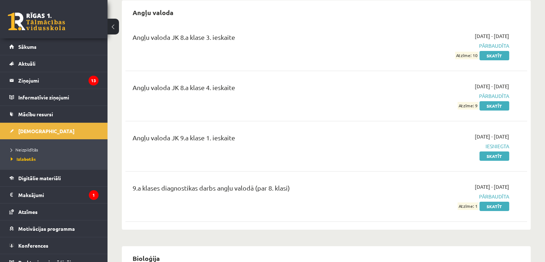
scroll to position [72, 0]
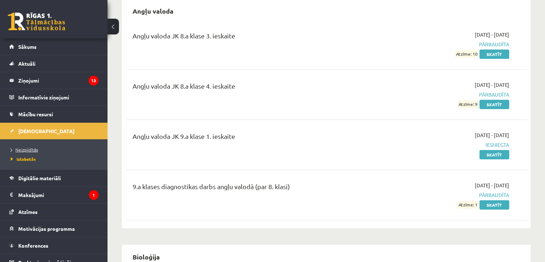
click at [24, 147] on span "Neizpildītās" at bounding box center [24, 150] width 27 height 6
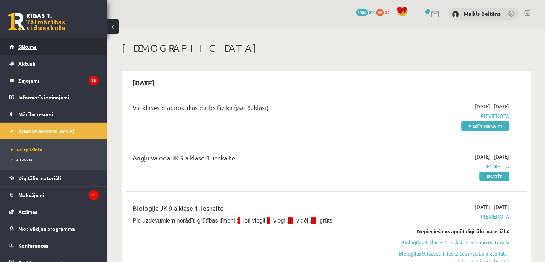
click at [23, 39] on link "Sākums" at bounding box center [53, 46] width 89 height 16
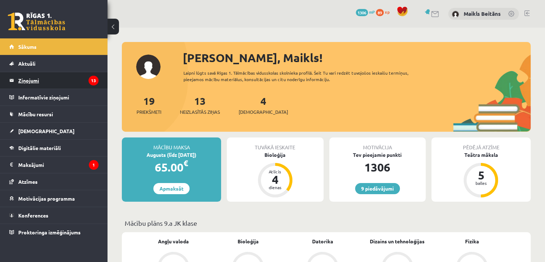
click at [57, 74] on legend "Ziņojumi 13" at bounding box center [58, 80] width 80 height 16
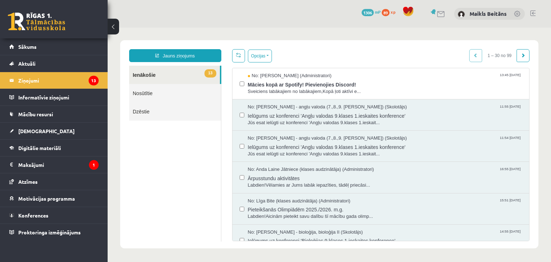
click at [178, 77] on link "13 Ienākošie" at bounding box center [174, 75] width 91 height 18
click at [289, 81] on span "Mācies kopā ar Spotify! Pievienojies Discord!" at bounding box center [385, 83] width 274 height 9
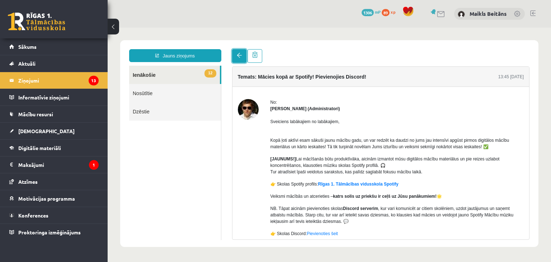
click at [234, 55] on link at bounding box center [239, 56] width 14 height 14
click at [237, 56] on span at bounding box center [239, 55] width 5 height 5
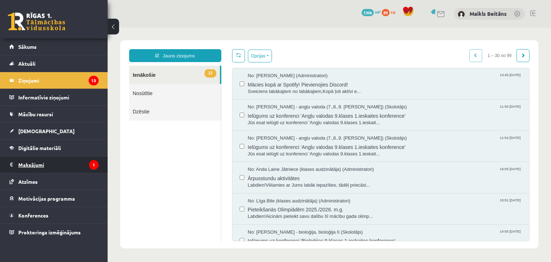
click at [38, 161] on legend "Maksājumi 1" at bounding box center [58, 164] width 80 height 16
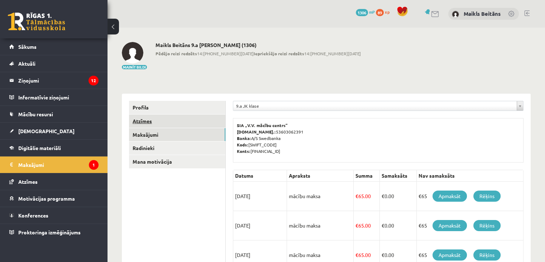
click at [154, 119] on link "Atzīmes" at bounding box center [177, 120] width 96 height 13
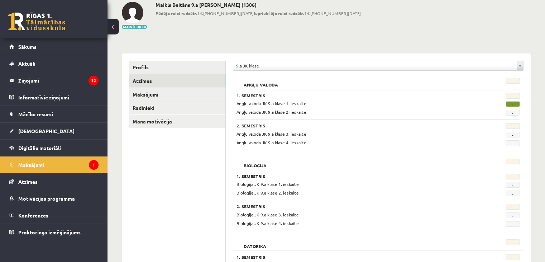
scroll to position [36, 0]
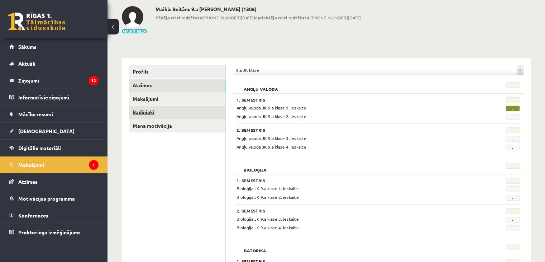
click at [155, 113] on link "Radinieki" at bounding box center [177, 111] width 96 height 13
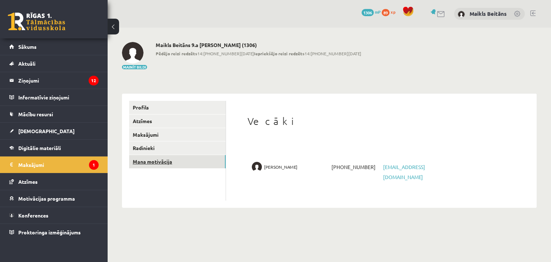
click at [144, 162] on link "Mana motivācija" at bounding box center [177, 161] width 96 height 13
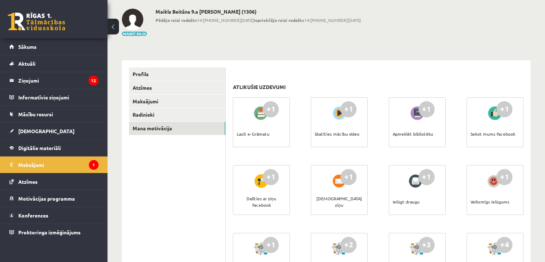
scroll to position [72, 0]
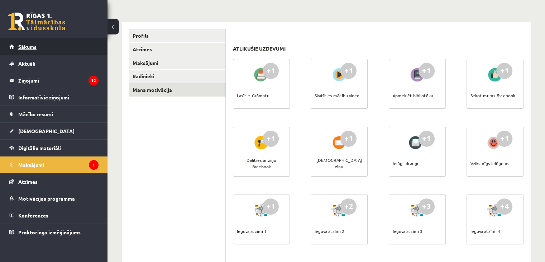
click at [39, 49] on link "Sākums" at bounding box center [53, 46] width 89 height 16
